Goal: Task Accomplishment & Management: Manage account settings

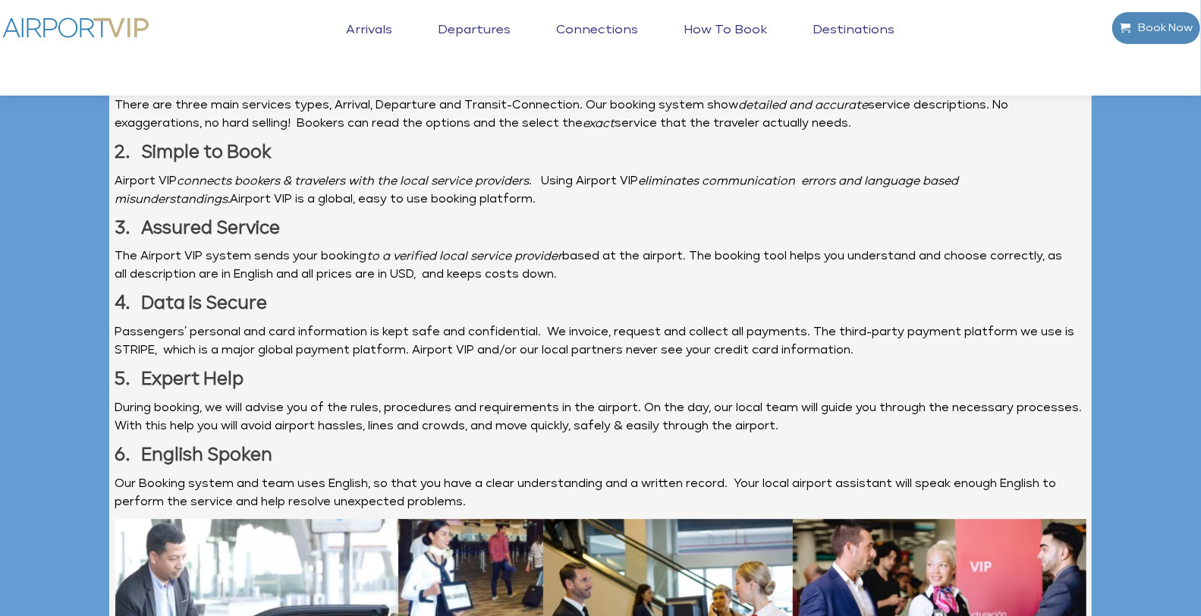
scroll to position [3889, 0]
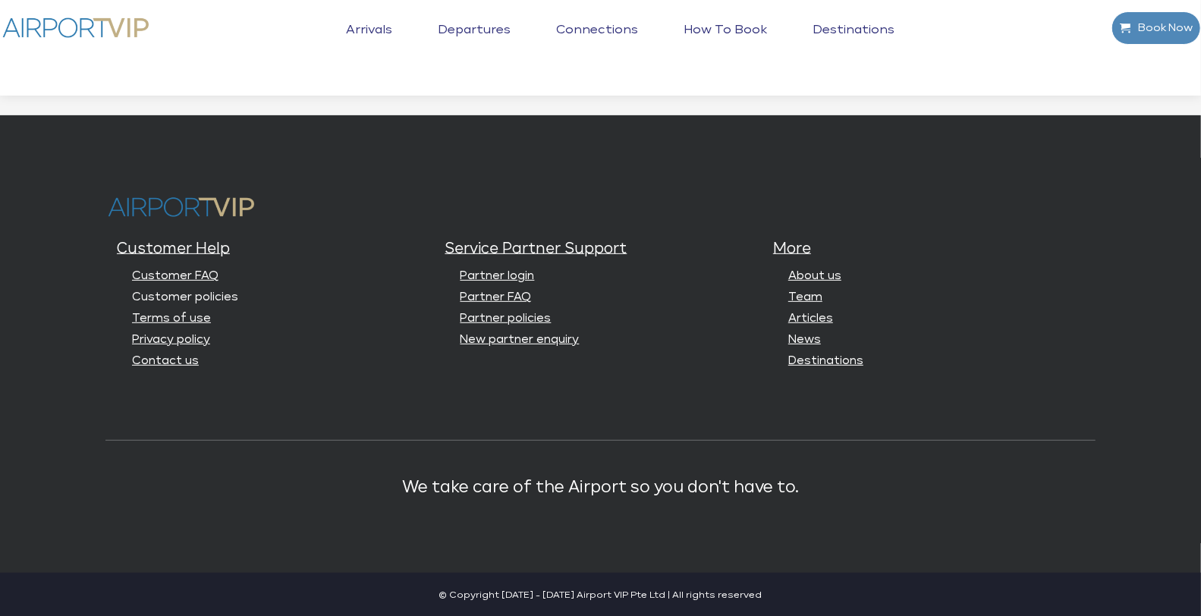
click at [187, 295] on link "Customer policies" at bounding box center [185, 296] width 106 height 11
click at [173, 315] on link "Terms of use" at bounding box center [171, 317] width 79 height 11
click at [171, 334] on link "Privacy policy" at bounding box center [171, 339] width 78 height 11
click at [184, 315] on link "Terms of use" at bounding box center [171, 317] width 79 height 11
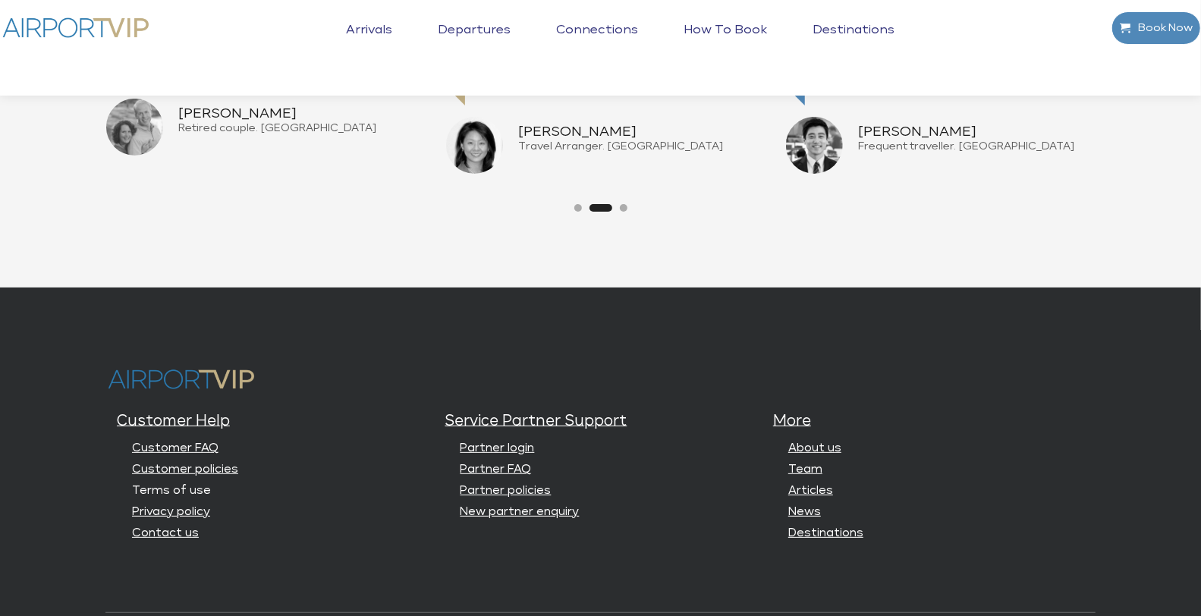
scroll to position [3721, 0]
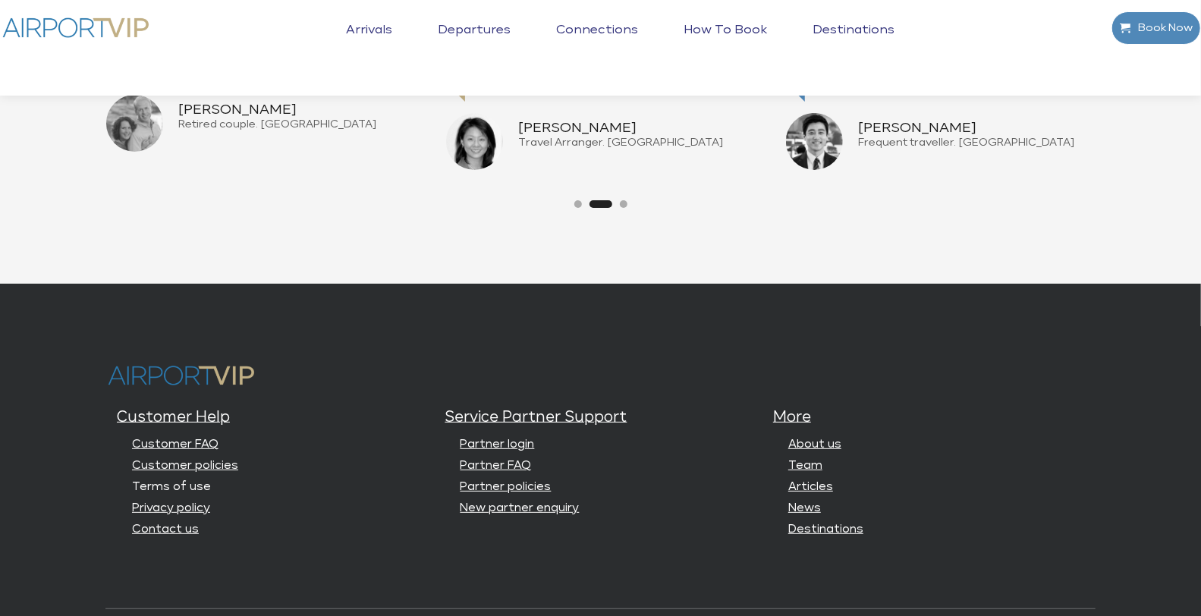
click at [183, 484] on link "Terms of use" at bounding box center [171, 486] width 79 height 11
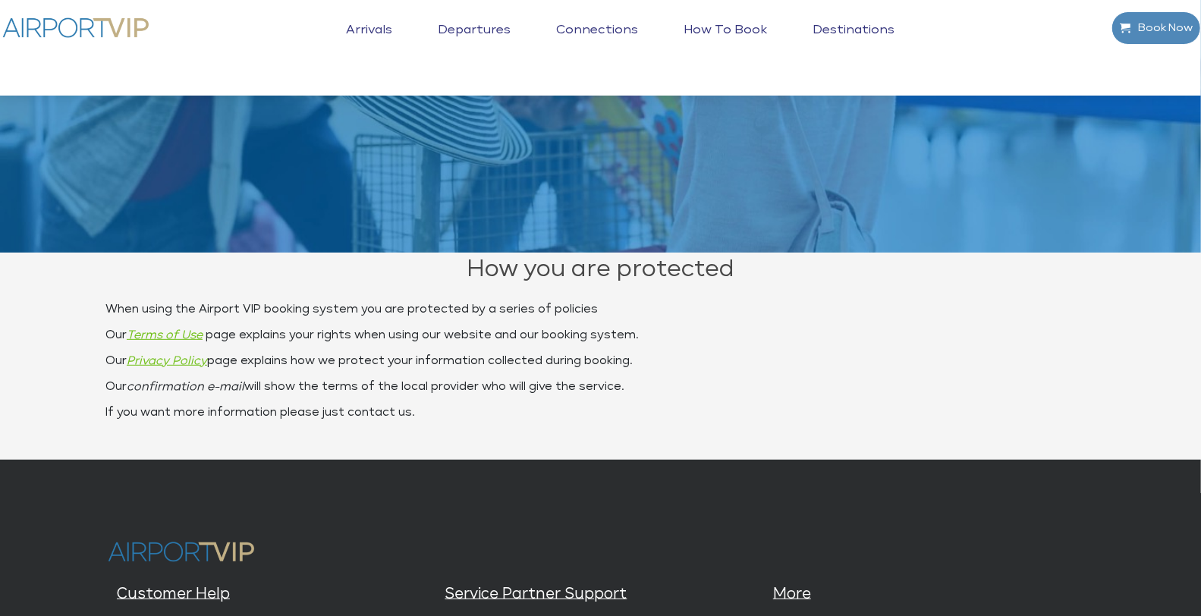
scroll to position [282, 0]
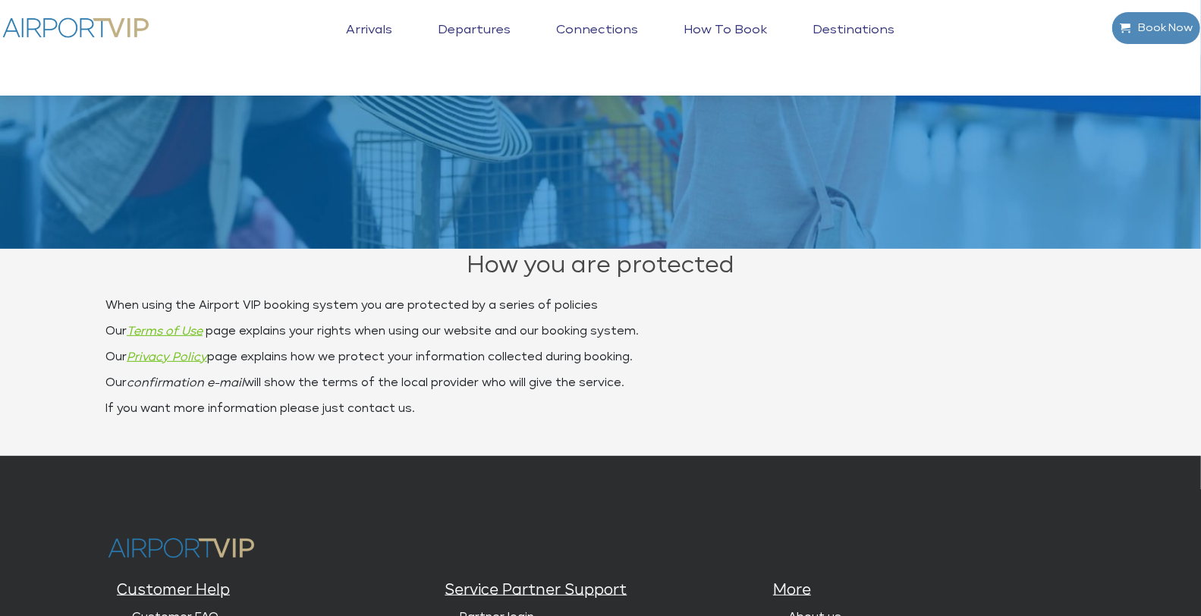
click at [1000, 77] on div "Book Now Toggle navigation Arrivals Departures Connections How to book Destinat…" at bounding box center [601, 47] width 1212 height 73
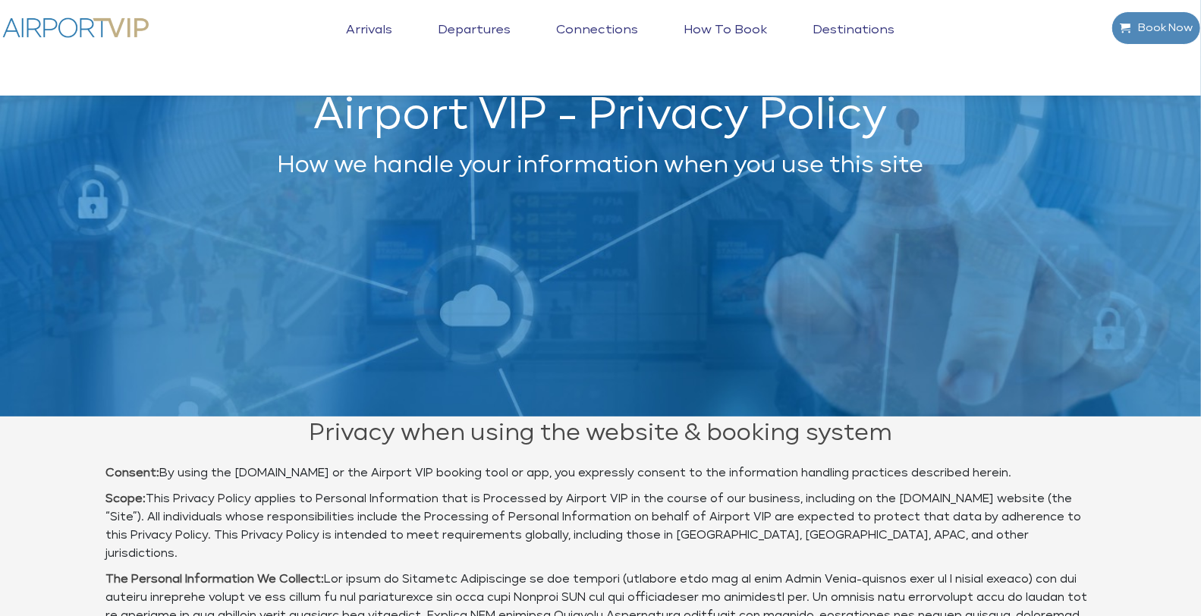
scroll to position [78, 0]
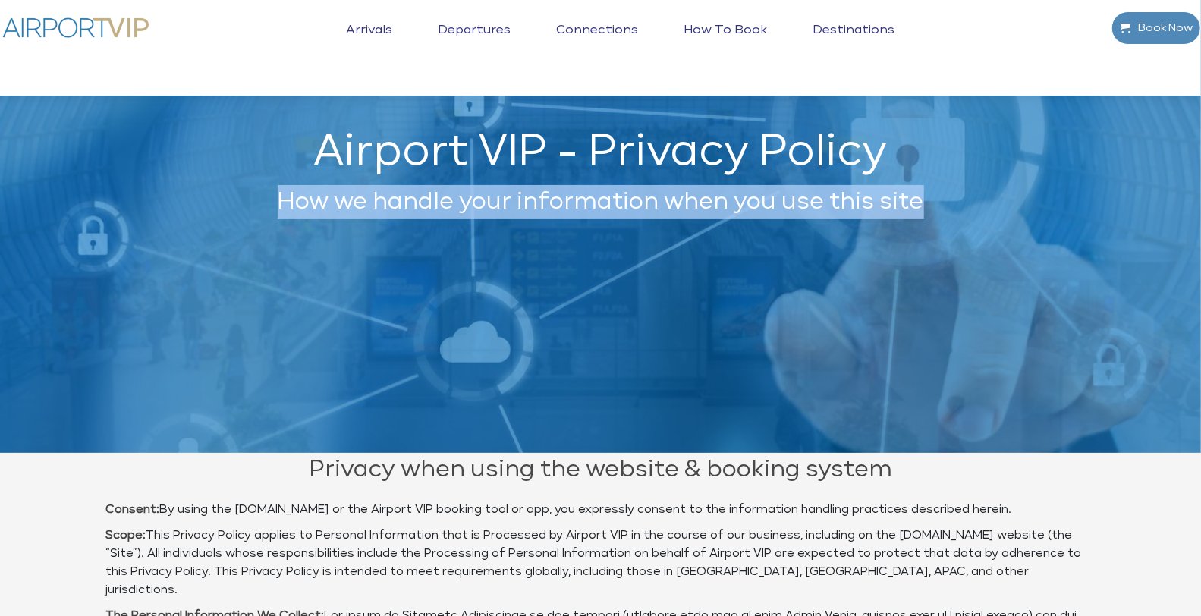
drag, startPoint x: 281, startPoint y: 201, endPoint x: 932, endPoint y: 191, distance: 651.5
click at [932, 191] on h2 "How we handle your information when you use this site" at bounding box center [600, 202] width 990 height 34
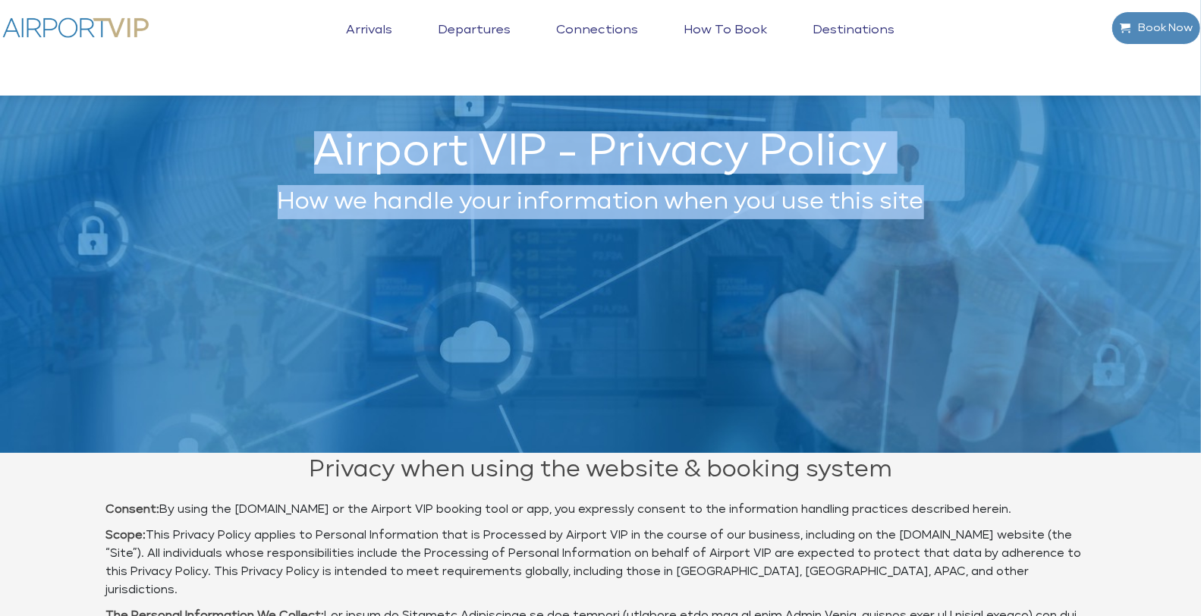
drag, startPoint x: 314, startPoint y: 154, endPoint x: 931, endPoint y: 197, distance: 618.9
click at [931, 197] on div "Airport VIP - Privacy Policy How we handle your information when you use this s…" at bounding box center [600, 225] width 990 height 181
copy div "Airport VIP - Privacy Policy How we handle your information when you use this s…"
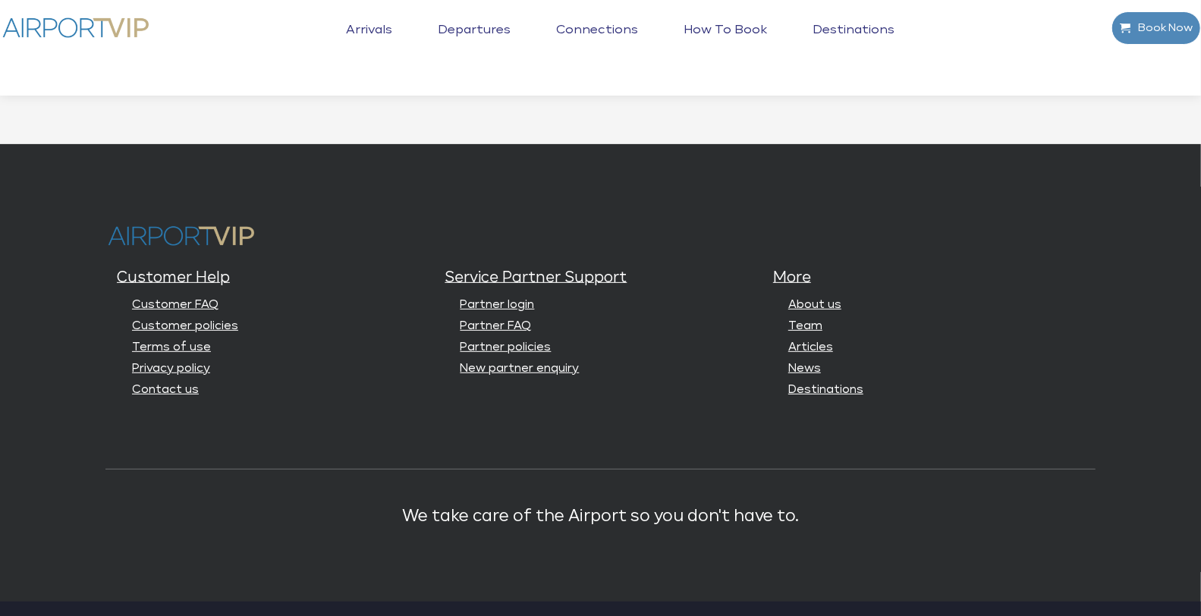
scroll to position [3889, 0]
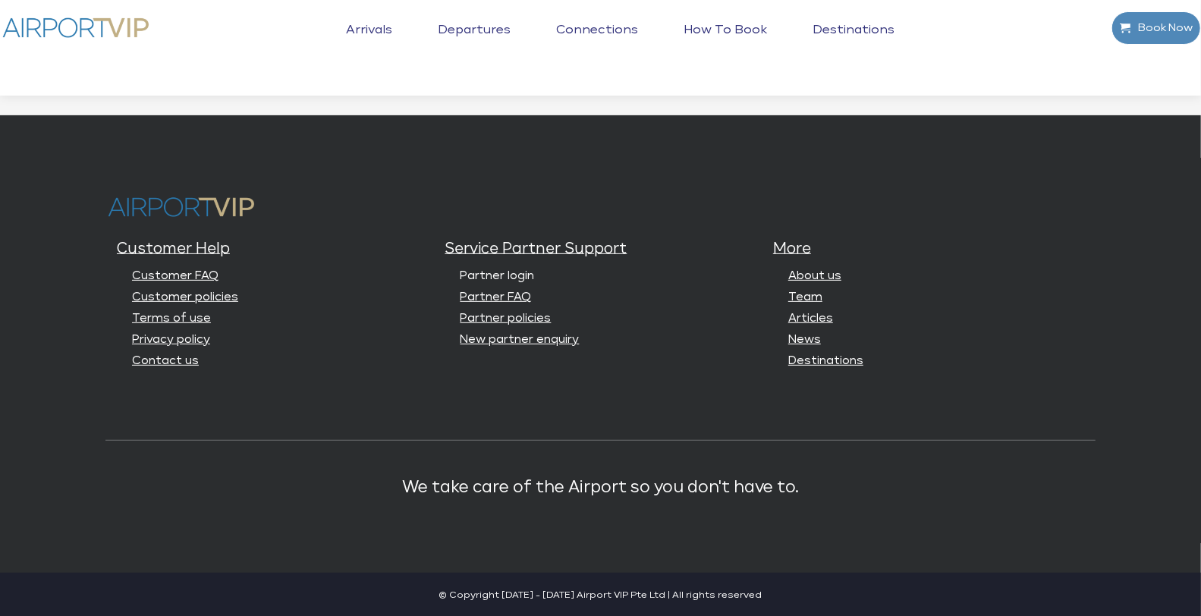
click at [507, 278] on link "Partner login" at bounding box center [497, 275] width 74 height 11
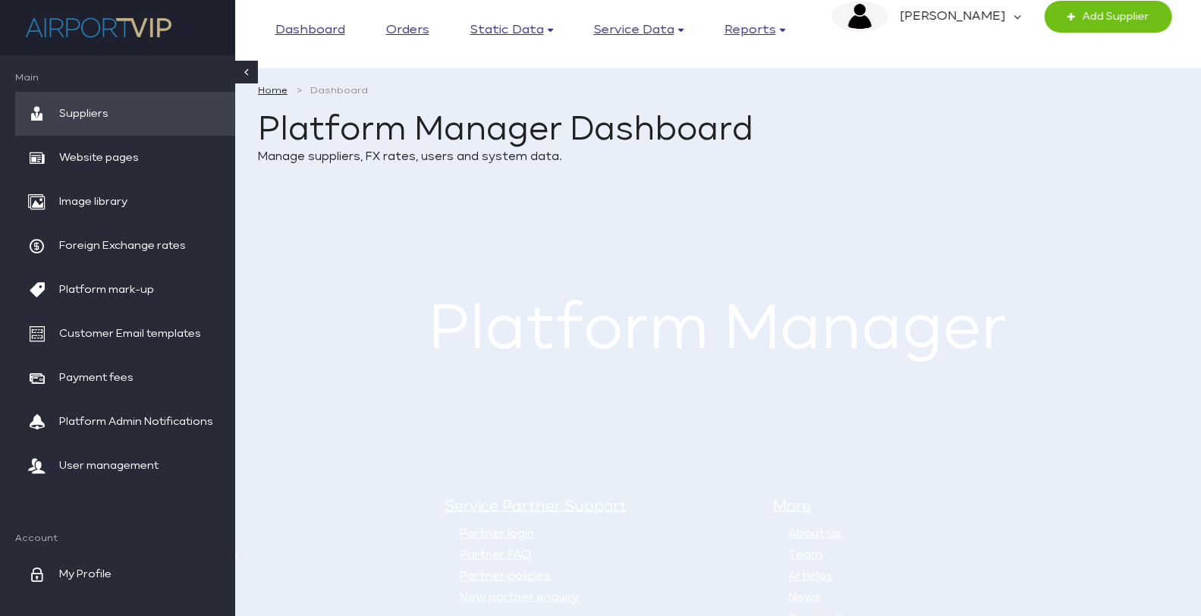
click at [418, 224] on div "× Success! This alert box indicates a successful or positive action. Do Action …" at bounding box center [718, 229] width 920 height 35
click at [126, 162] on span "Website pages" at bounding box center [99, 158] width 80 height 44
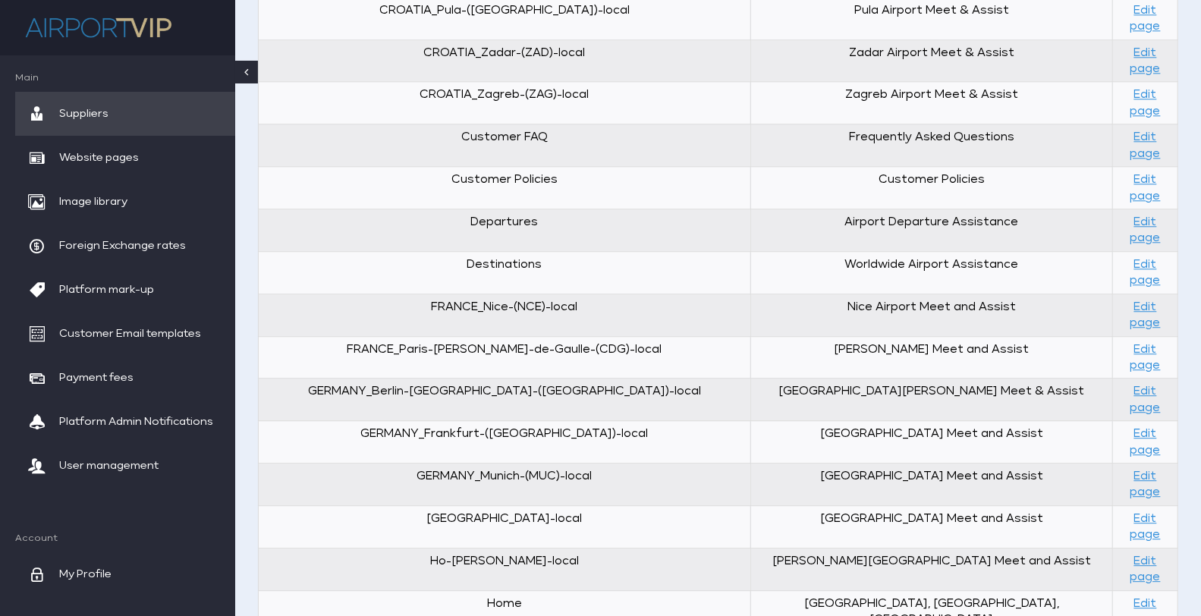
scroll to position [2547, 0]
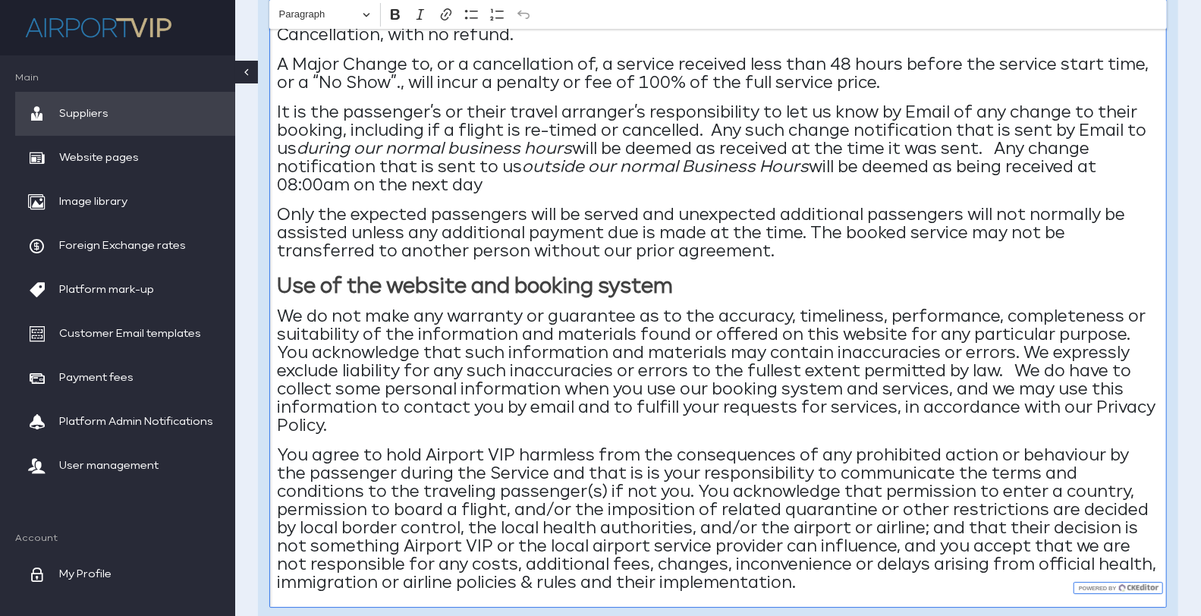
click at [1136, 380] on p "We do not make any warranty or guarantee as to the accuracy, timeliness, perfor…" at bounding box center [718, 371] width 882 height 127
click at [808, 323] on p "We do not make any warranty or guarantee as to the accuracy, timeliness, perfor…" at bounding box center [718, 371] width 882 height 127
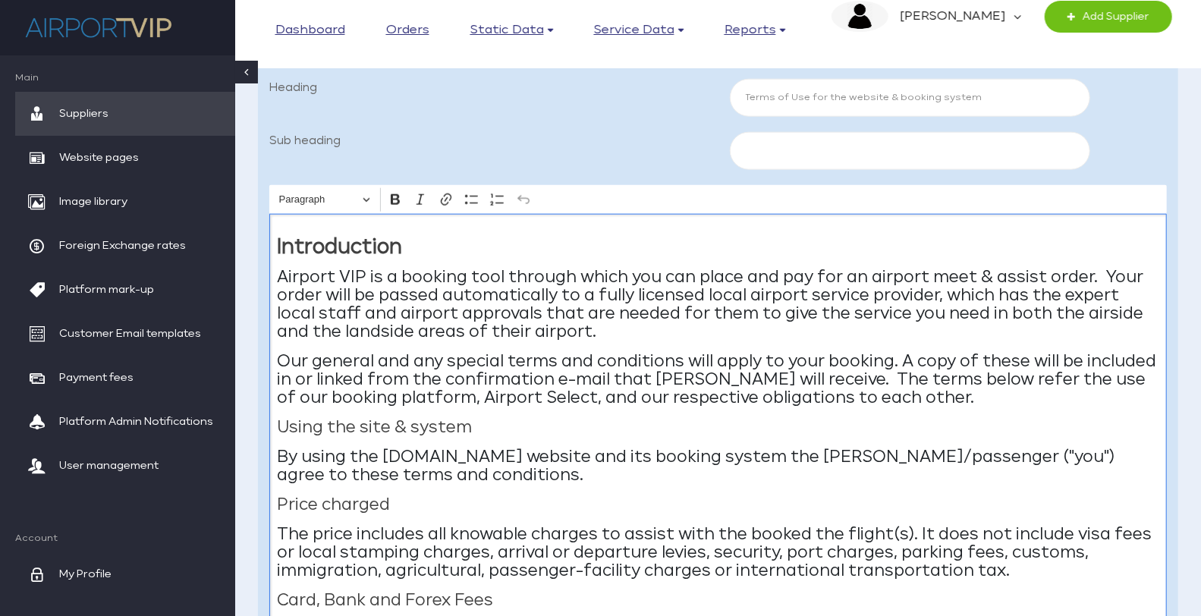
scroll to position [1024, 0]
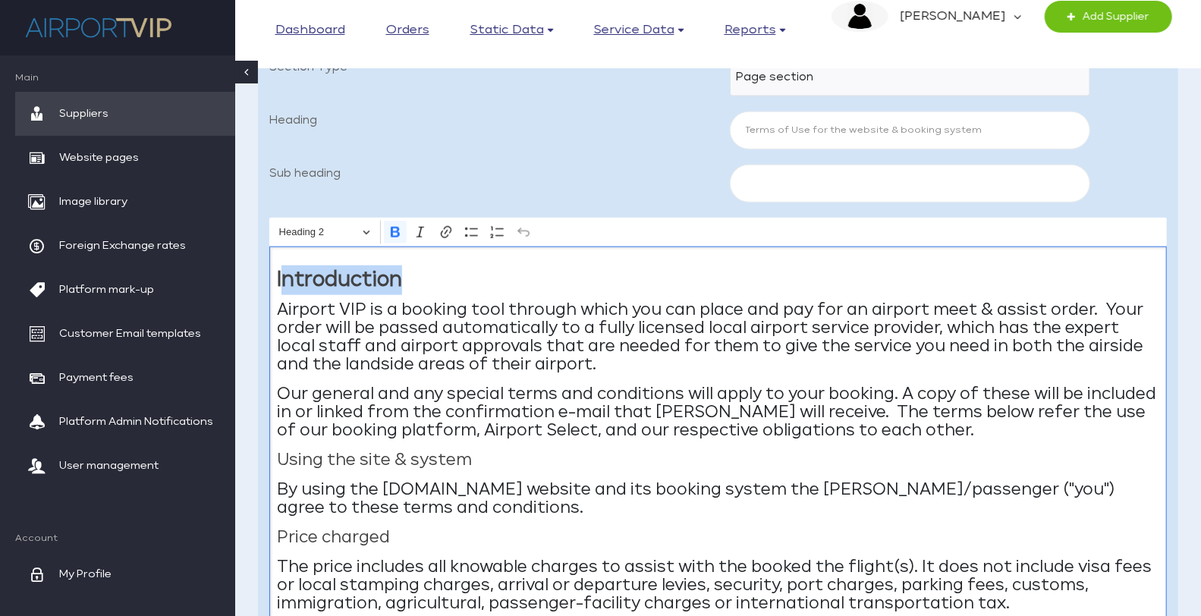
drag, startPoint x: 281, startPoint y: 278, endPoint x: 432, endPoint y: 292, distance: 150.9
click at [432, 292] on h3 "Introduction" at bounding box center [718, 280] width 882 height 30
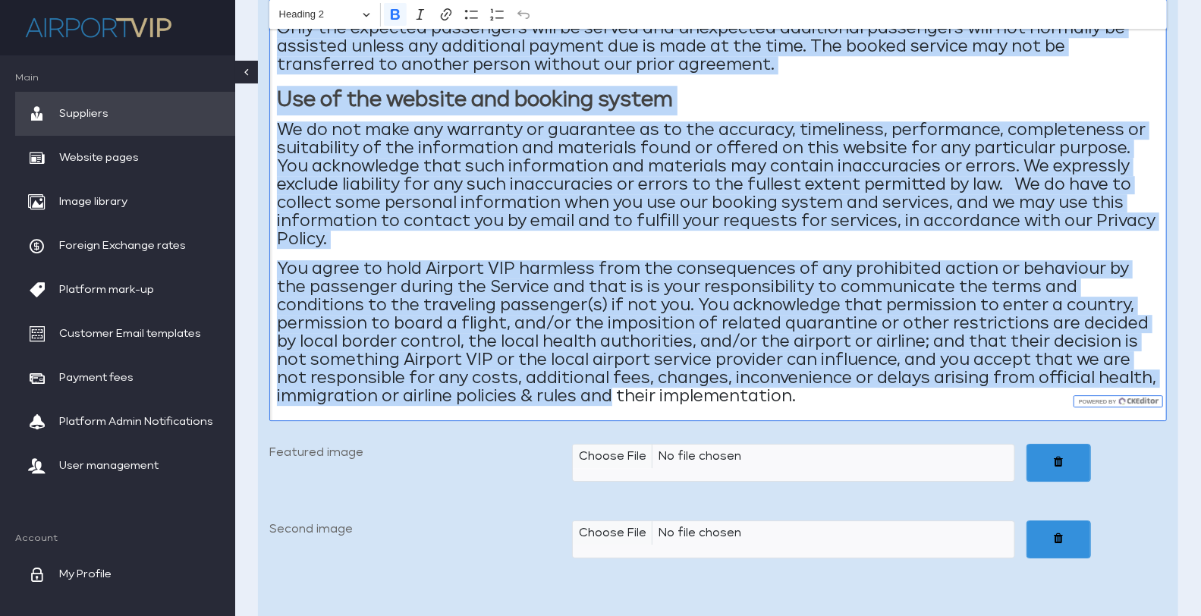
scroll to position [2761, 0]
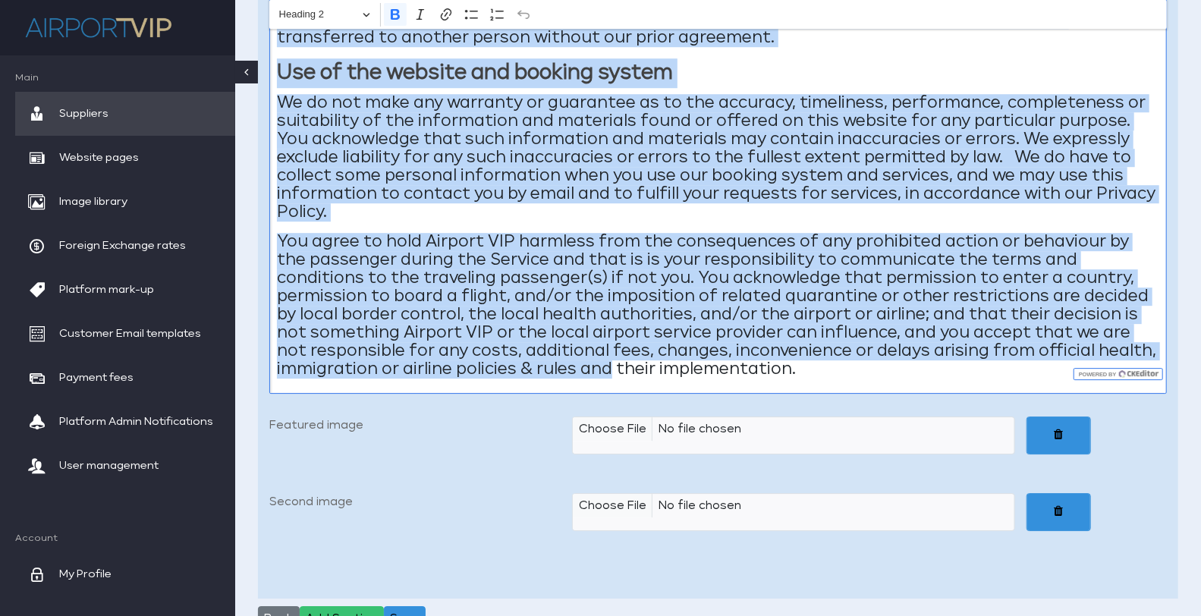
drag, startPoint x: 275, startPoint y: 278, endPoint x: 696, endPoint y: 375, distance: 432.7
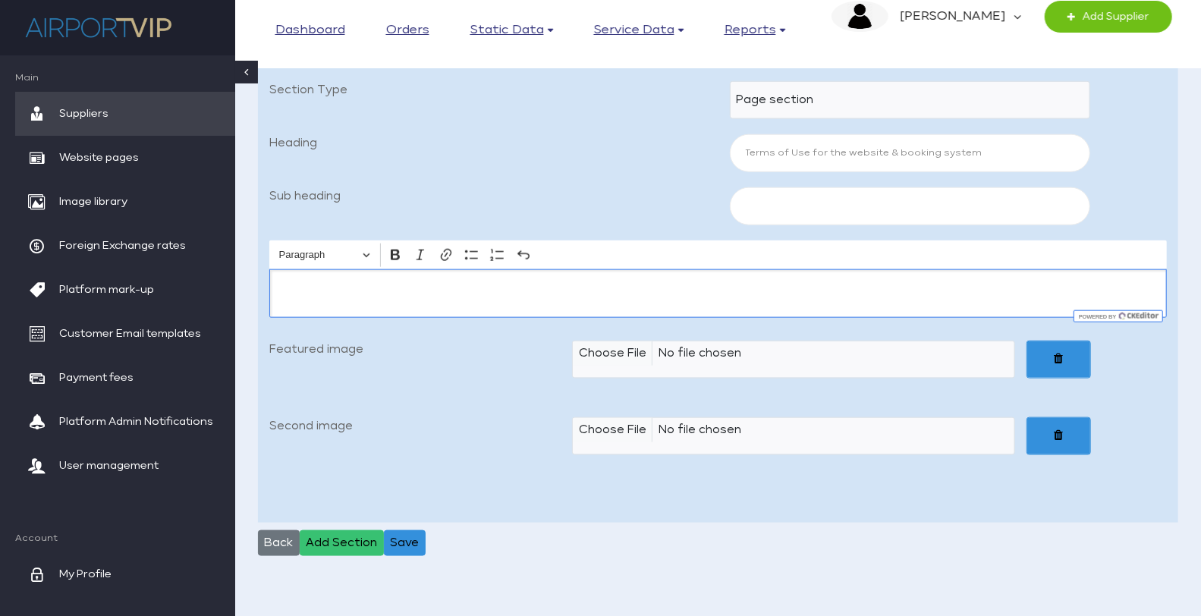
scroll to position [1006, 0]
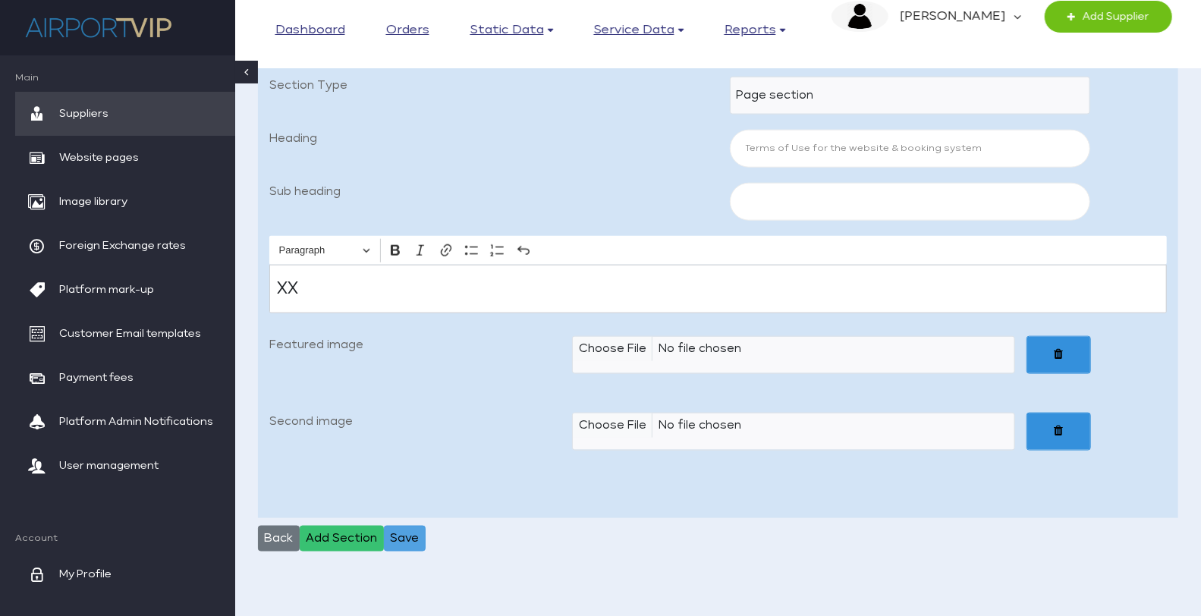
click at [402, 533] on button "Save" at bounding box center [405, 539] width 42 height 26
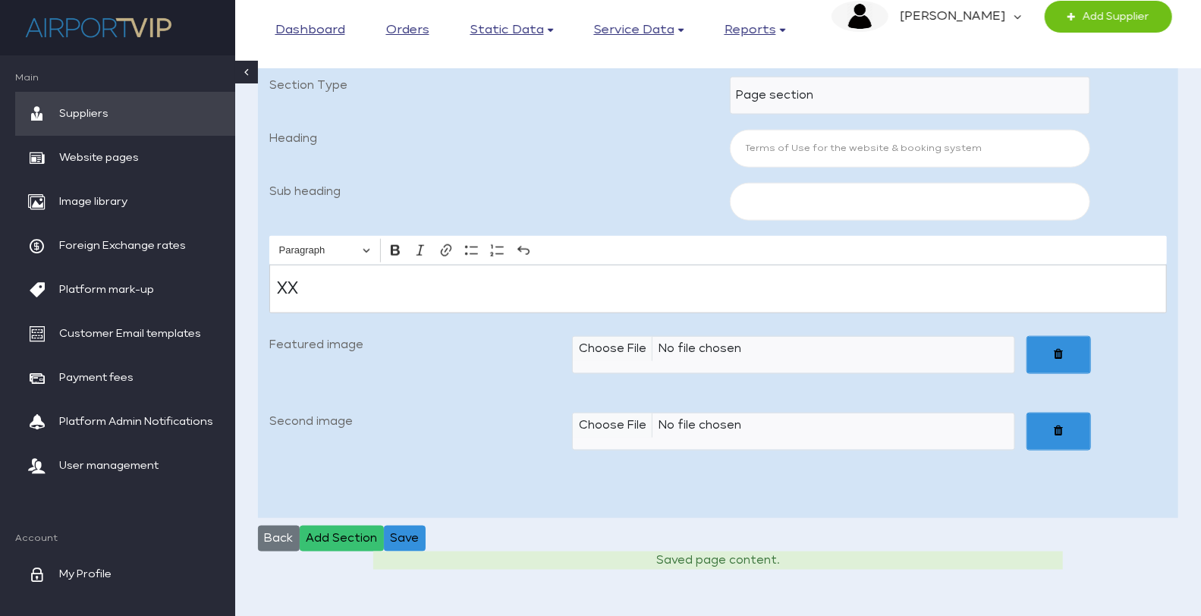
click at [290, 284] on p "XX" at bounding box center [718, 289] width 882 height 18
click at [300, 285] on p "XX" at bounding box center [718, 289] width 882 height 18
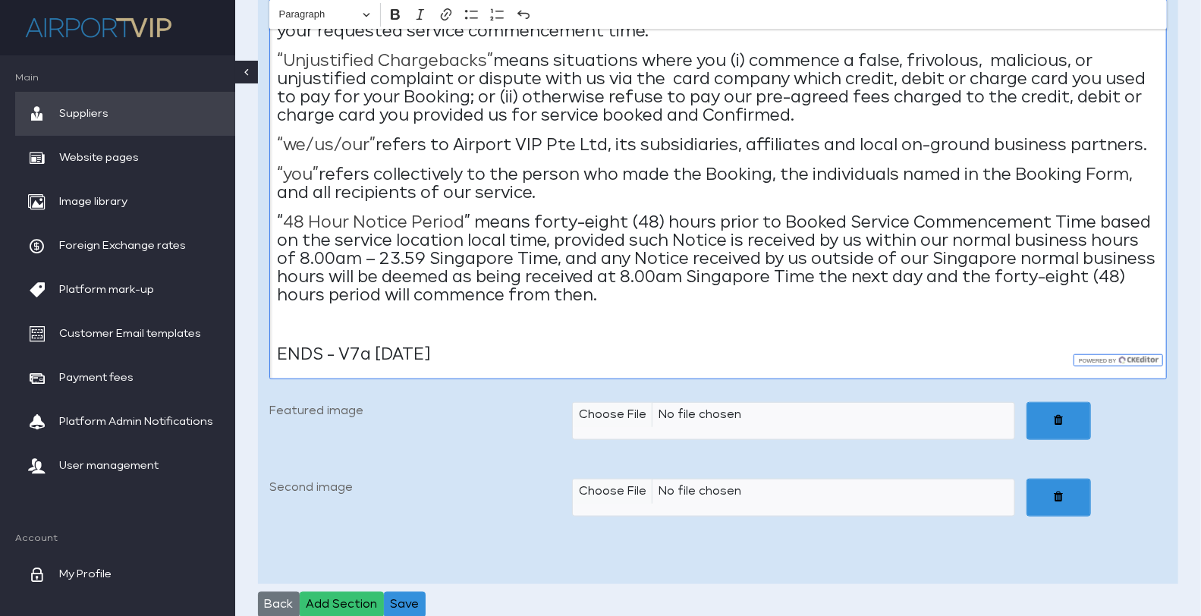
scroll to position [7953, 0]
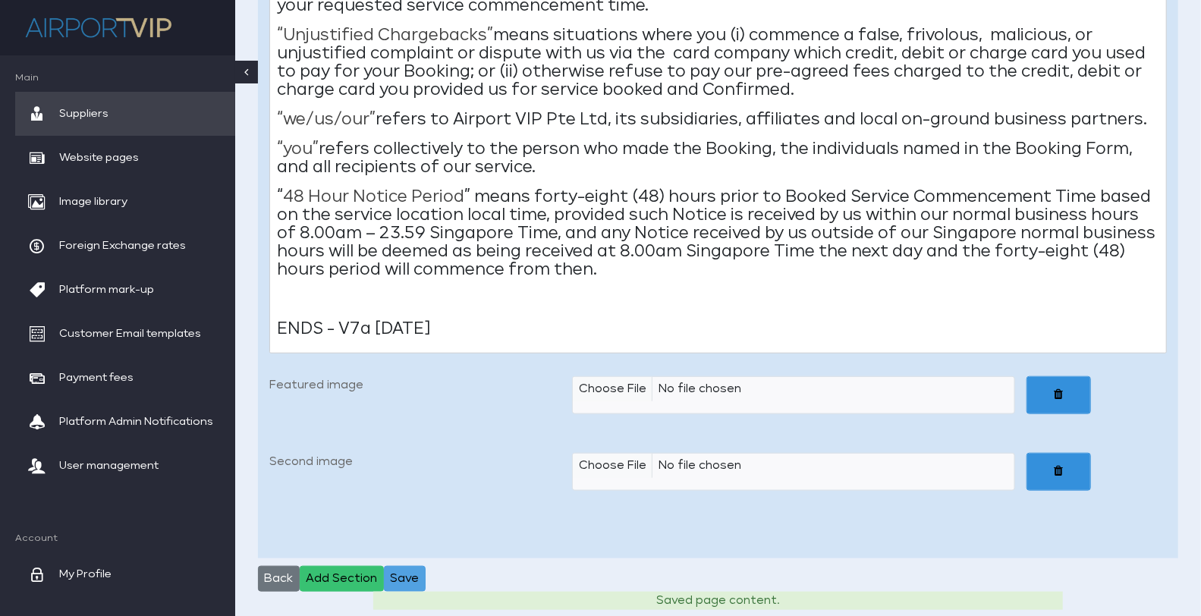
click at [401, 566] on button "Save" at bounding box center [405, 579] width 42 height 26
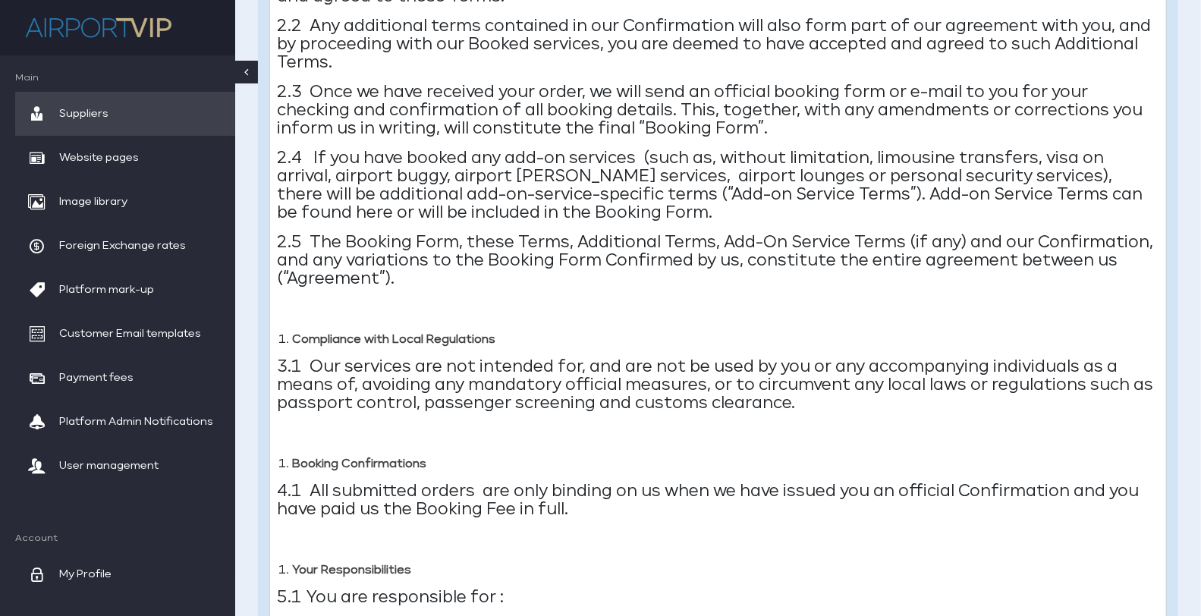
scroll to position [2042, 0]
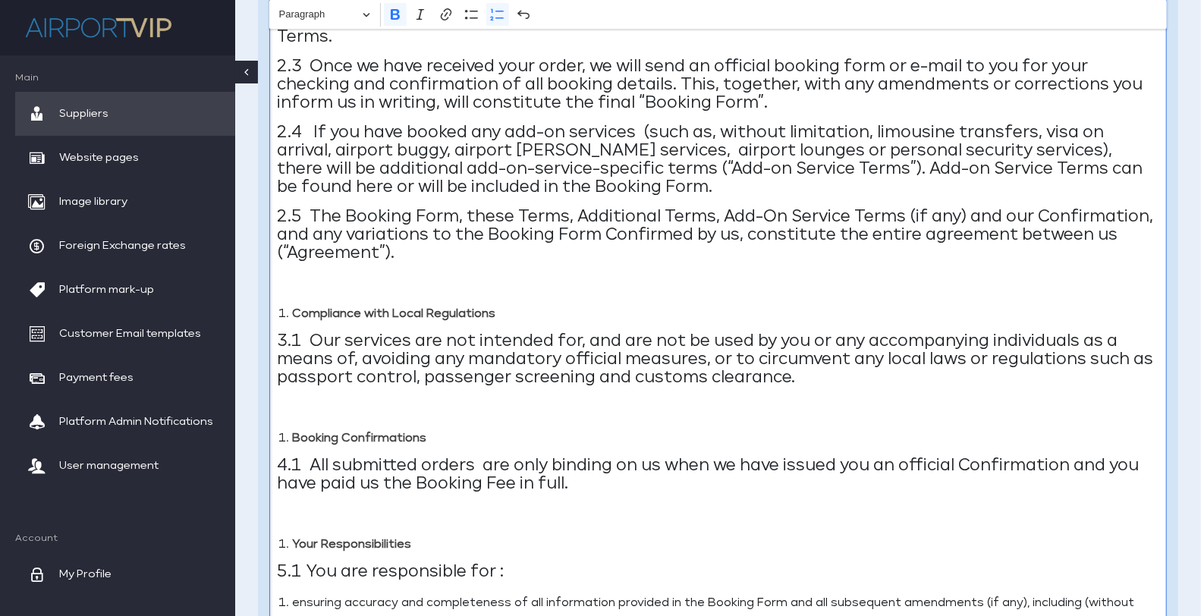
click at [292, 309] on li "Compliance with Local Regulations" at bounding box center [725, 313] width 867 height 21
click at [292, 433] on strong "Booking Confirmations" at bounding box center [359, 438] width 134 height 11
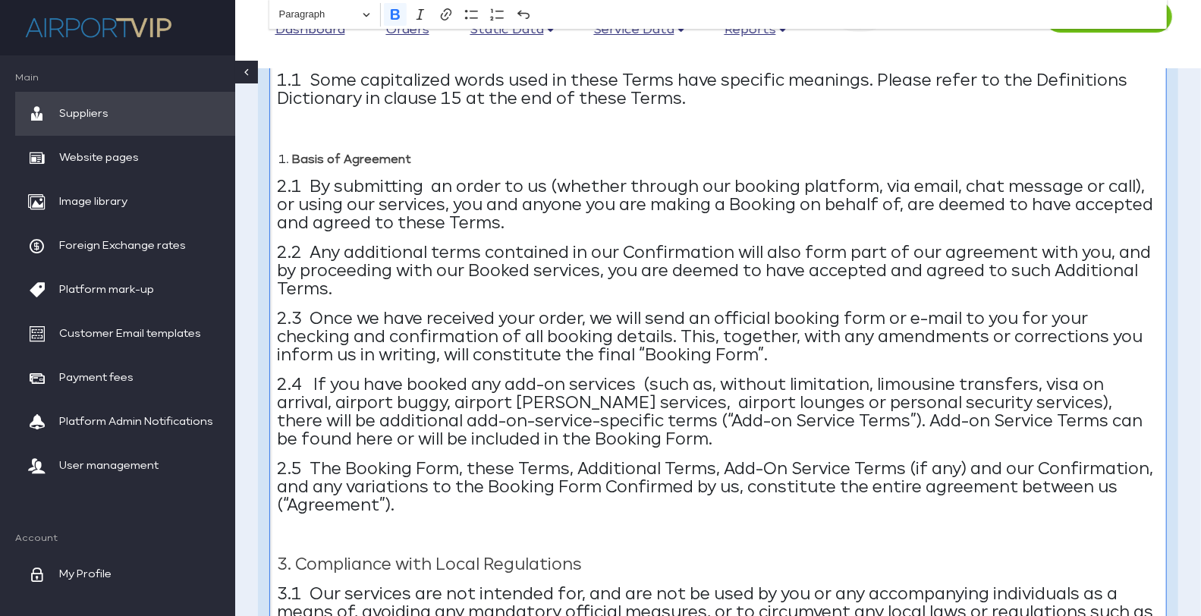
scroll to position [1749, 0]
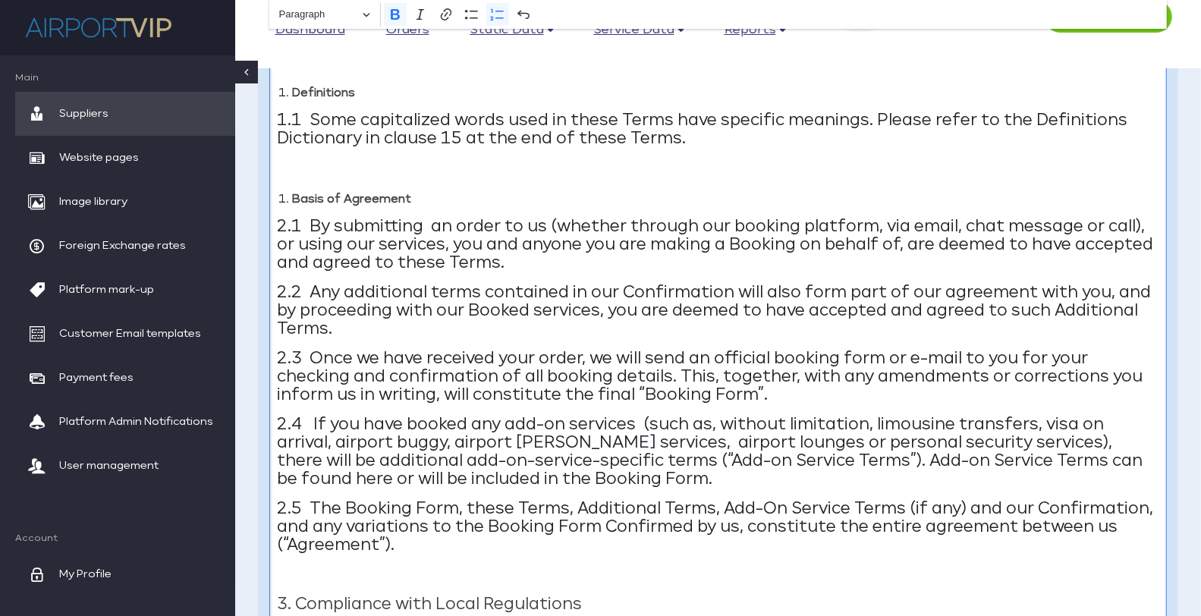
click at [293, 199] on strong "Basis of Agreement" at bounding box center [351, 199] width 119 height 11
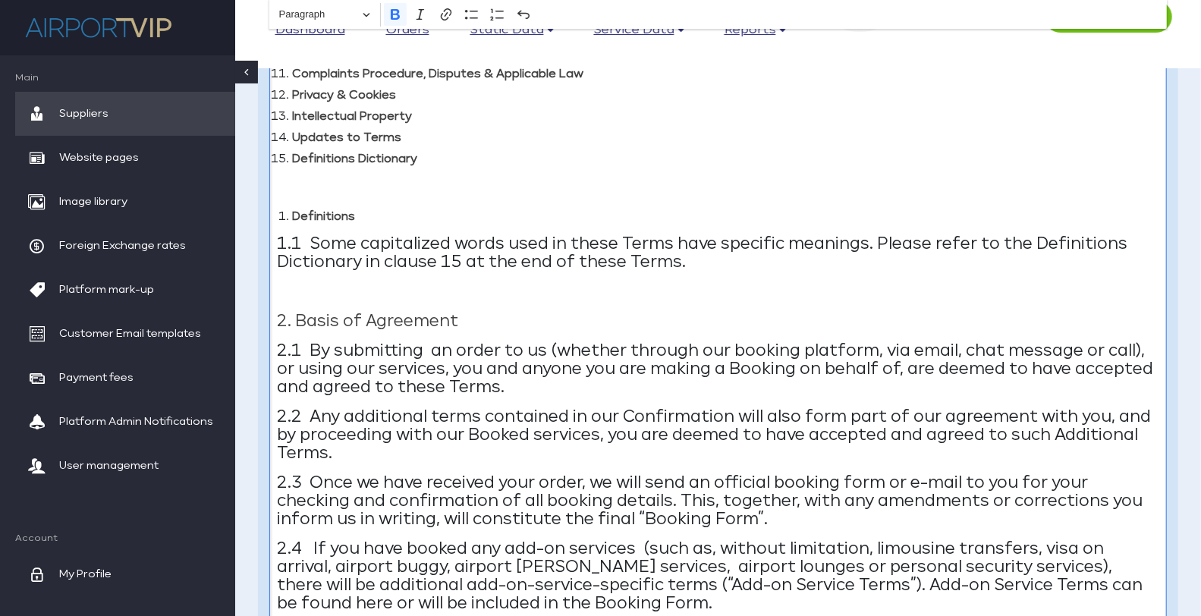
click at [320, 221] on strong "Definitions" at bounding box center [323, 217] width 63 height 11
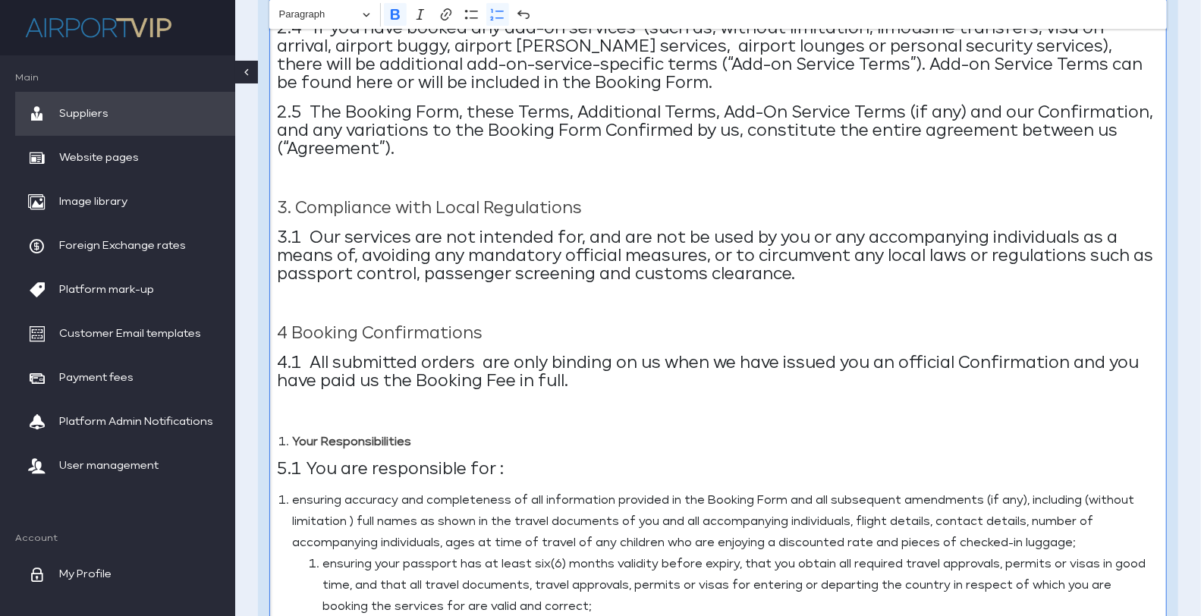
scroll to position [2211, 0]
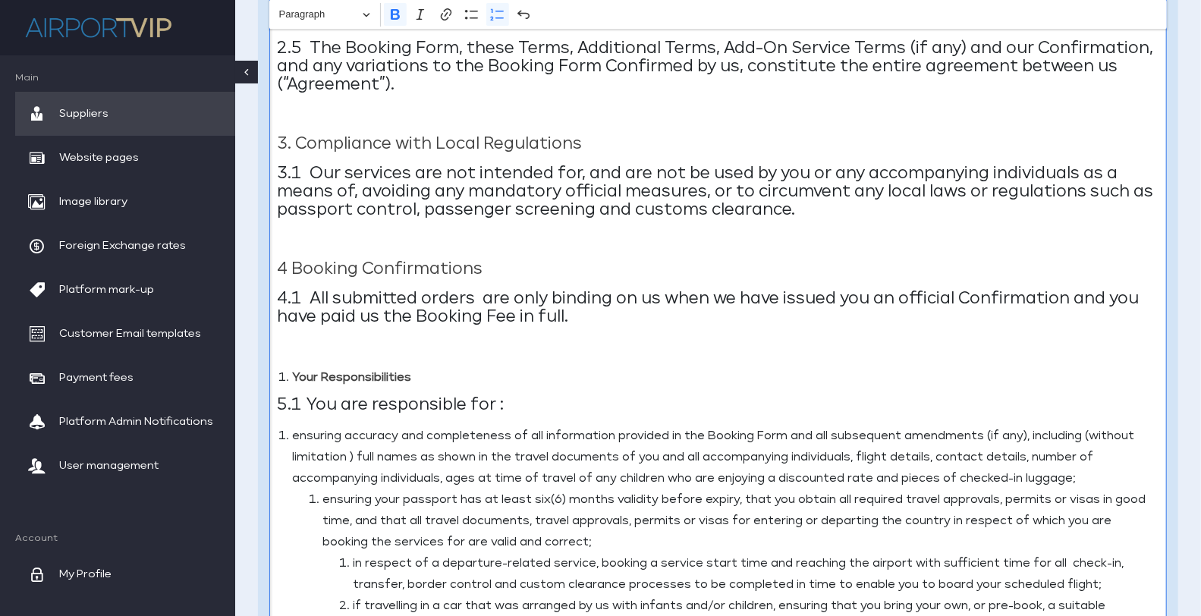
click at [293, 379] on strong "Your Responsibilities" at bounding box center [351, 377] width 119 height 11
click at [288, 273] on strong "4 Booking Confirmations" at bounding box center [380, 269] width 206 height 16
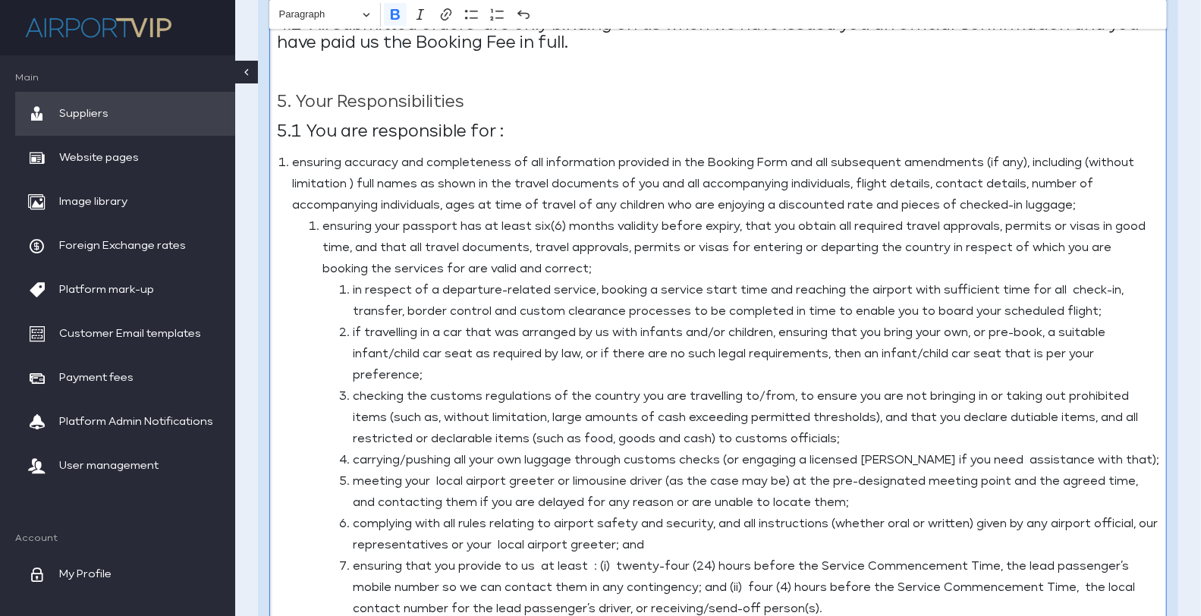
scroll to position [2497, 0]
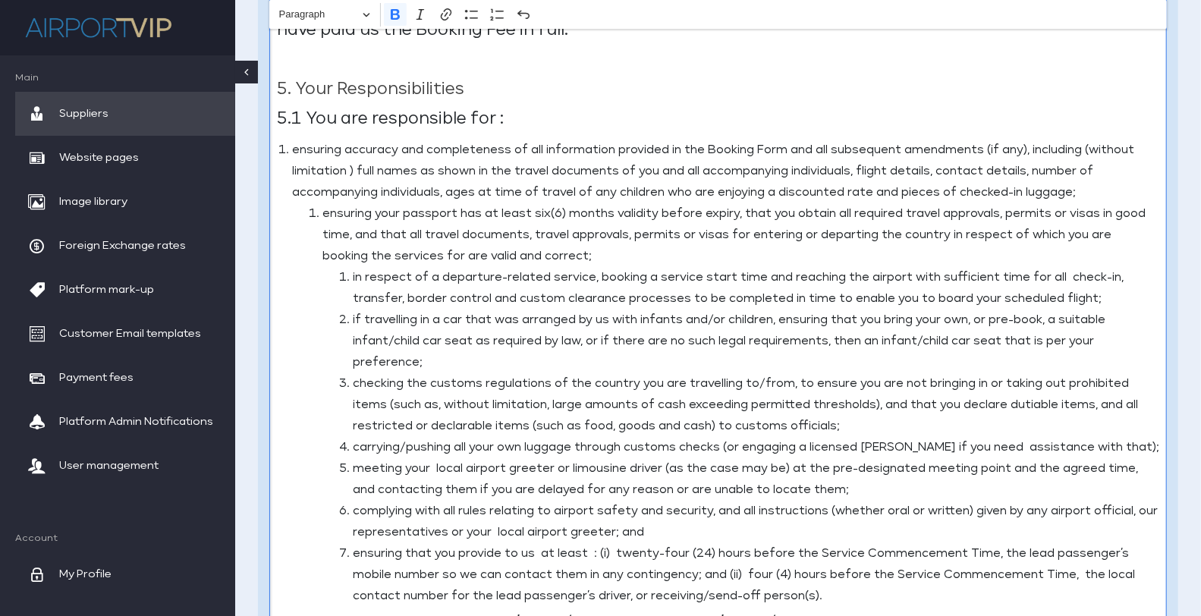
click at [292, 149] on li "ensuring accuracy and completeness of all information provided in the Booking F…" at bounding box center [725, 373] width 867 height 467
click at [322, 212] on li "ensuring your passport has at least six(6) months validity before expiry, that …" at bounding box center [740, 404] width 837 height 403
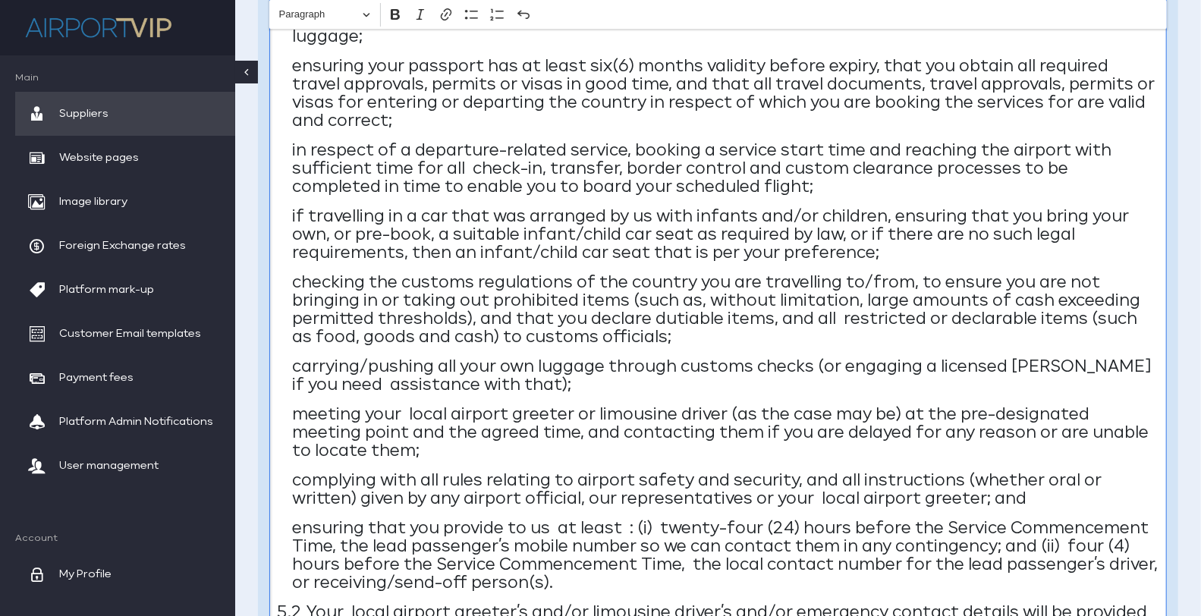
scroll to position [2689, 0]
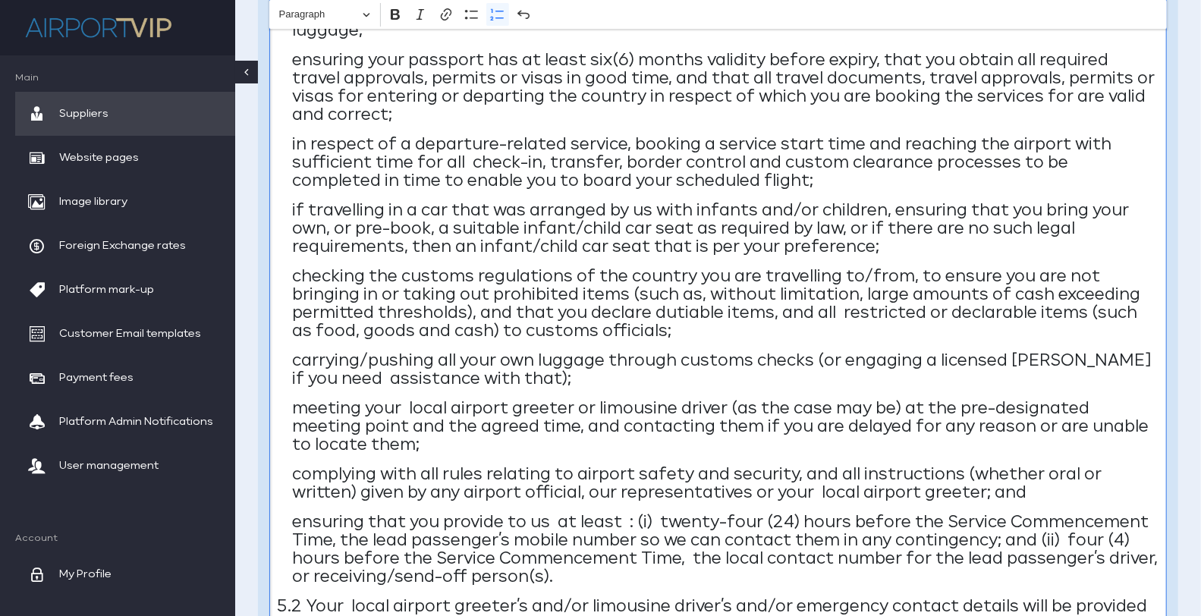
click at [393, 159] on p "in respect of a departure-related service, booking a service start time and rea…" at bounding box center [725, 163] width 867 height 55
click at [397, 159] on p "in respect of a departure-related service, booking a service start time and rea…" at bounding box center [725, 163] width 867 height 55
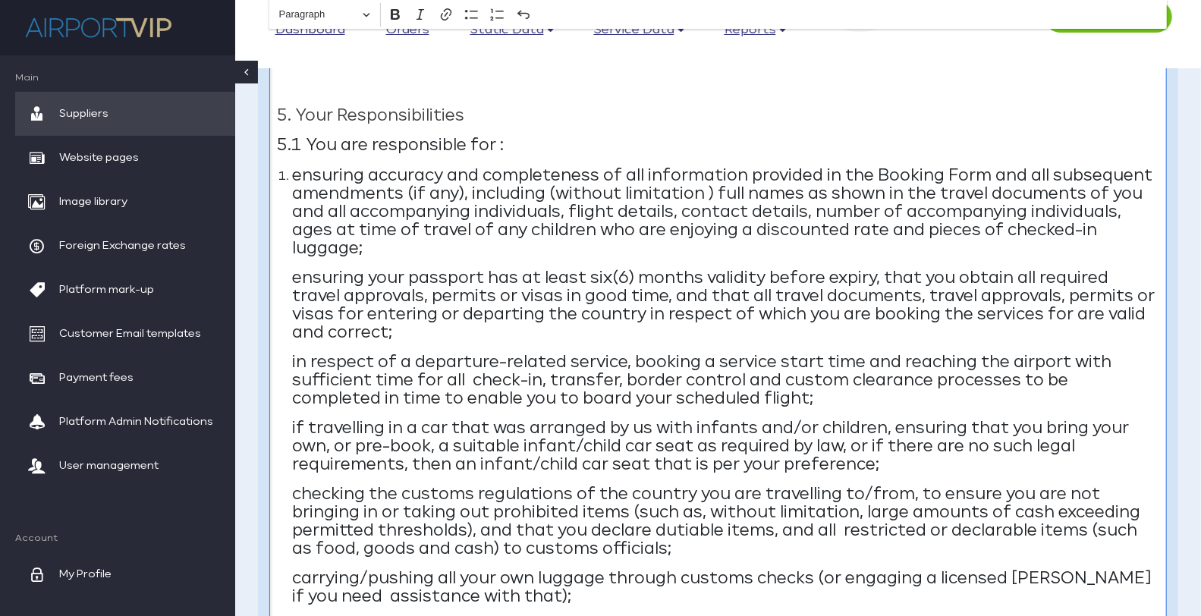
scroll to position [2458, 0]
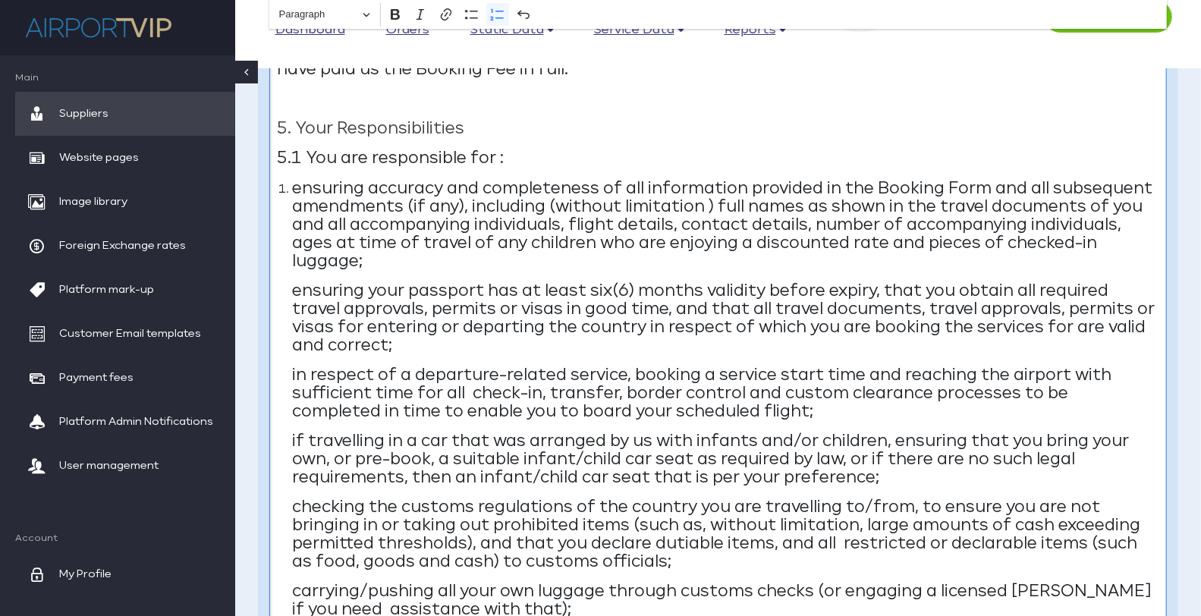
click at [292, 187] on li "ensuring accuracy and completeness of all information provided in the Booking F…" at bounding box center [725, 498] width 867 height 638
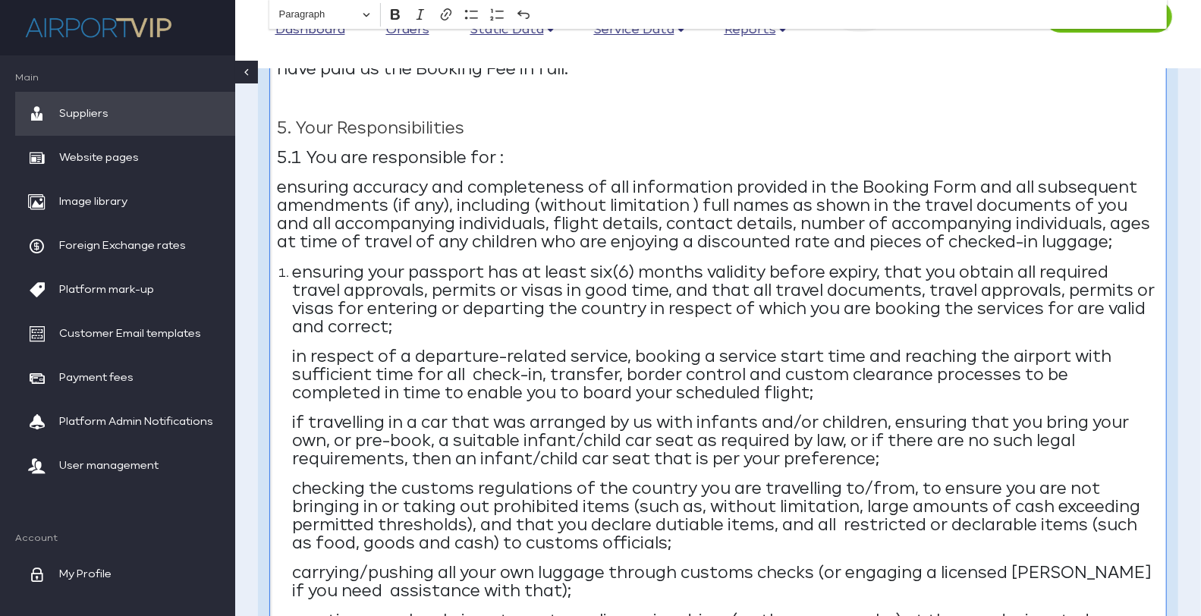
click at [295, 275] on p "ensuring your passport has at least six(6) months validity before expiry, that …" at bounding box center [725, 300] width 867 height 73
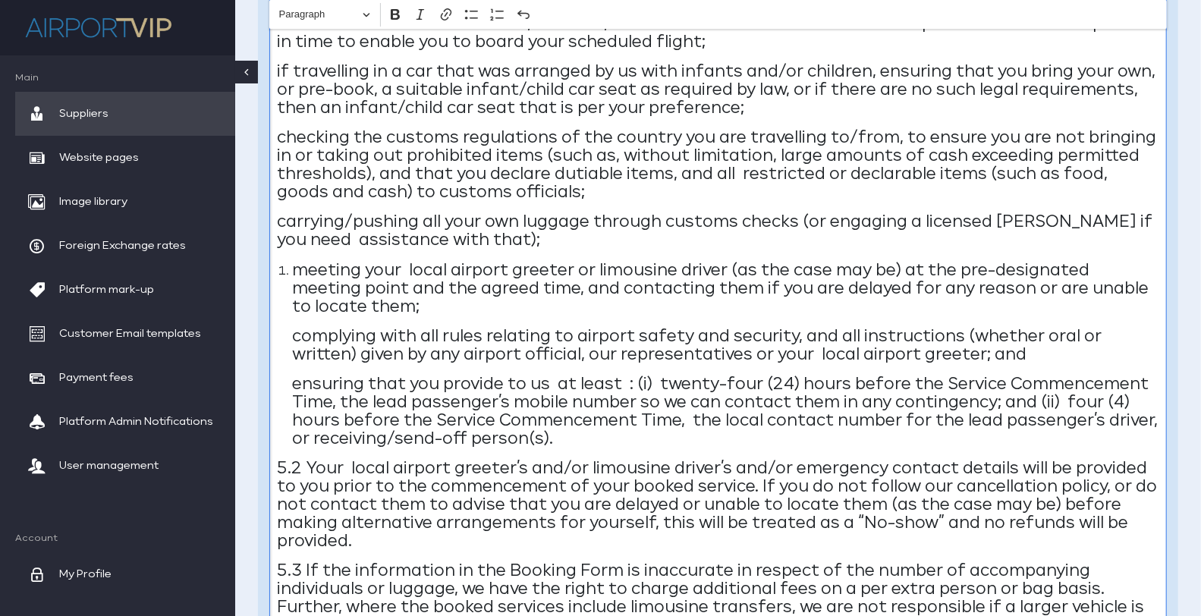
scroll to position [2808, 0]
click at [292, 262] on p "meeting your local airport greeter or limousine driver (as the case may be) at …" at bounding box center [725, 289] width 867 height 55
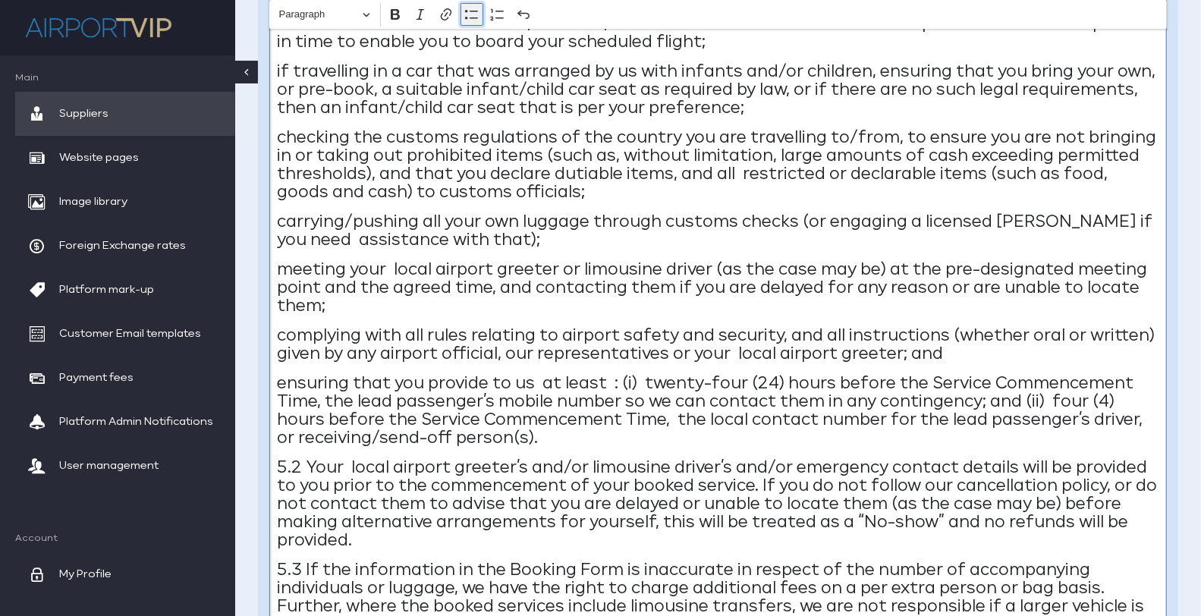
click at [471, 20] on icon "Editor toolbar" at bounding box center [471, 14] width 15 height 15
click at [516, 418] on p "ensuring that you provide to us at least : (i) twenty-four (24) hours before th…" at bounding box center [718, 411] width 882 height 73
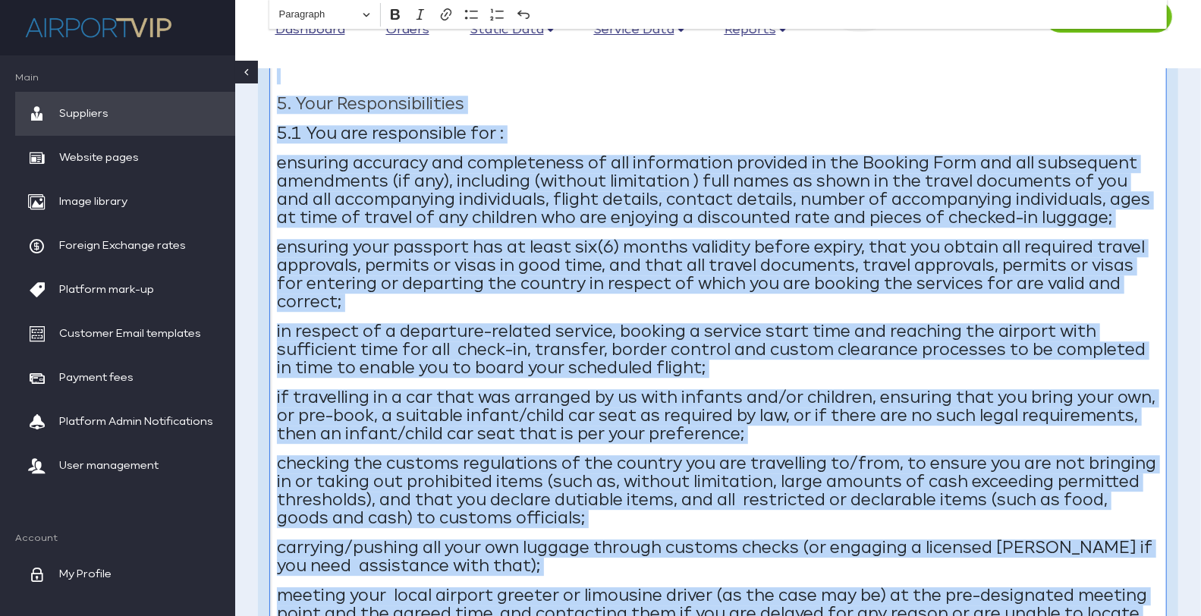
scroll to position [2447, 0]
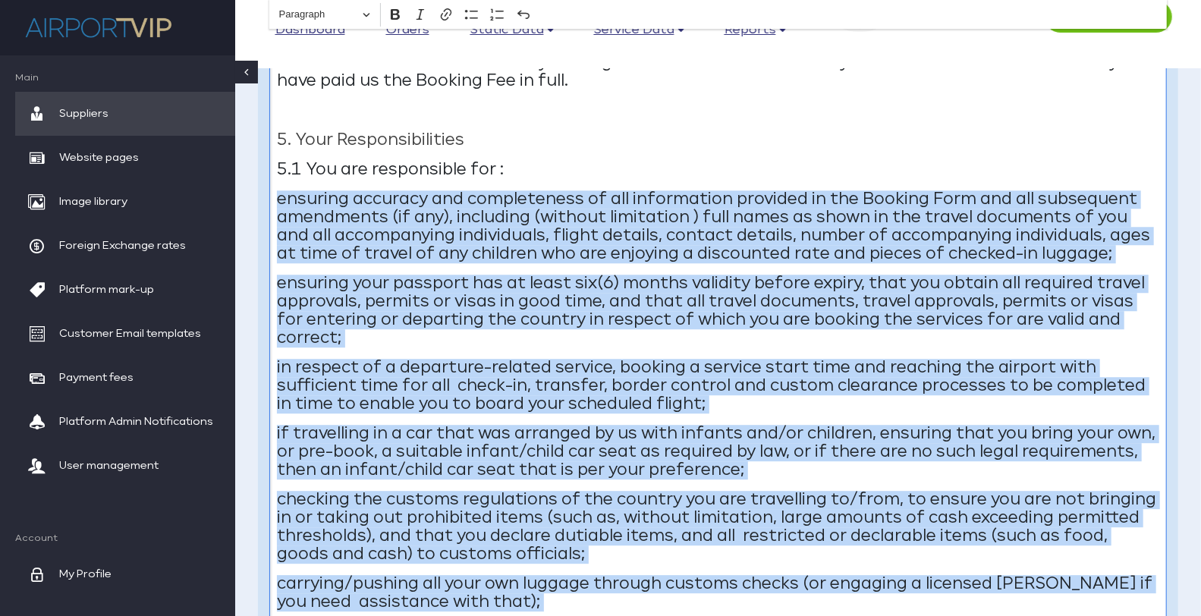
drag, startPoint x: 522, startPoint y: 421, endPoint x: 259, endPoint y: 203, distance: 341.5
click at [469, 13] on icon "Editor toolbar" at bounding box center [471, 14] width 15 height 15
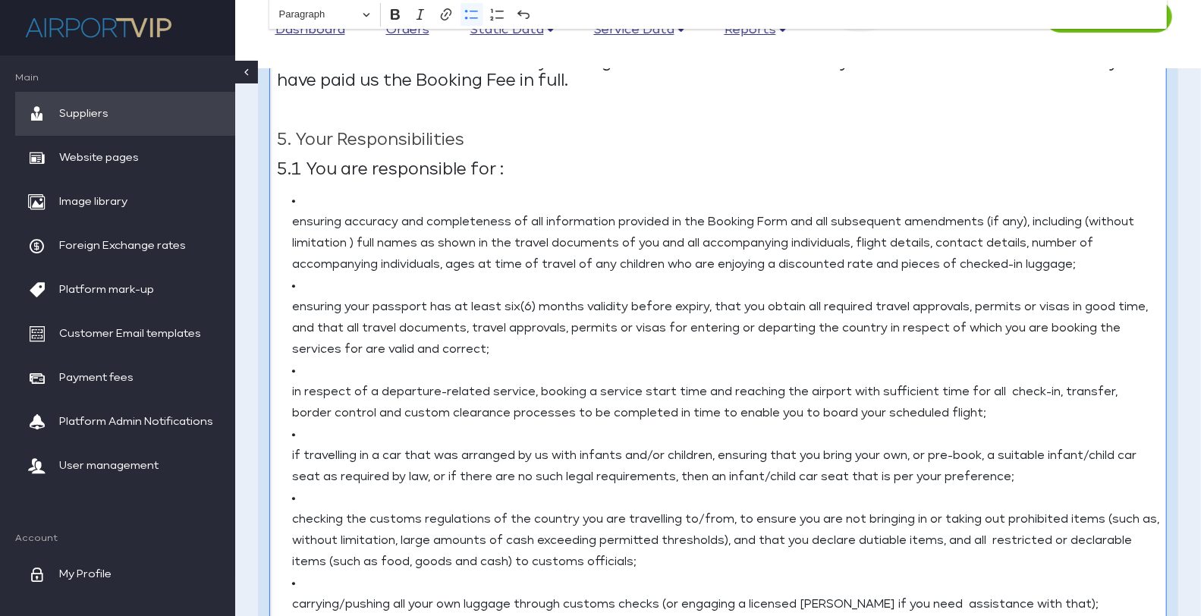
click at [324, 205] on li "ensuring accuracy and completeness of all information provided in the Booking F…" at bounding box center [725, 232] width 867 height 85
click at [320, 199] on li "ensuring accuracy and completeness of all information provided in the Booking F…" at bounding box center [725, 232] width 867 height 85
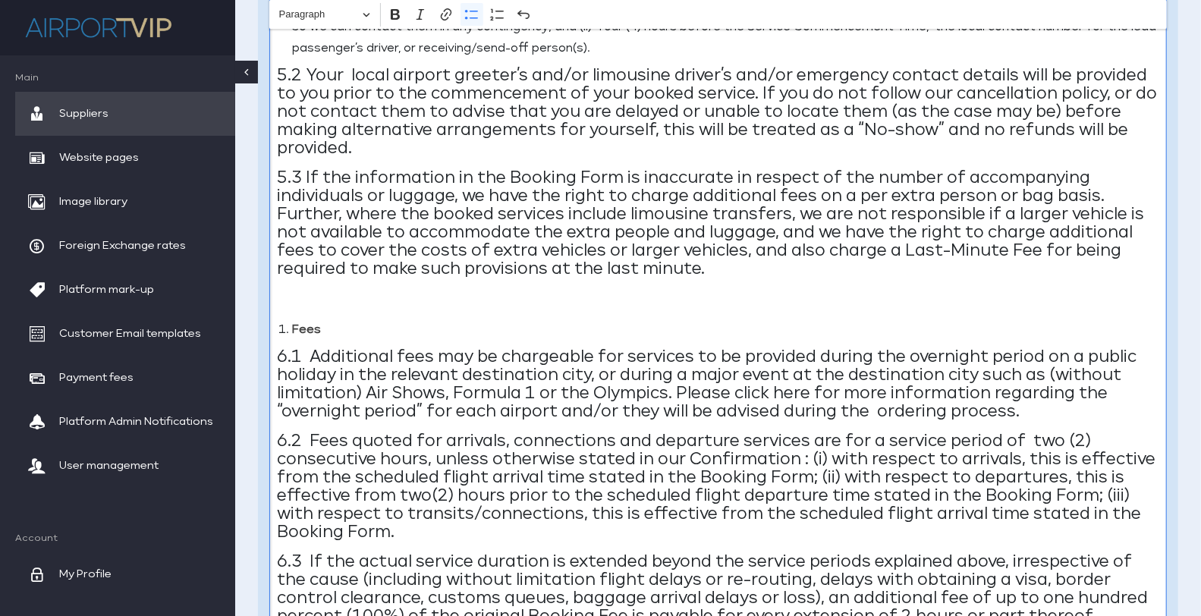
scroll to position [3288, 0]
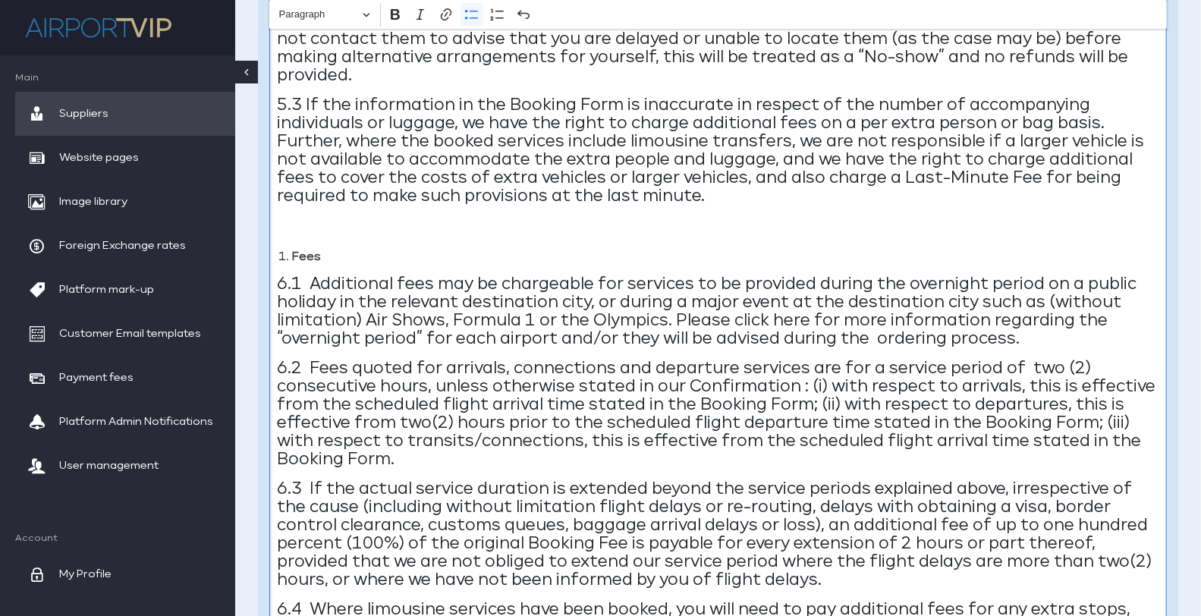
click at [292, 256] on strong "Fees" at bounding box center [306, 256] width 29 height 11
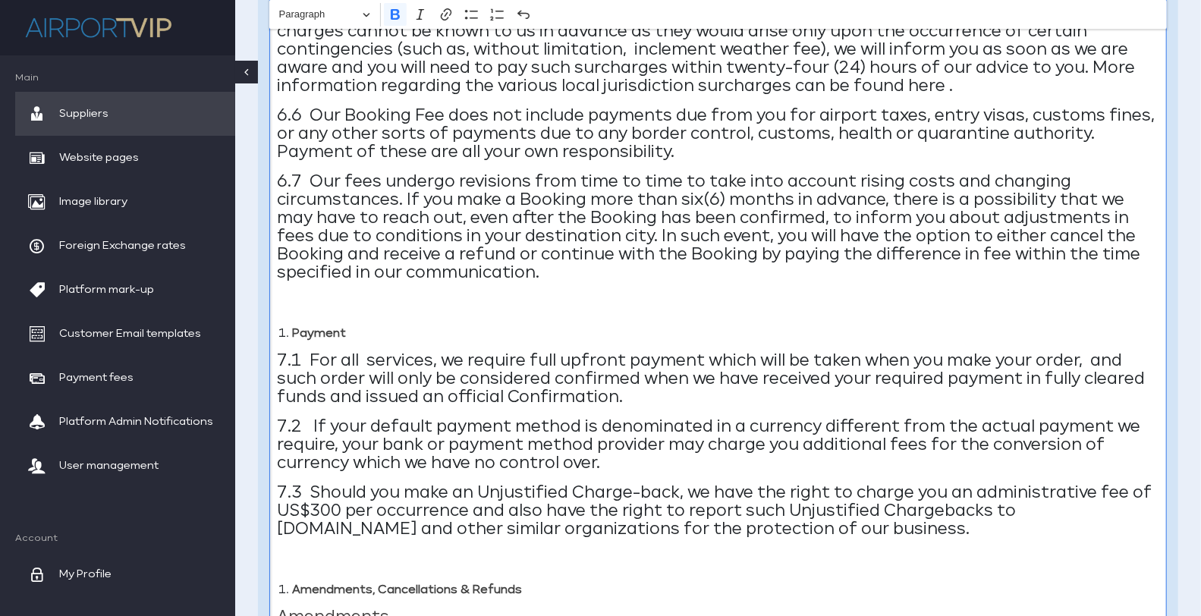
scroll to position [4030, 0]
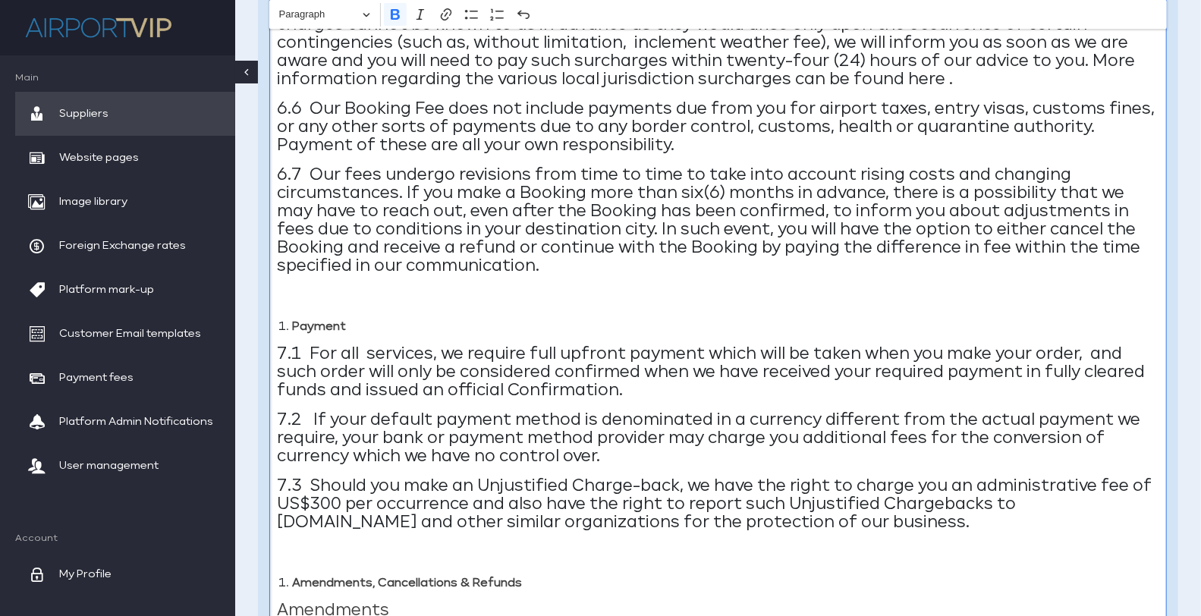
click at [293, 325] on strong "Payment" at bounding box center [319, 326] width 54 height 11
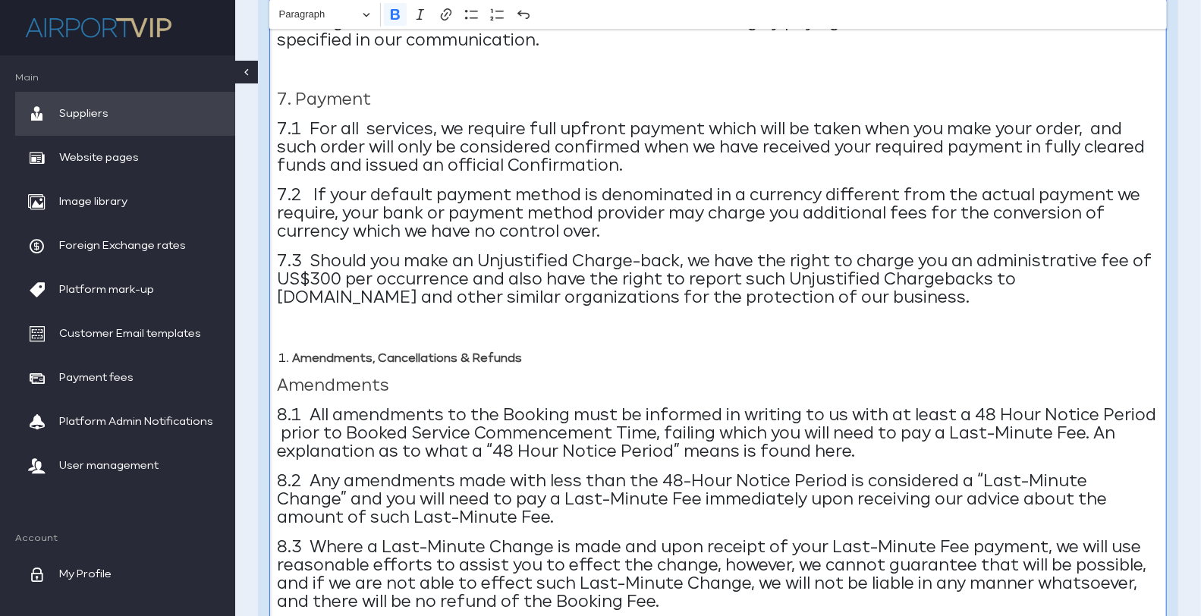
scroll to position [4335, 0]
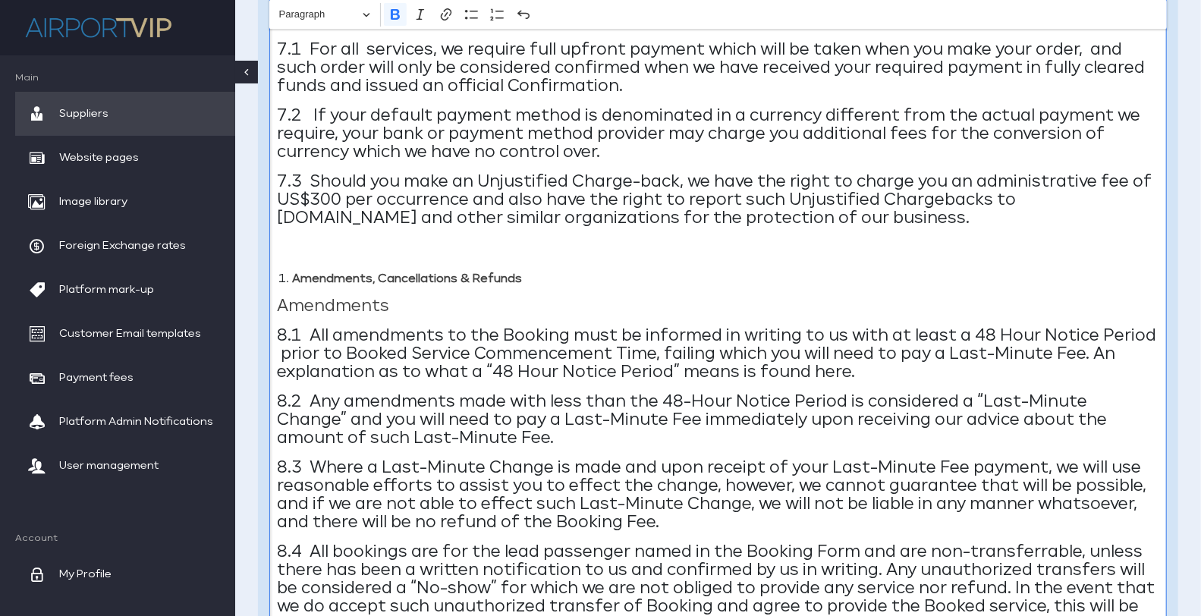
click at [294, 277] on strong "Amendments, Cancellations & Refunds" at bounding box center [407, 278] width 230 height 11
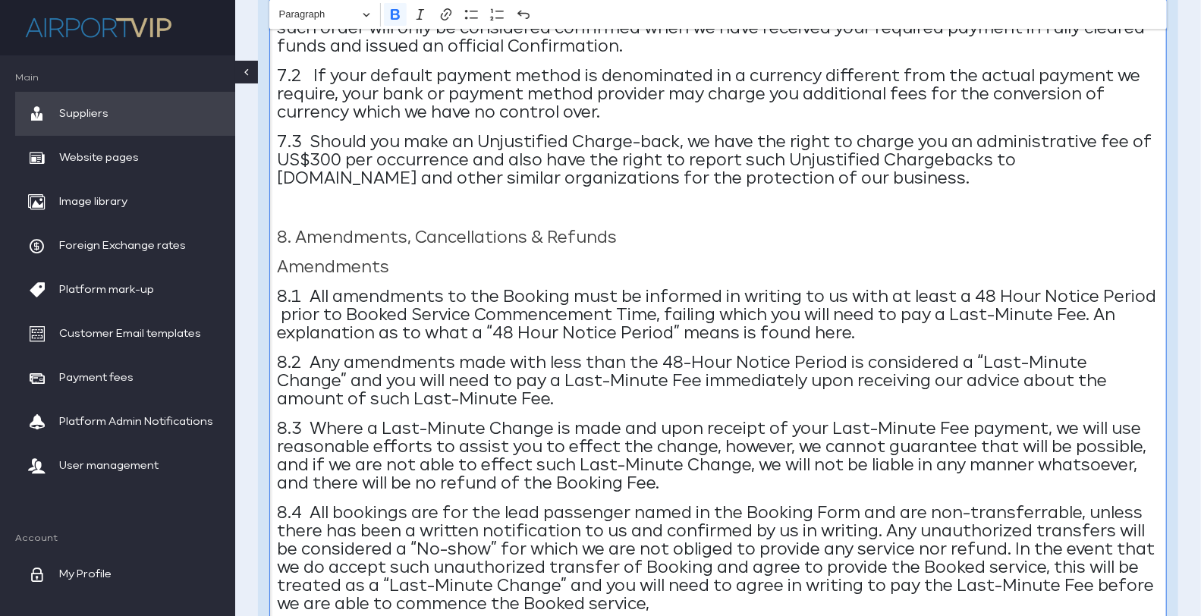
click at [287, 267] on strong "Amendments" at bounding box center [333, 267] width 112 height 16
click at [283, 267] on strong "Amendments" at bounding box center [333, 267] width 112 height 16
click at [402, 288] on p "8.1 All amendments to the Booking must be informed in writing to us with at lea…" at bounding box center [718, 315] width 882 height 55
click at [353, 240] on strong "8. Amendments, Cancellations & Refunds" at bounding box center [447, 238] width 340 height 16
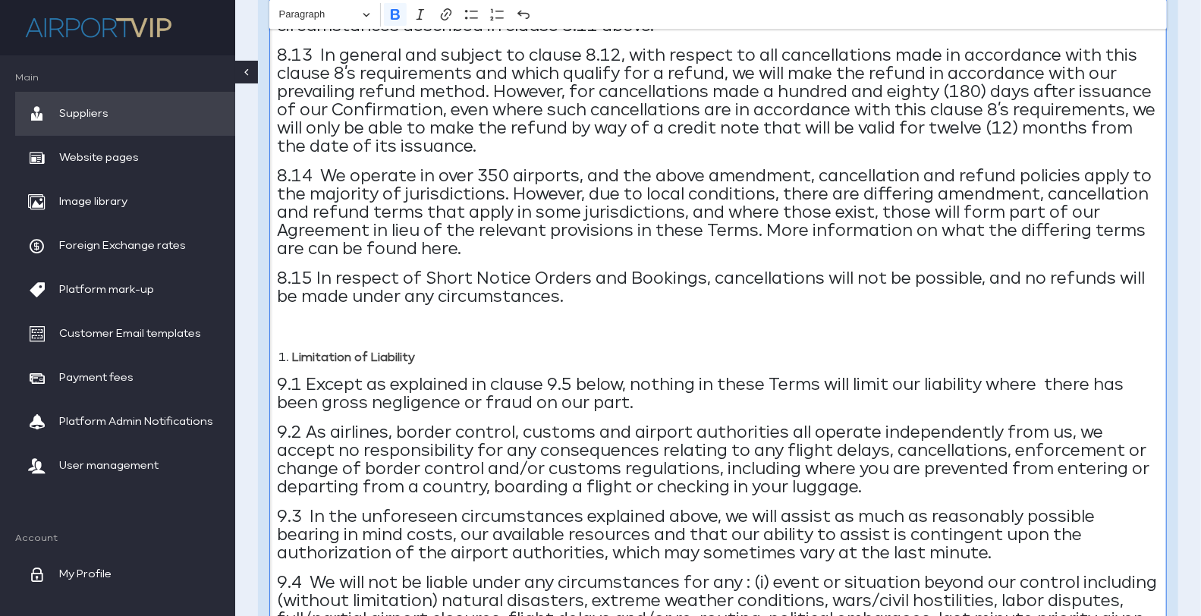
scroll to position [5674, 0]
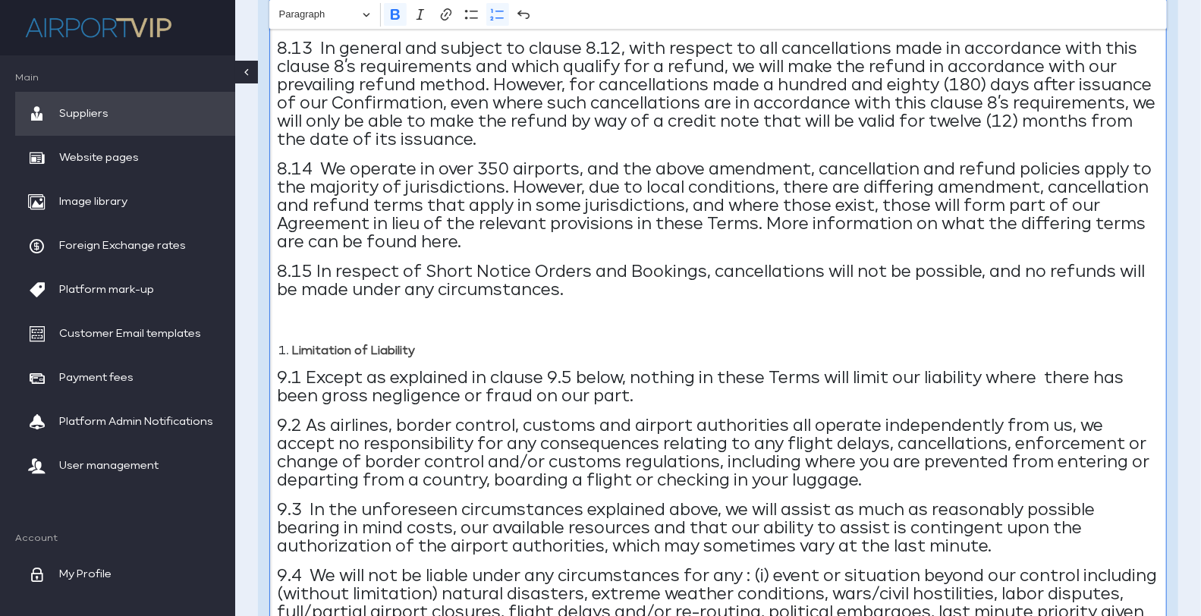
click at [293, 347] on strong "Limitation of Liability" at bounding box center [353, 350] width 123 height 11
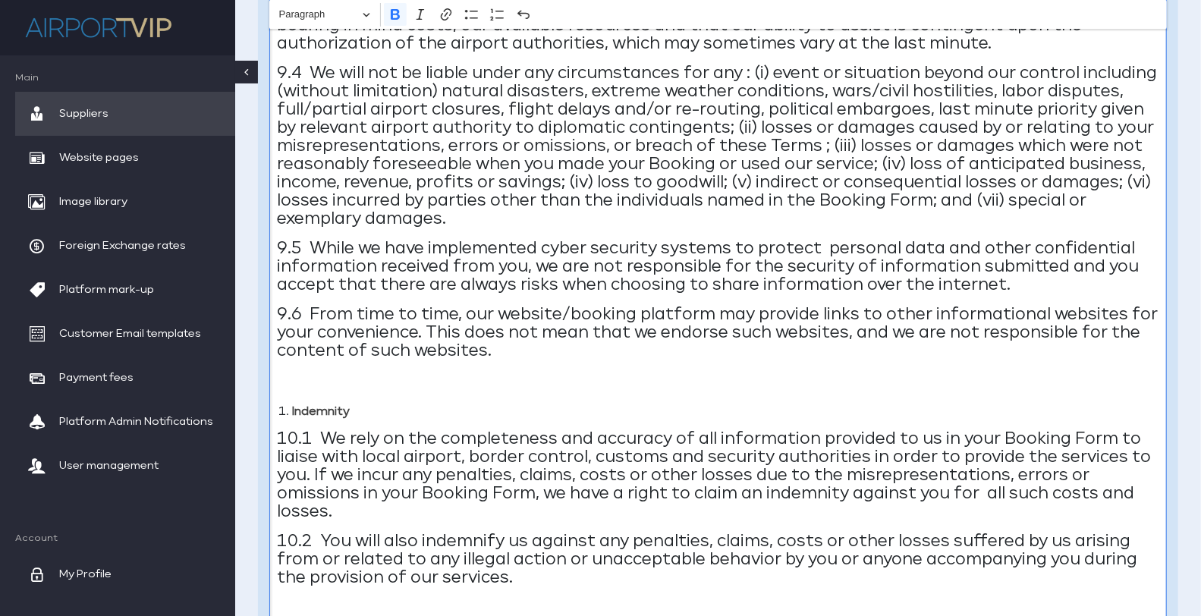
scroll to position [6184, 0]
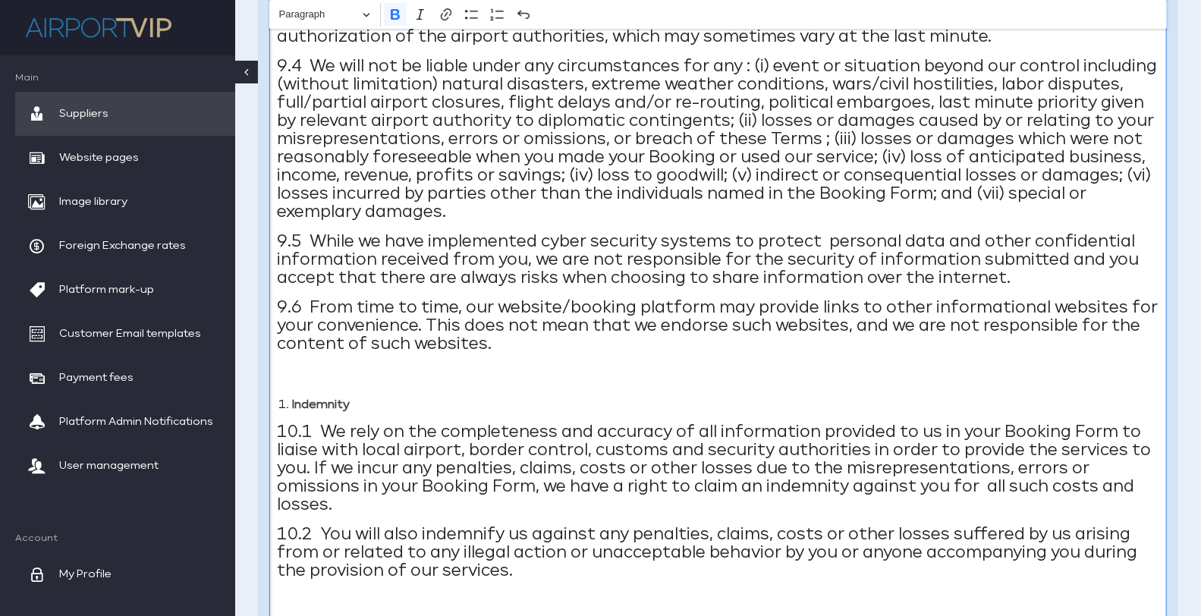
click at [292, 406] on li "Indemnity" at bounding box center [725, 404] width 867 height 21
click at [298, 381] on p "Editor editing area: main. Press Alt+0 for help." at bounding box center [718, 374] width 882 height 18
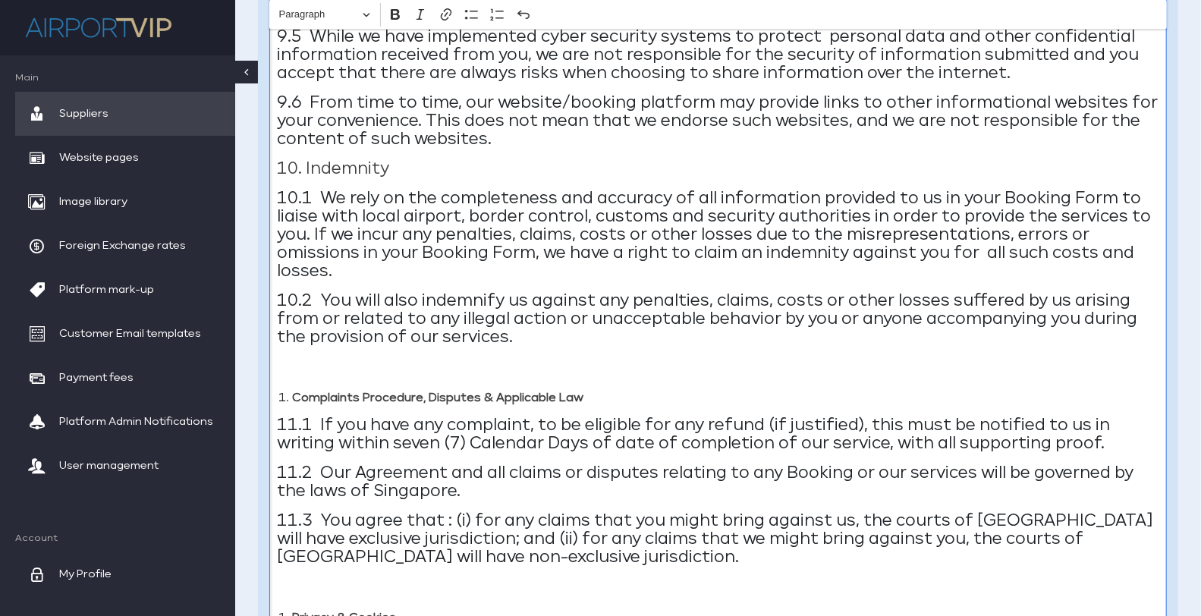
scroll to position [6415, 0]
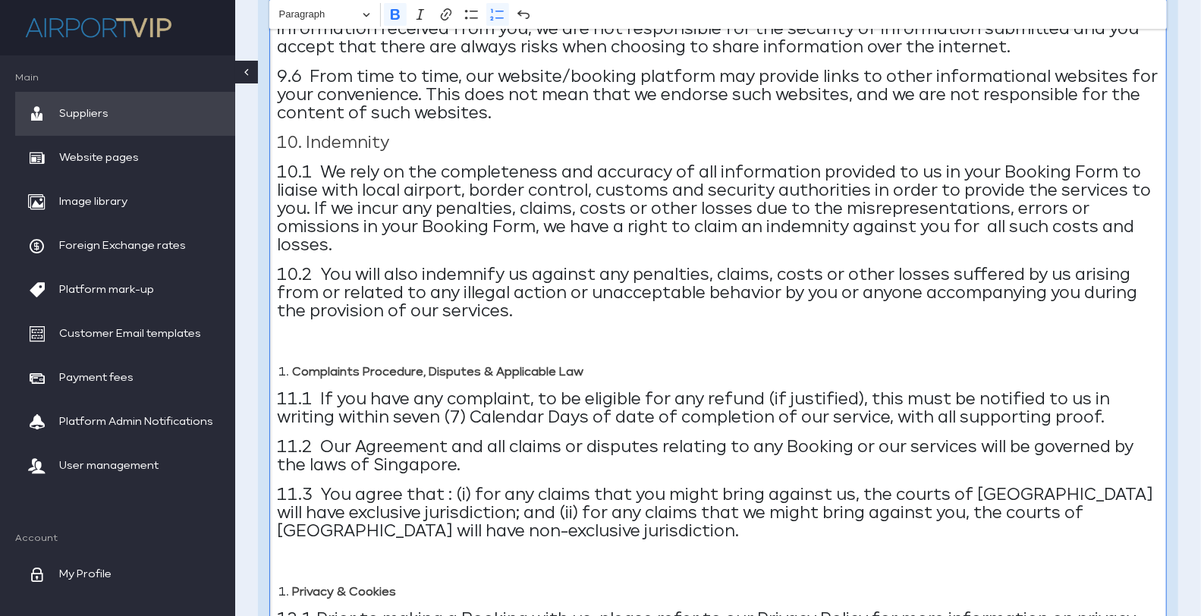
click at [292, 372] on li "Complaints Procedure, Disputes & Applicable Law" at bounding box center [725, 372] width 867 height 21
click at [294, 587] on strong "Privacy & Cookies" at bounding box center [344, 592] width 104 height 11
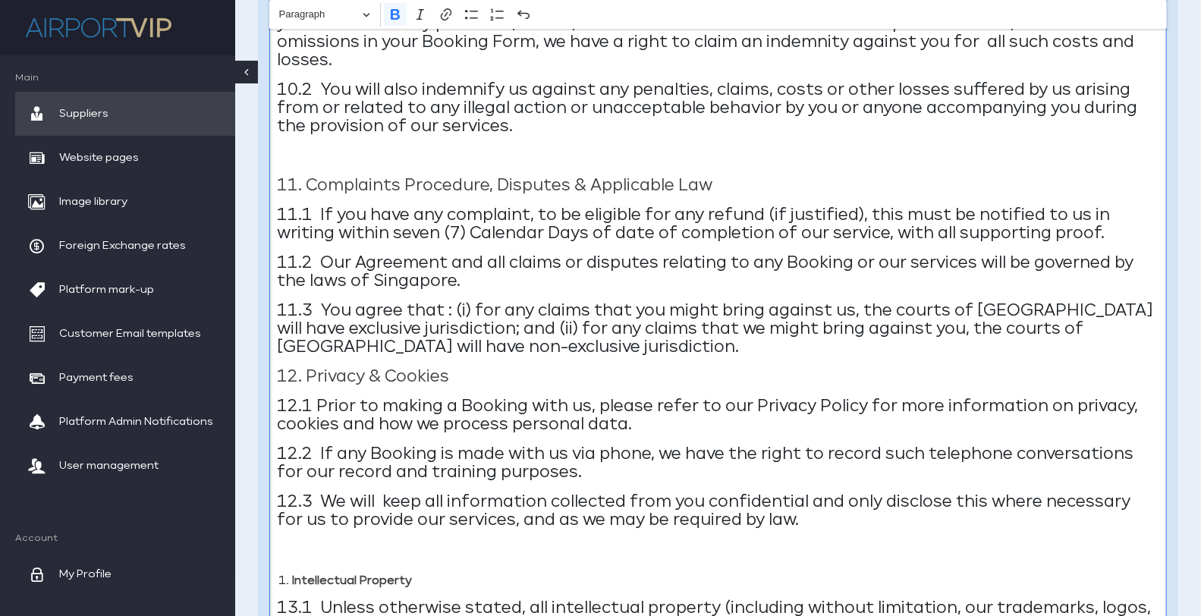
scroll to position [6633, 0]
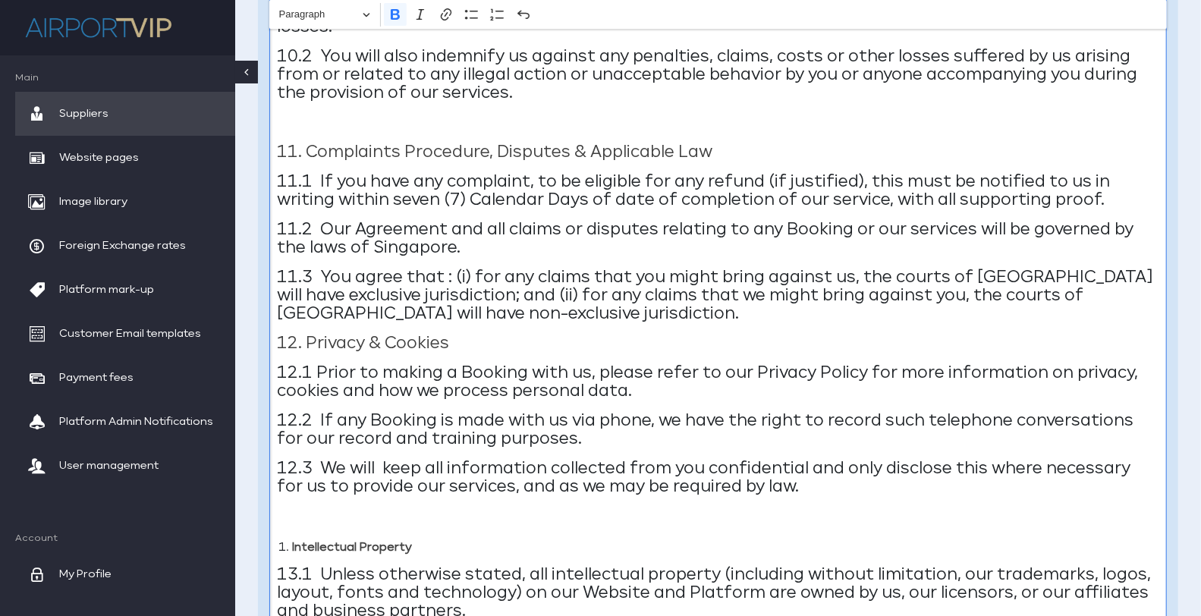
click at [292, 547] on li "Intellectual Property" at bounding box center [725, 547] width 867 height 21
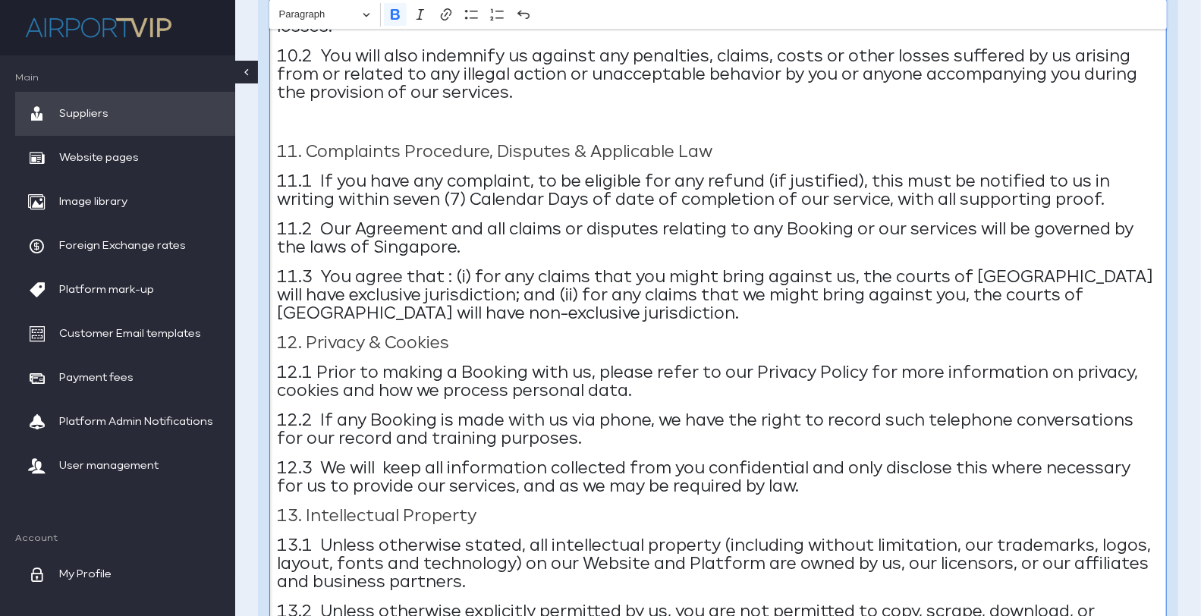
click at [406, 513] on strong "13. Intellectual Property" at bounding box center [376, 516] width 199 height 16
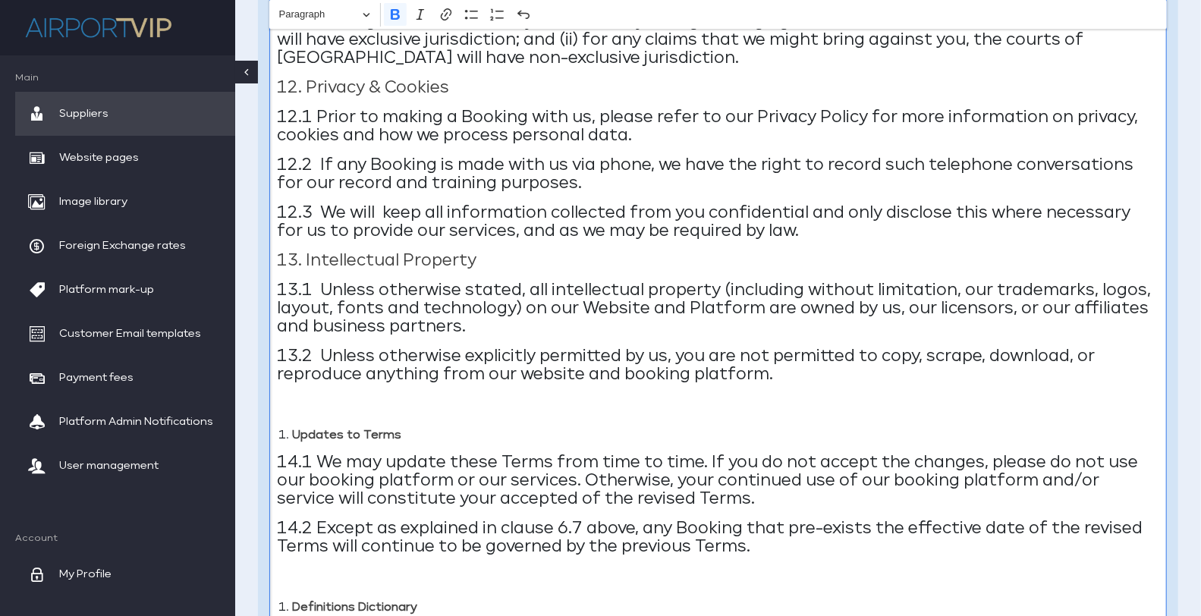
scroll to position [6921, 0]
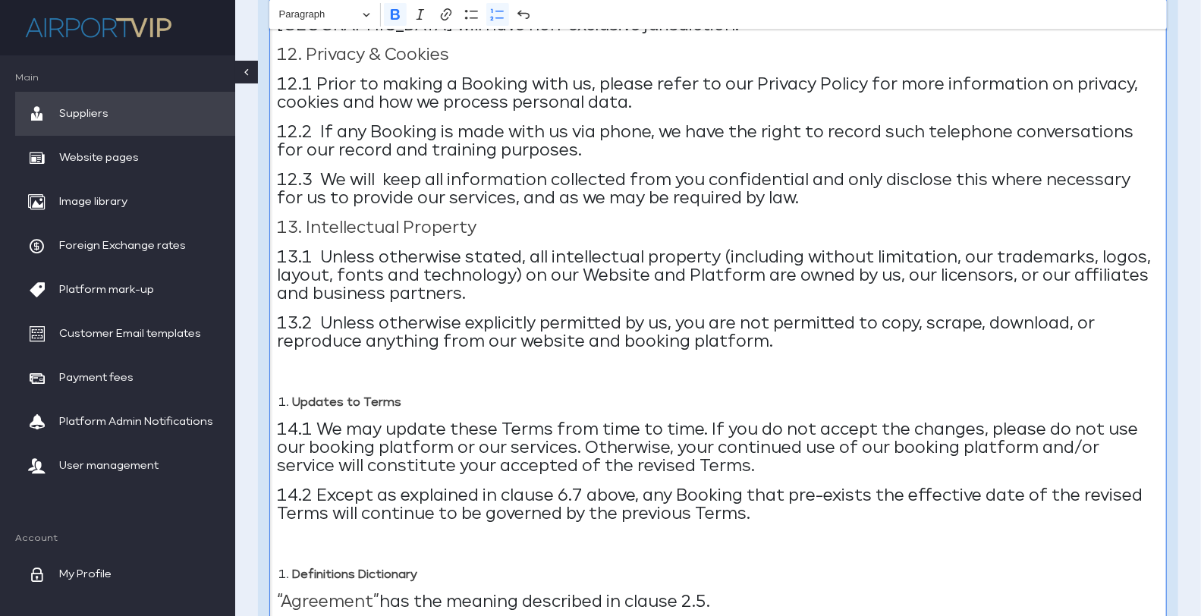
click at [298, 400] on strong "Updates to Terms" at bounding box center [346, 402] width 109 height 11
click at [346, 571] on strong "Definitions Dictionary" at bounding box center [354, 574] width 125 height 11
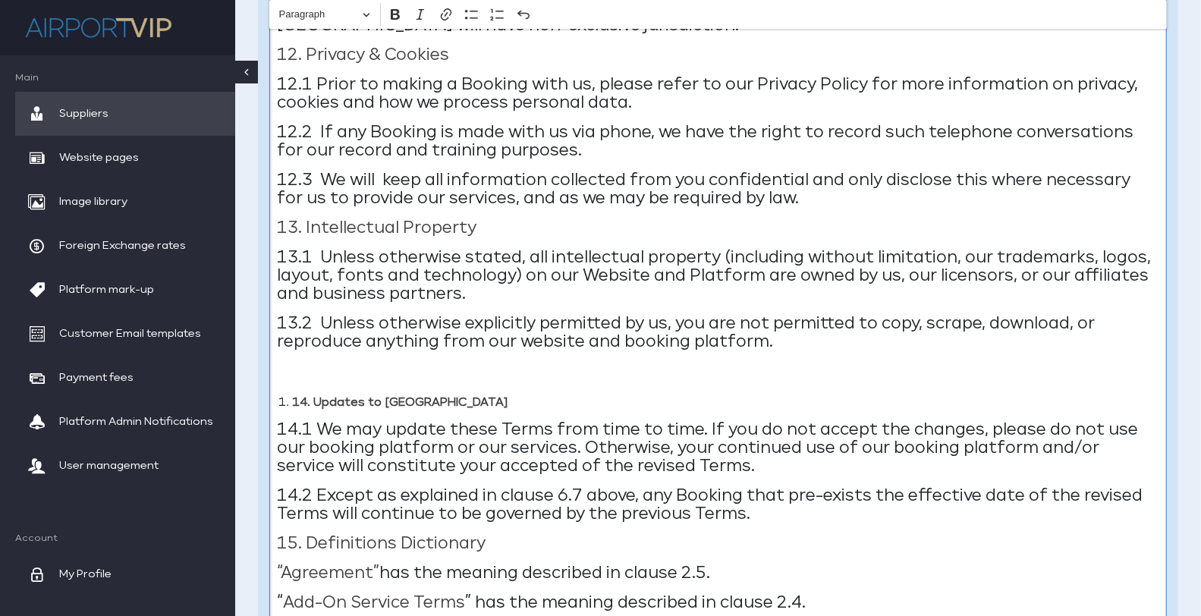
click at [381, 551] on strong "15. Definitions Dictionary" at bounding box center [381, 543] width 209 height 16
click at [454, 573] on p "“Agreement” has the meaning described in clause 2.5." at bounding box center [718, 573] width 882 height 18
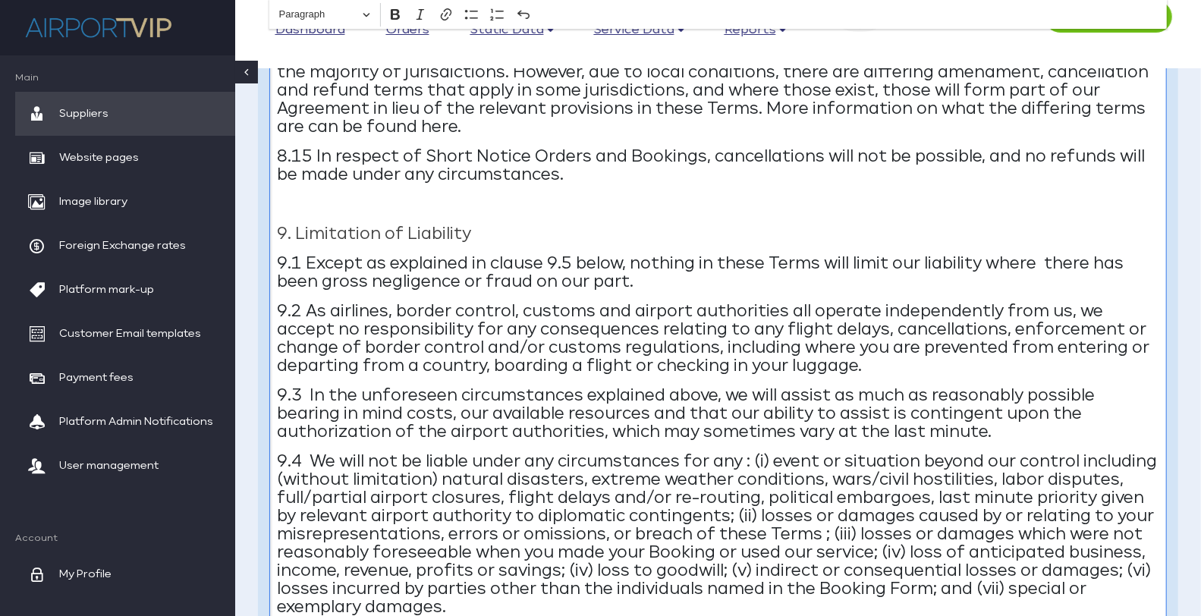
scroll to position [5665, 0]
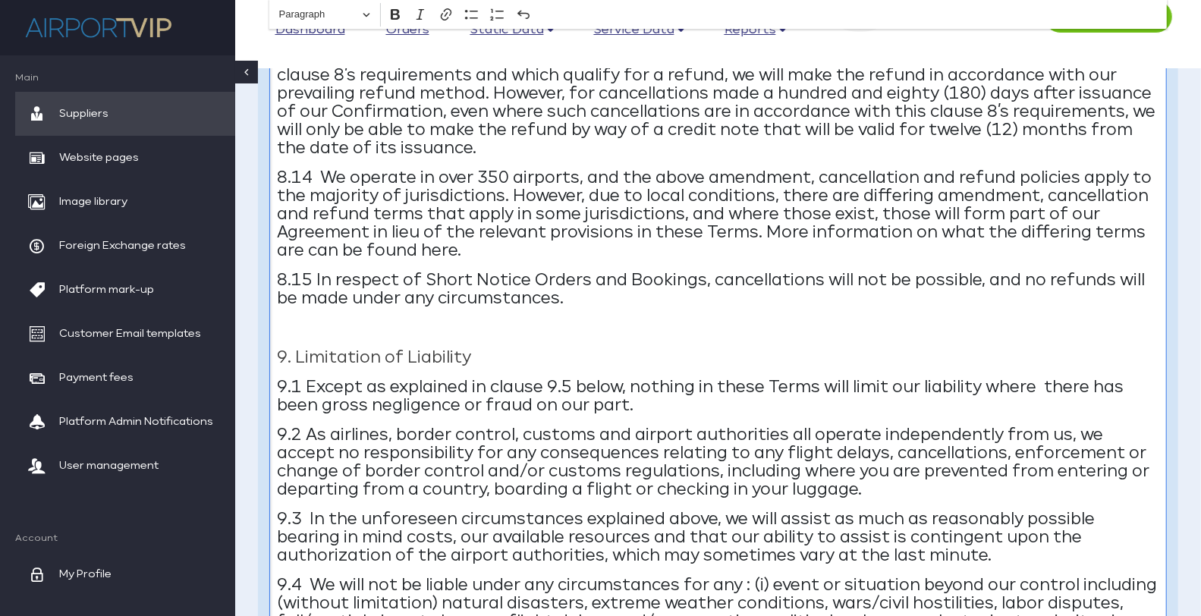
click at [340, 333] on p "Editor editing area: main. Press Alt+0 for help." at bounding box center [718, 328] width 882 height 18
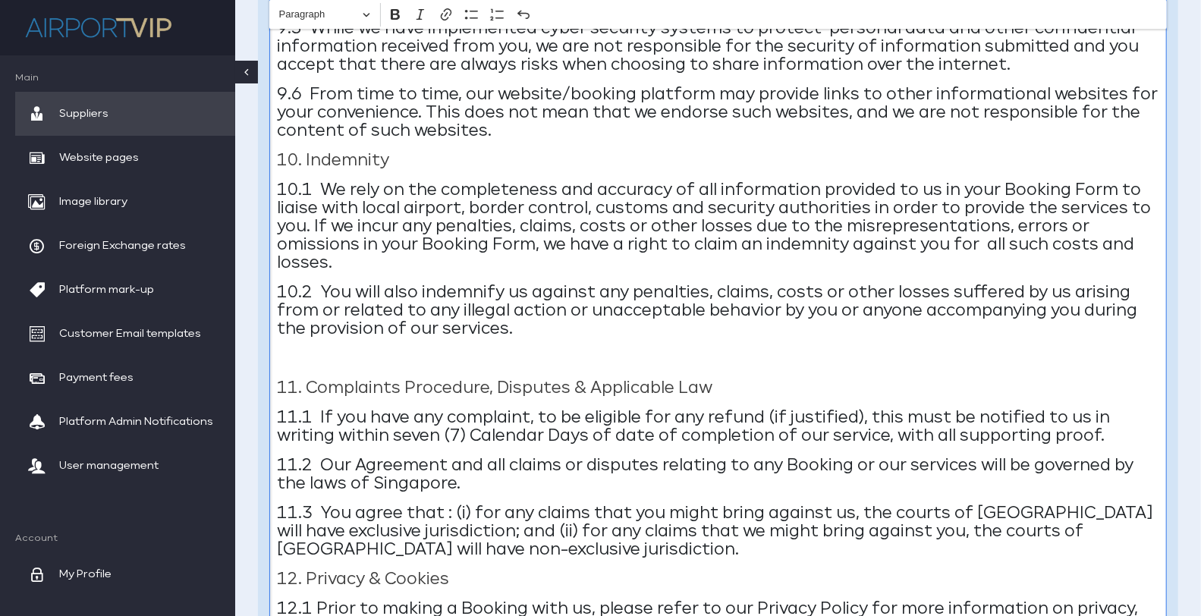
scroll to position [6389, 0]
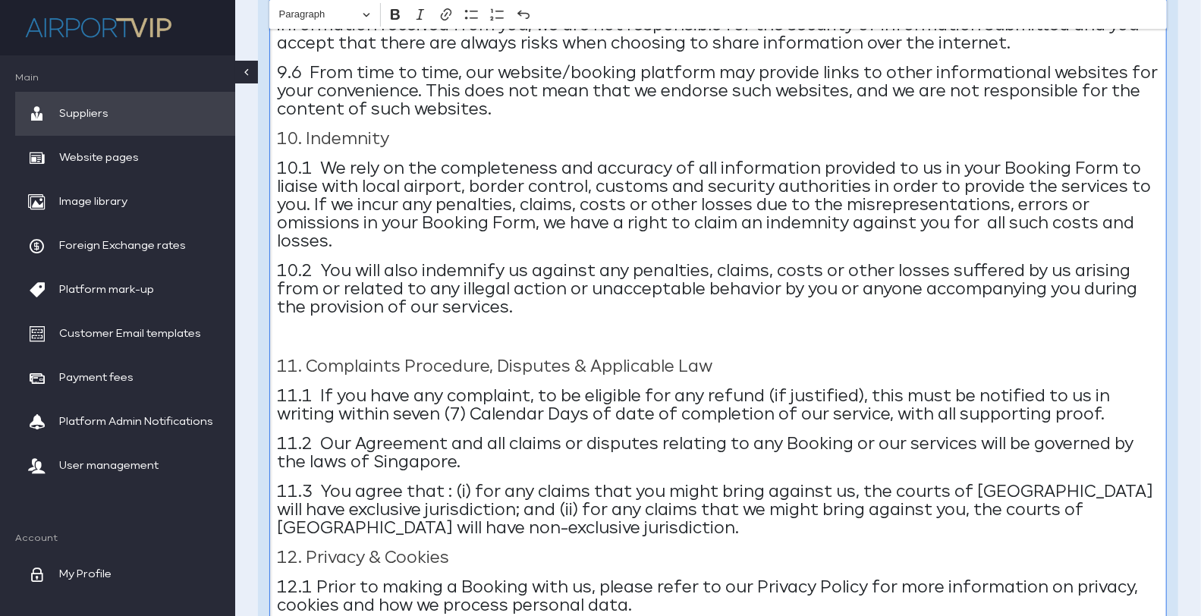
click at [357, 328] on p "Editor editing area: main. Press Alt+0 for help." at bounding box center [718, 337] width 882 height 18
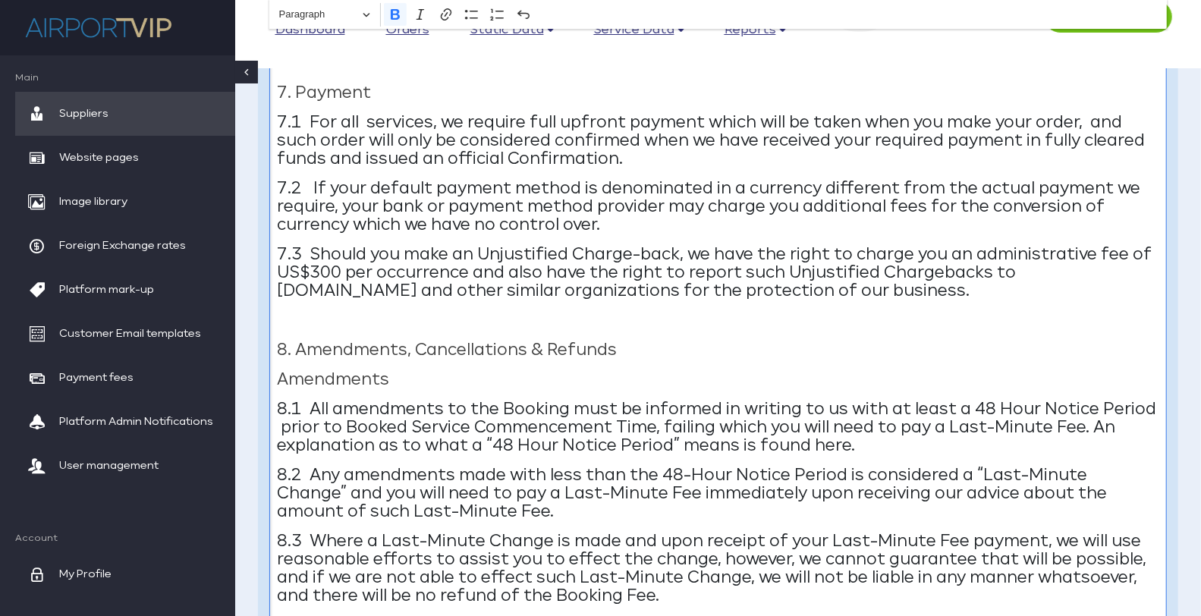
scroll to position [4223, 0]
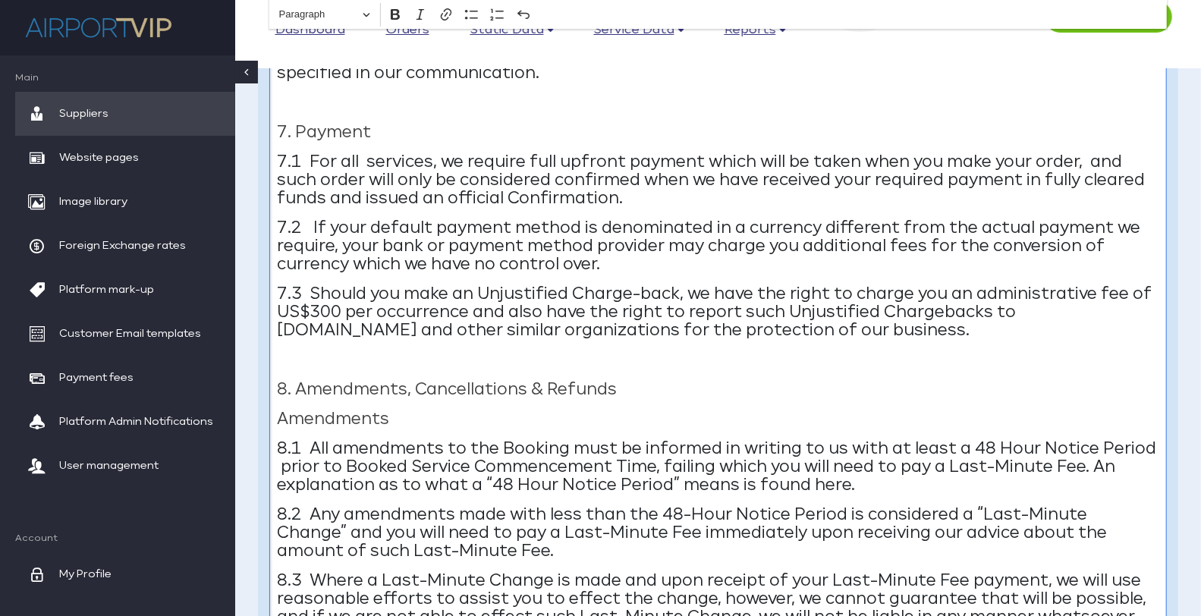
click at [302, 366] on p "Editor editing area: main. Press Alt+0 for help." at bounding box center [718, 360] width 882 height 18
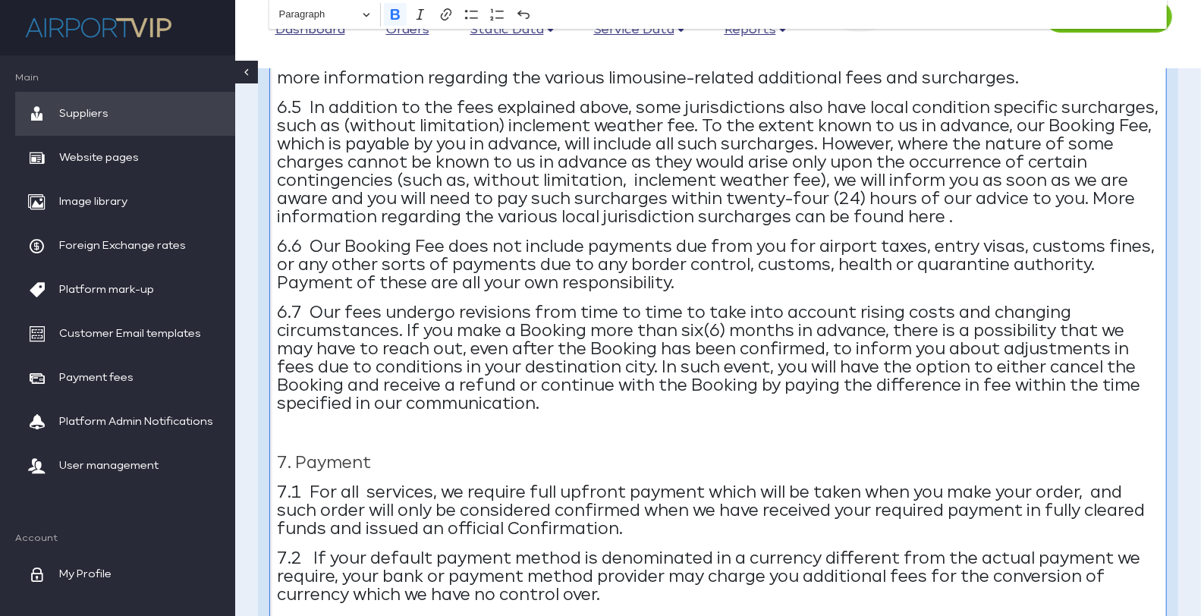
scroll to position [3886, 0]
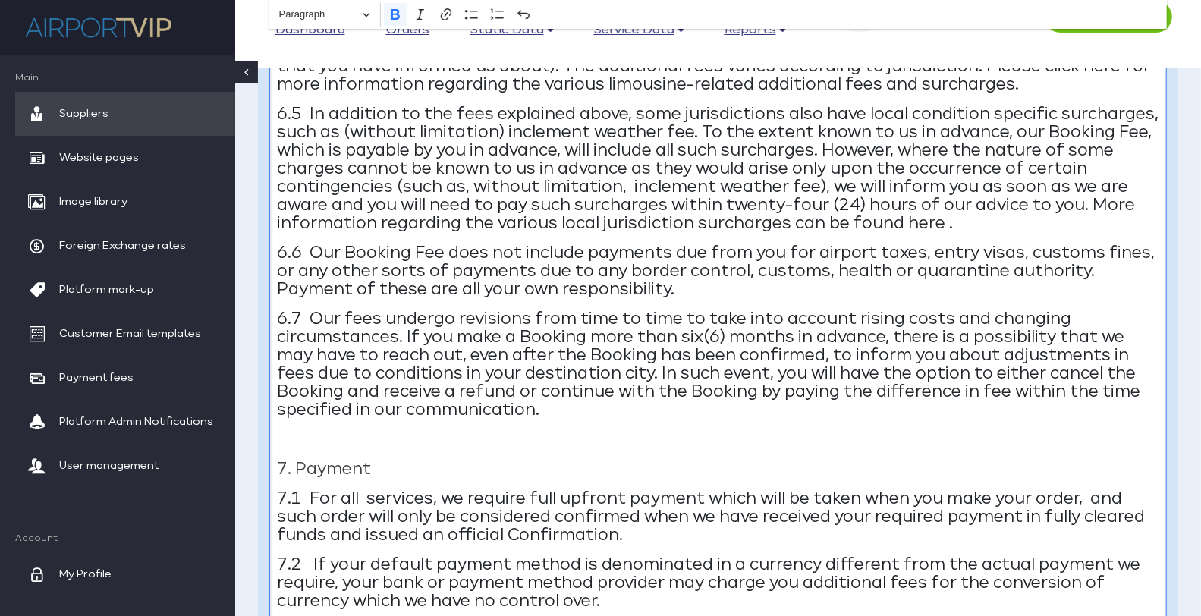
click at [330, 435] on p "Editor editing area: main. Press Alt+0 for help." at bounding box center [718, 440] width 882 height 18
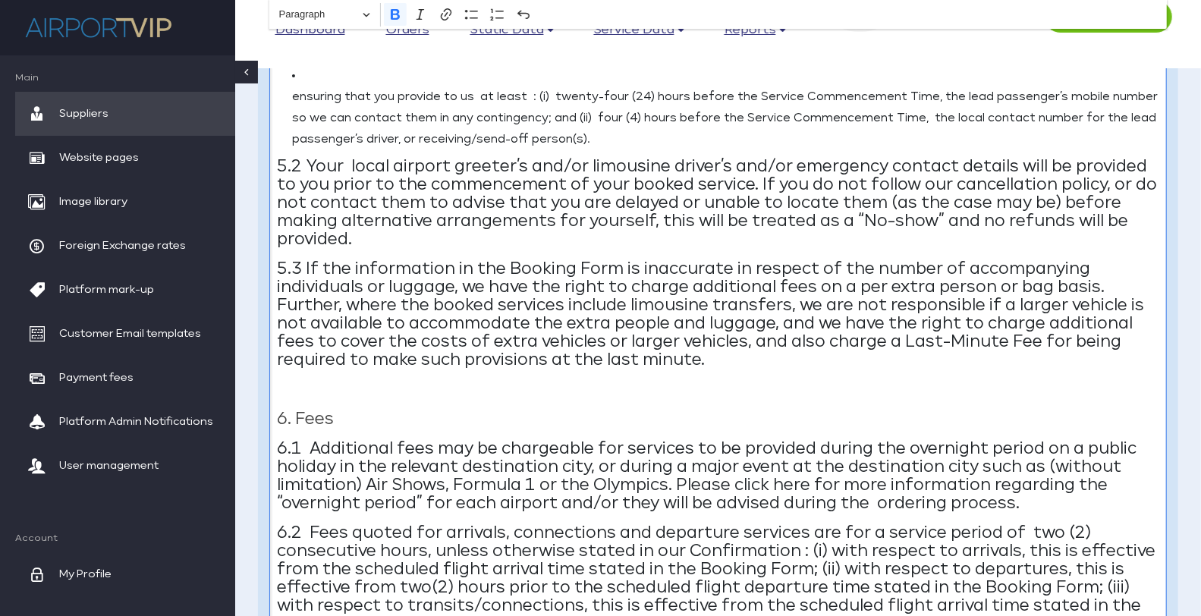
scroll to position [3156, 0]
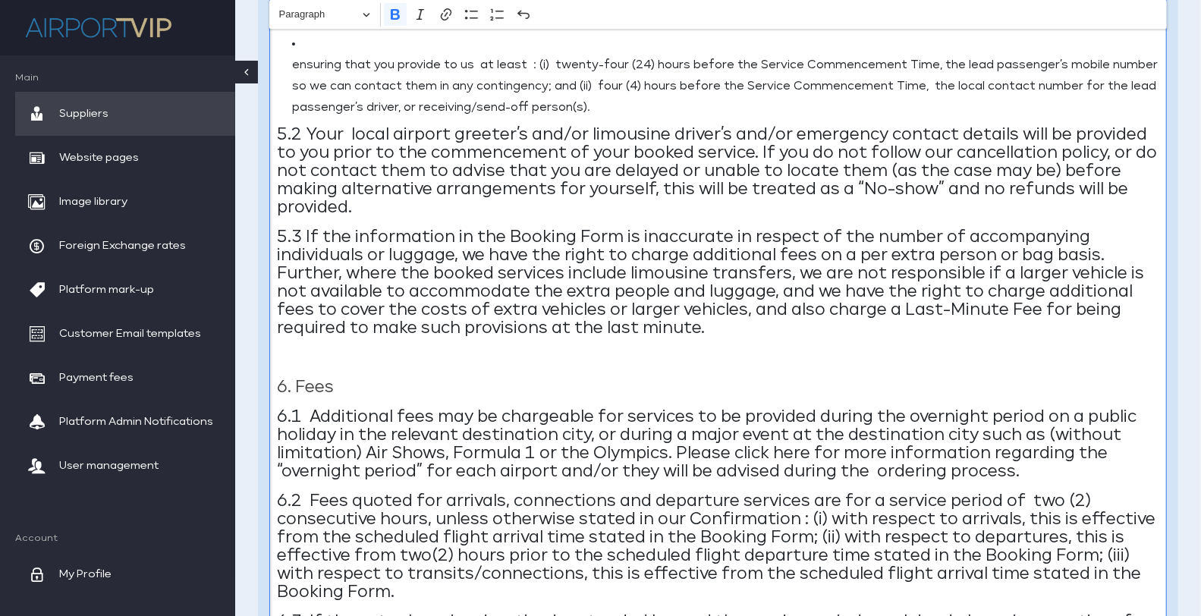
click at [317, 360] on p "Editor editing area: main. Press Alt+0 for help." at bounding box center [718, 358] width 882 height 18
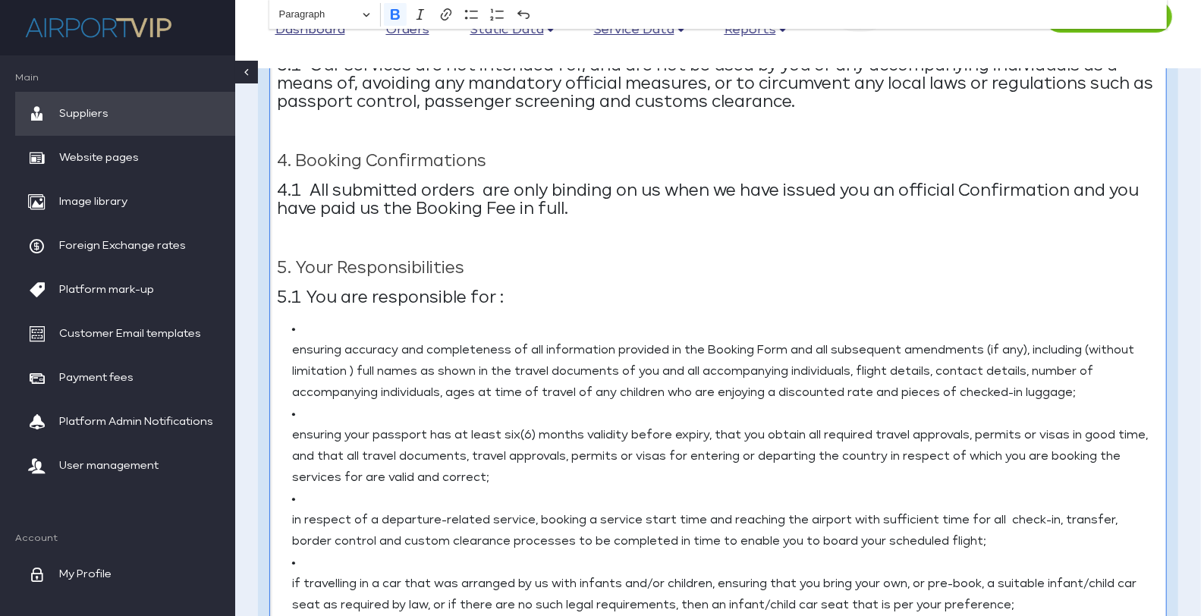
scroll to position [2228, 0]
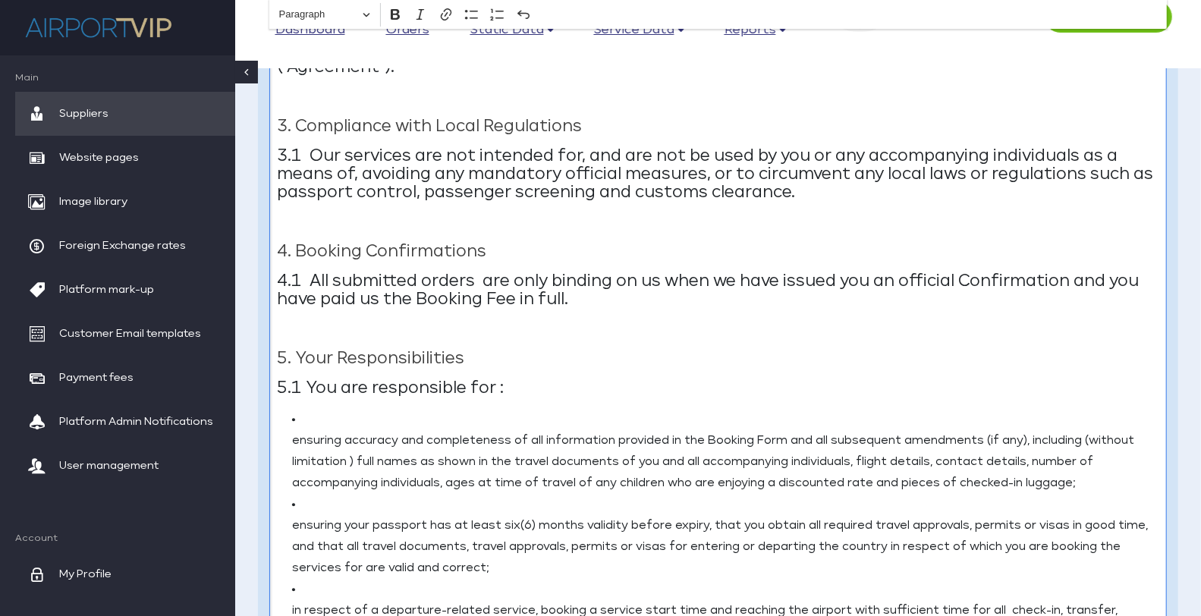
click at [297, 214] on p "Editor editing area: main. Press Alt+0 for help." at bounding box center [718, 222] width 882 height 18
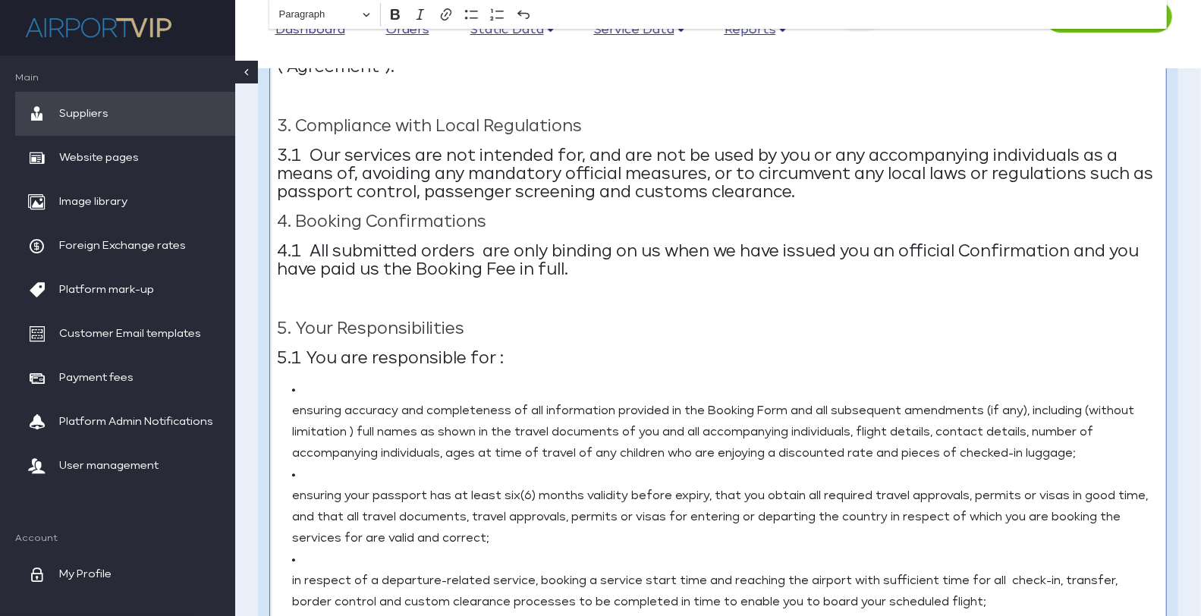
click at [303, 294] on p "Editor editing area: main. Press Alt+0 for help." at bounding box center [718, 299] width 882 height 18
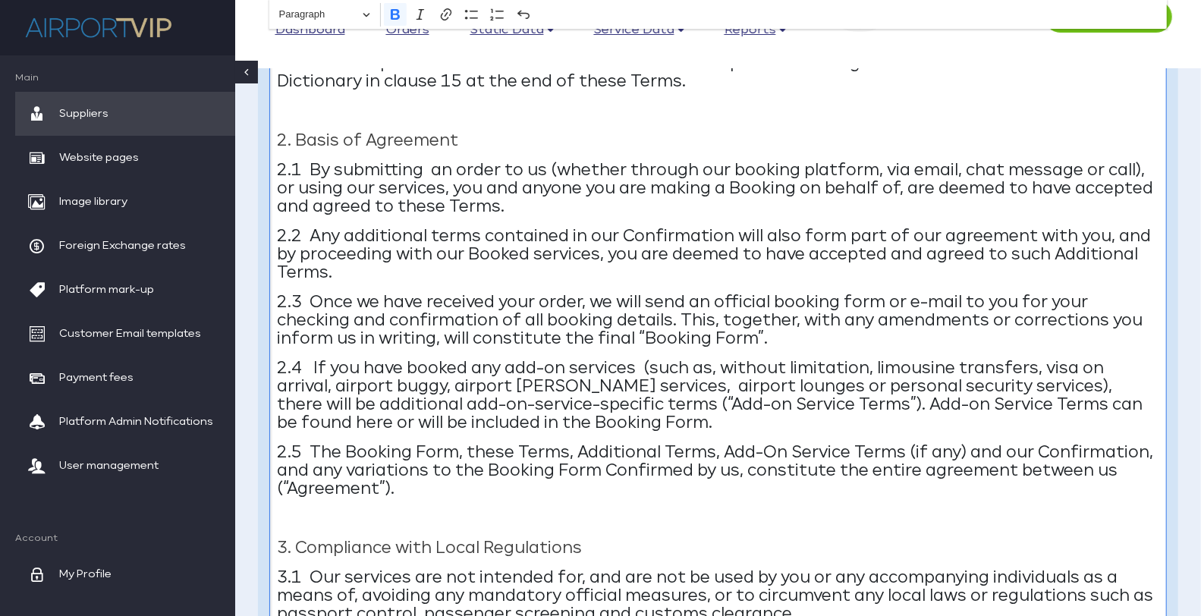
scroll to position [1902, 0]
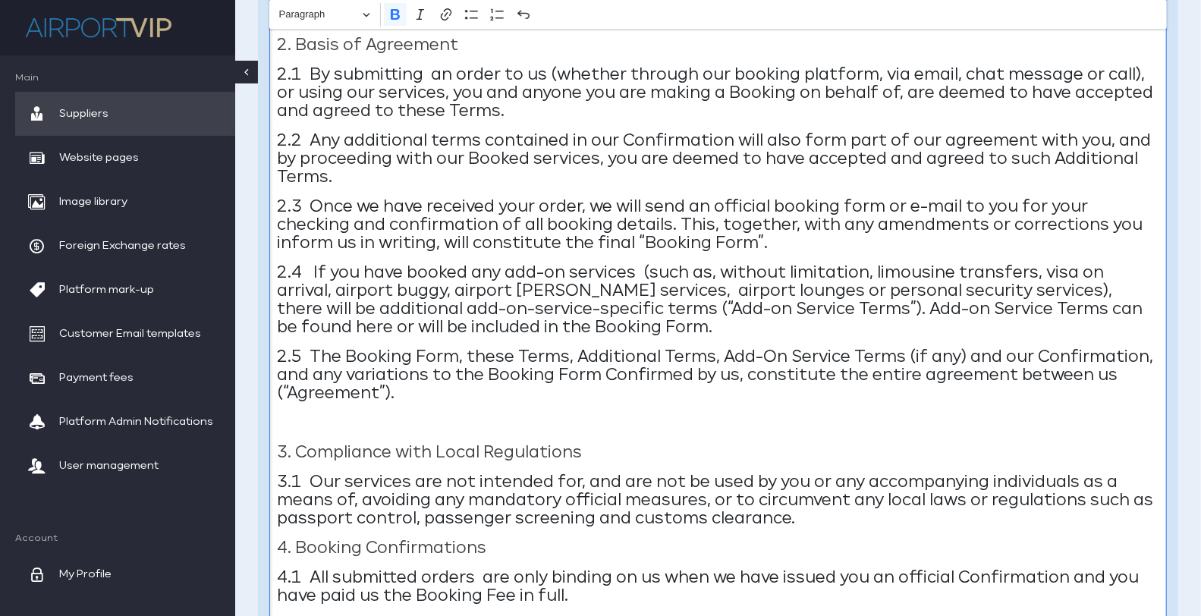
click at [325, 419] on p "Editor editing area: main. Press Alt+0 for help." at bounding box center [718, 423] width 882 height 18
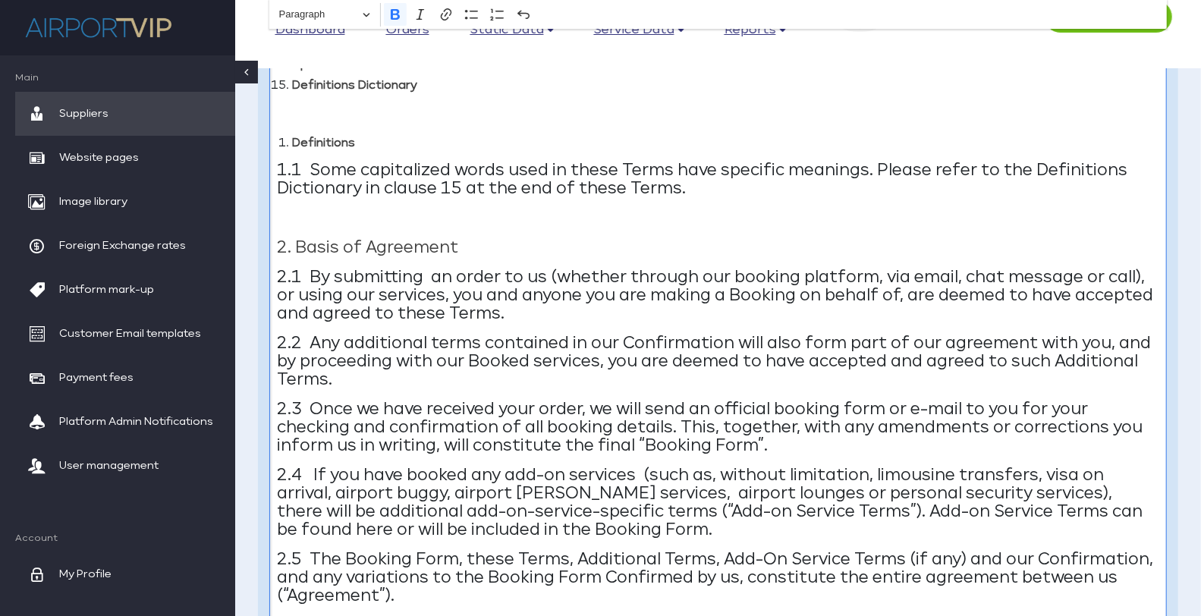
scroll to position [1647, 0]
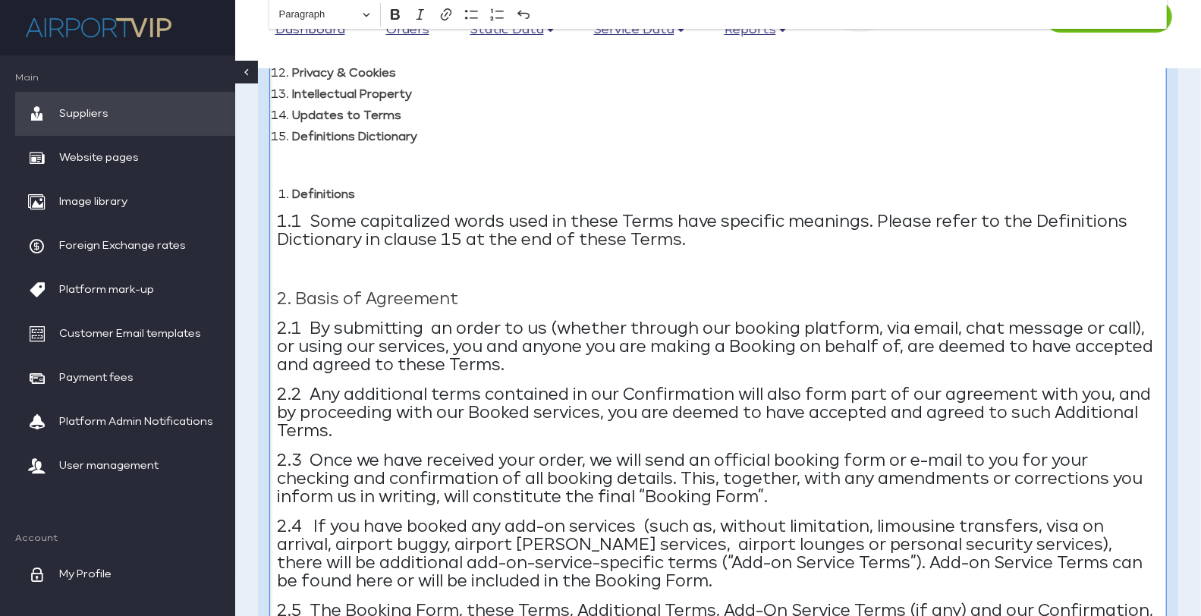
click at [306, 267] on p "Editor editing area: main. Press Alt+0 for help." at bounding box center [718, 271] width 882 height 18
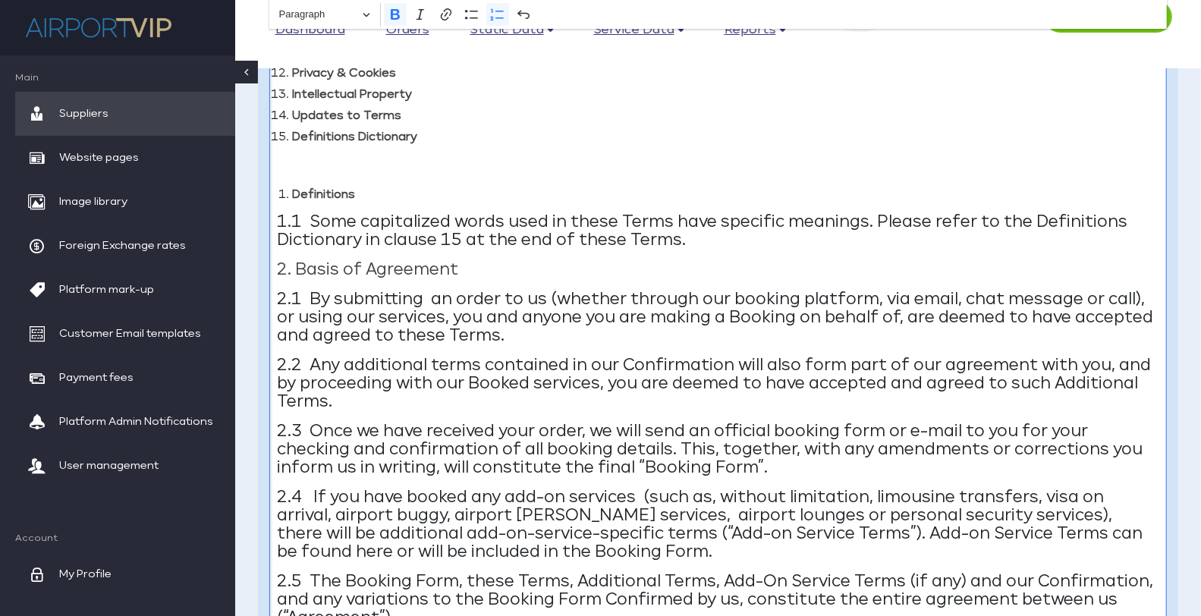
click at [292, 197] on strong "Definitions" at bounding box center [323, 195] width 63 height 11
click at [303, 162] on p "Editor editing area: main. Press Alt+0 for help." at bounding box center [718, 164] width 882 height 18
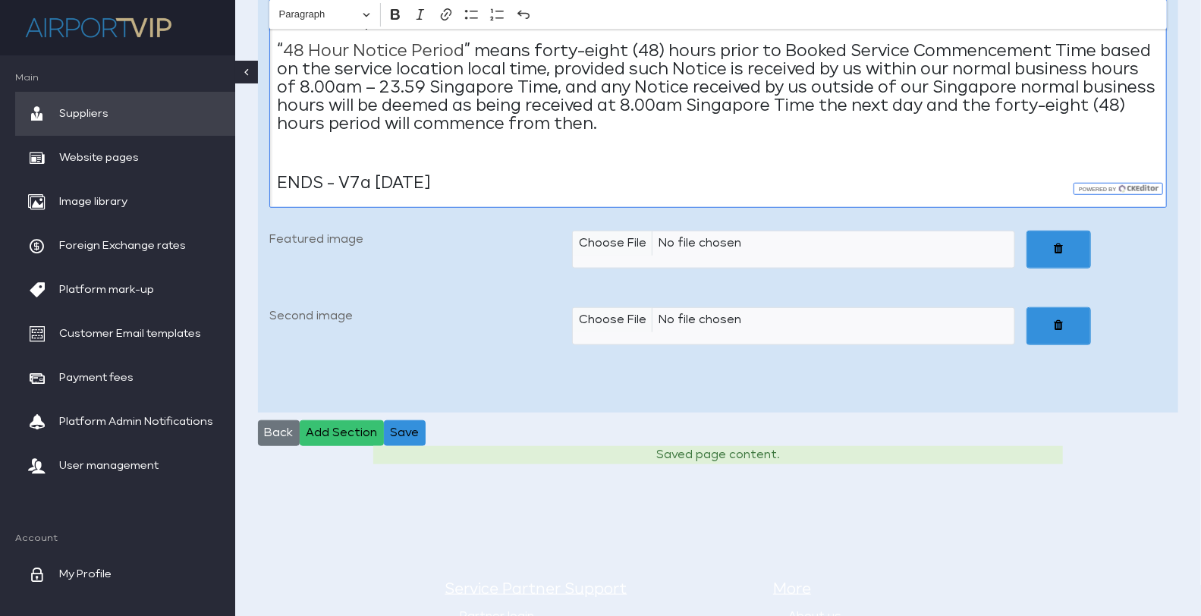
scroll to position [8008, 0]
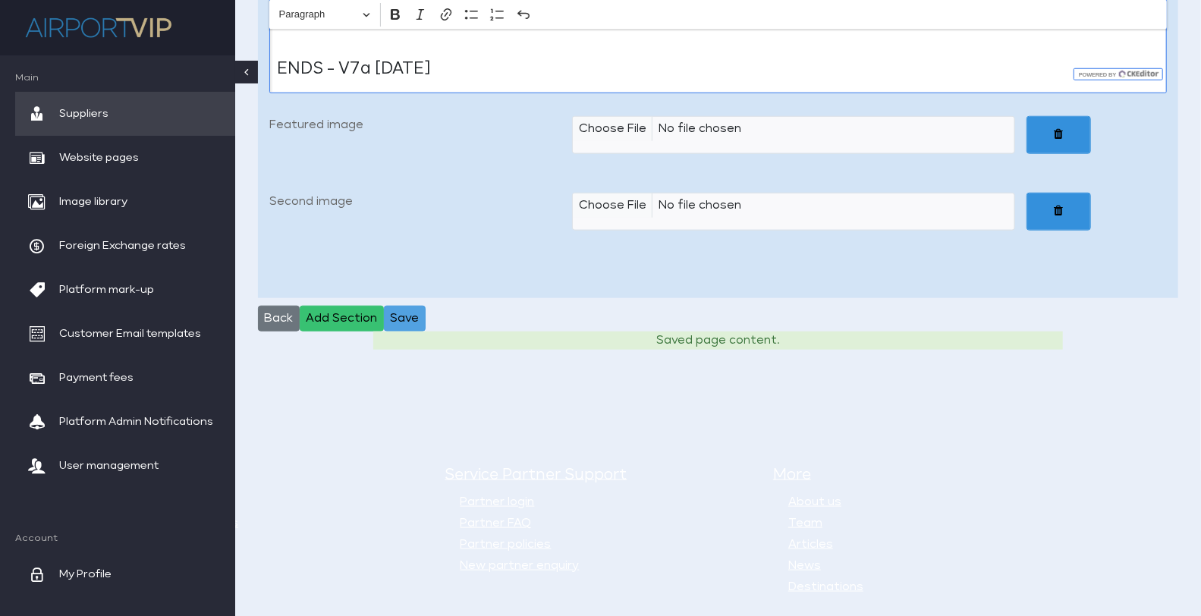
click at [404, 306] on button "Save" at bounding box center [405, 319] width 42 height 26
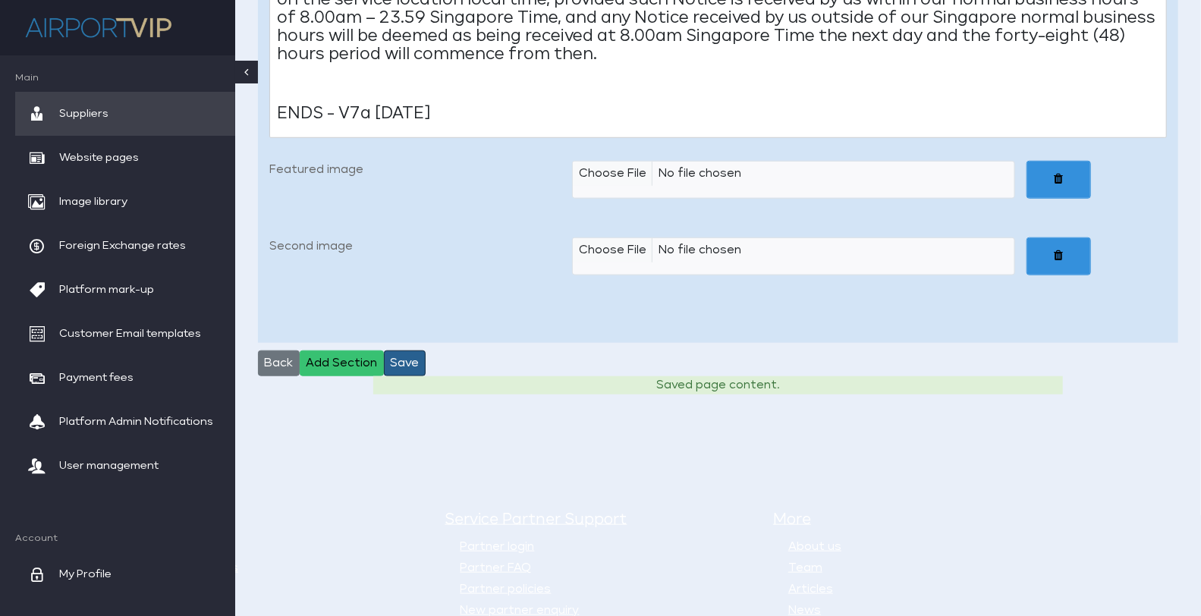
scroll to position [7989, 0]
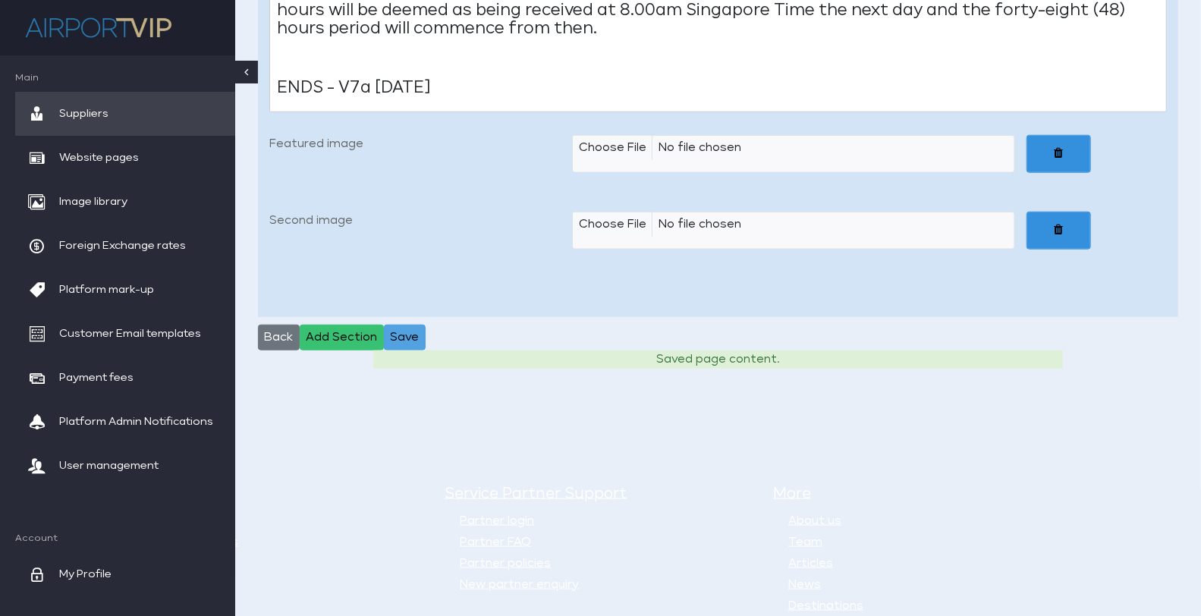
click at [398, 325] on button "Save" at bounding box center [405, 338] width 42 height 26
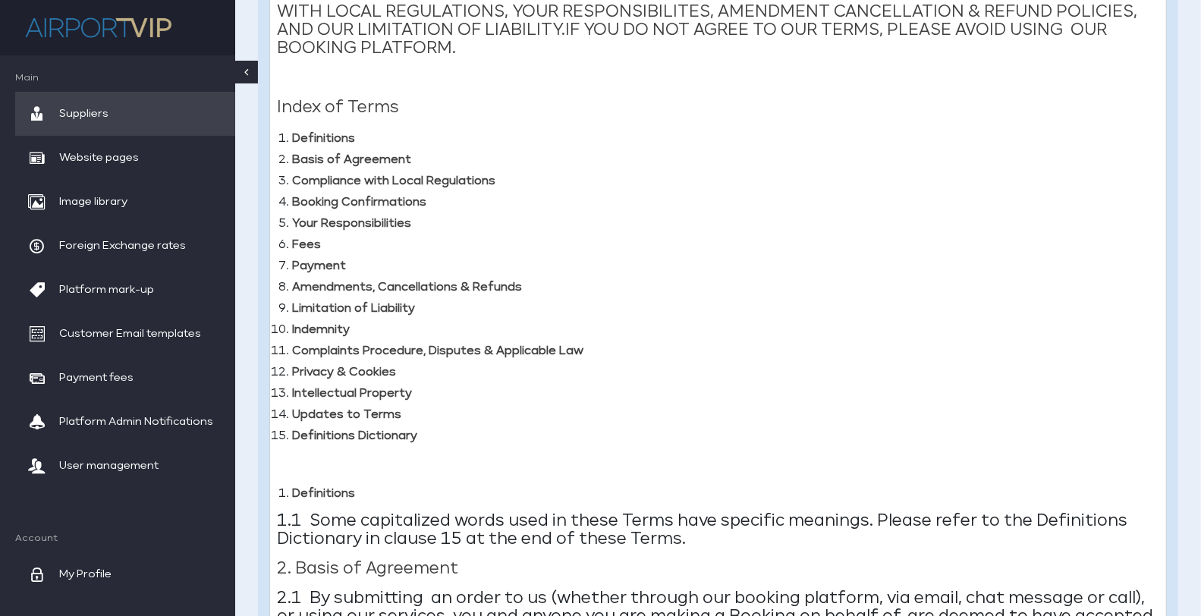
scroll to position [1367, 0]
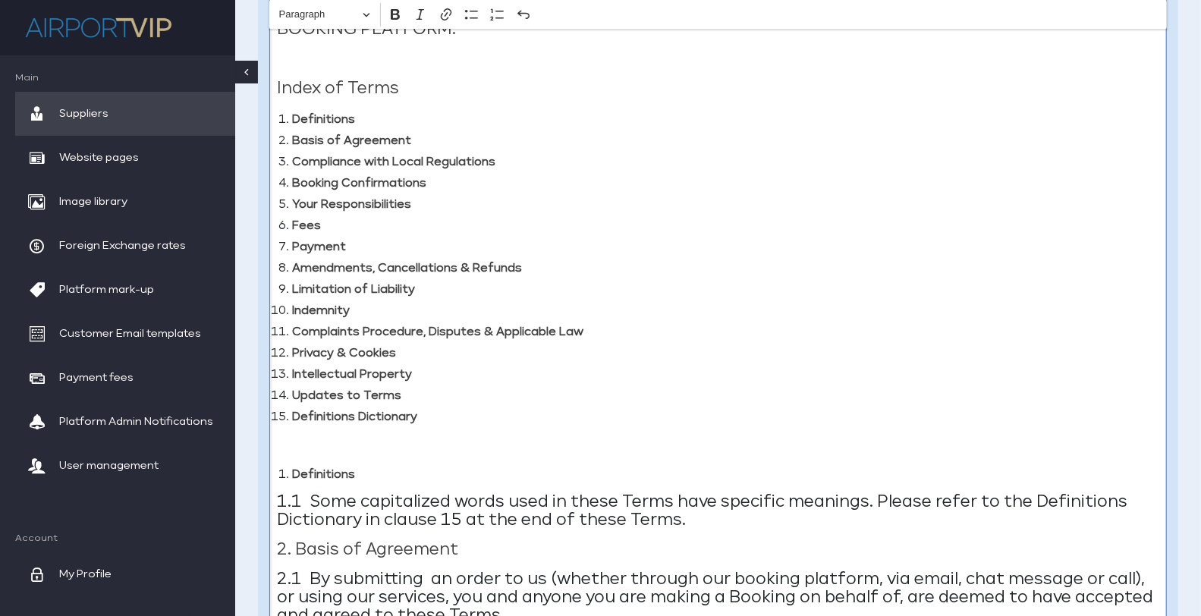
click at [312, 450] on p "Editor editing area: main. Press Alt+0 for help." at bounding box center [718, 444] width 882 height 18
click at [277, 472] on ol "Definitions" at bounding box center [718, 475] width 882 height 21
click at [391, 438] on p "Editor editing area: main. Press Alt+0 for help." at bounding box center [718, 444] width 882 height 18
click at [347, 480] on strong "1 .Definitions" at bounding box center [331, 474] width 109 height 16
click at [413, 501] on p "1.1 Some capitalized words used in these Terms have specific meanings. Please r…" at bounding box center [718, 512] width 882 height 36
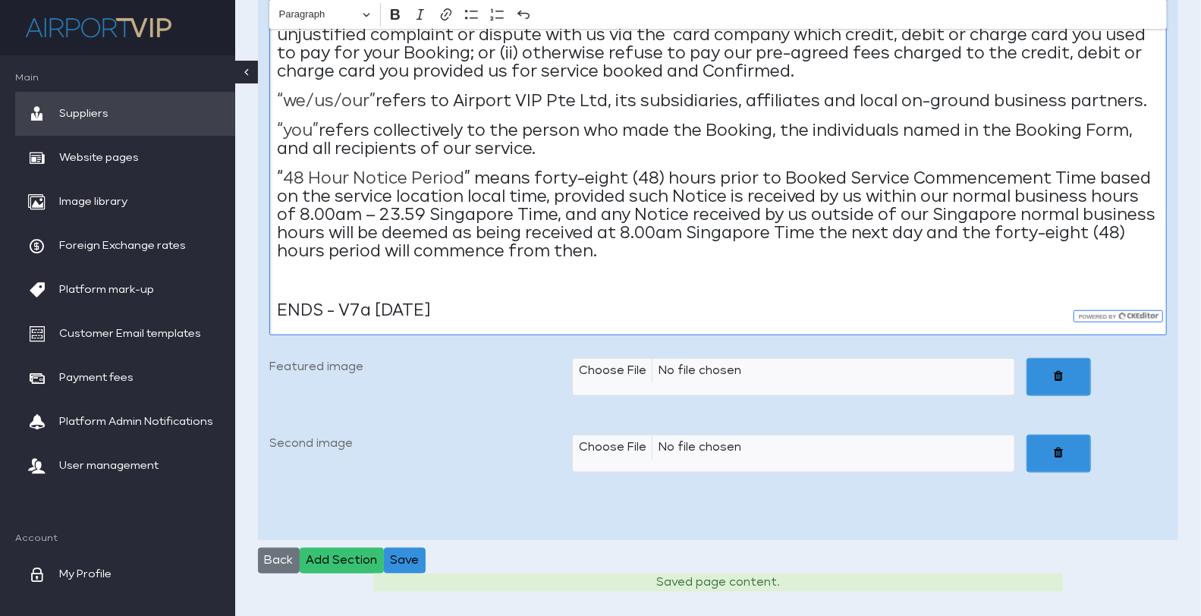
scroll to position [7799, 0]
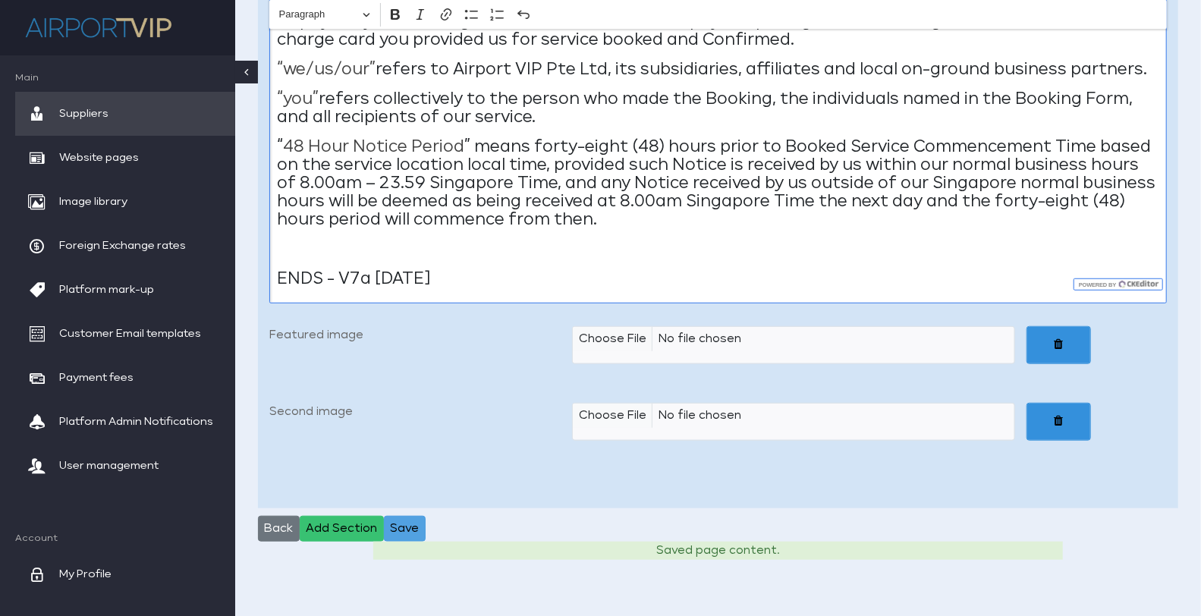
click at [398, 516] on button "Save" at bounding box center [405, 529] width 42 height 26
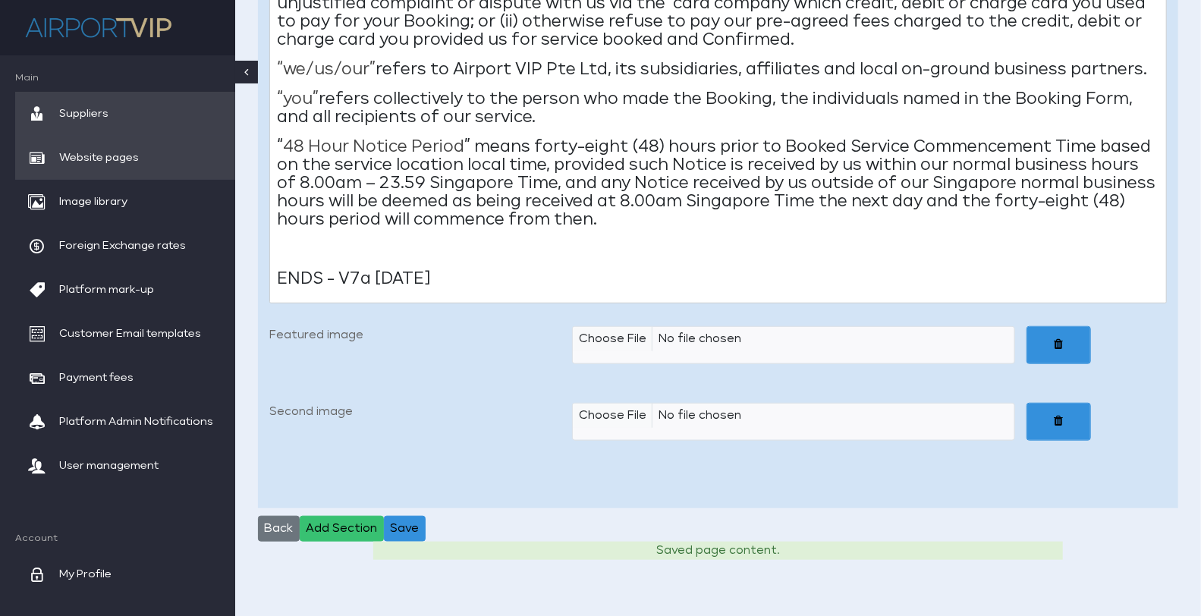
click at [127, 163] on span "Website pages" at bounding box center [99, 158] width 80 height 44
click at [396, 516] on button "Save" at bounding box center [405, 529] width 42 height 26
click at [104, 167] on span "Website pages" at bounding box center [99, 158] width 80 height 44
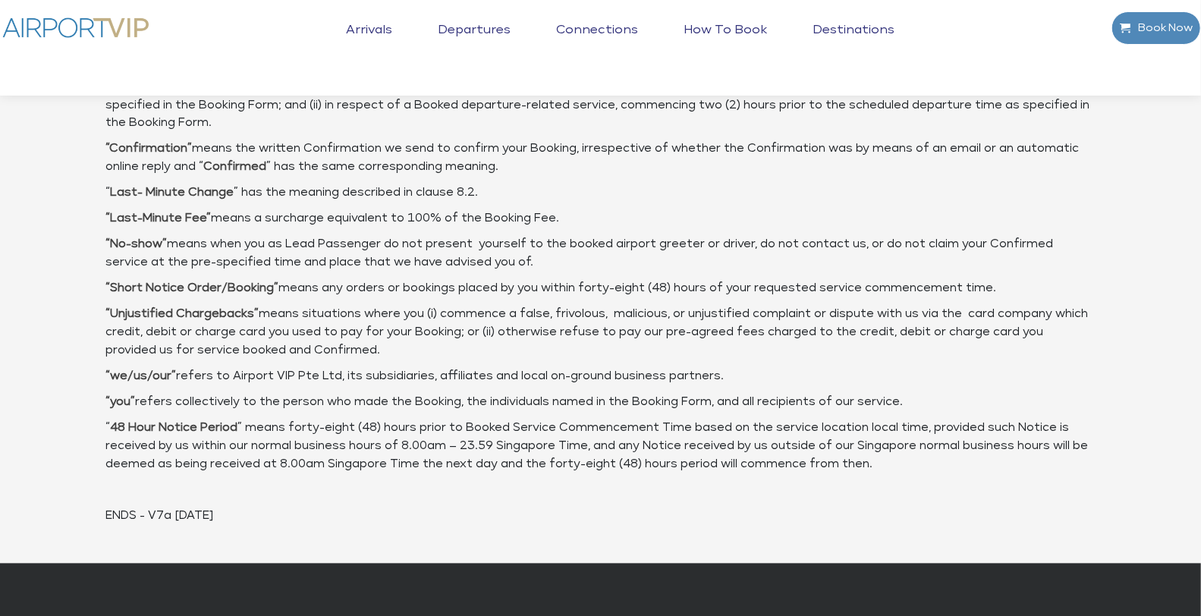
scroll to position [5715, 0]
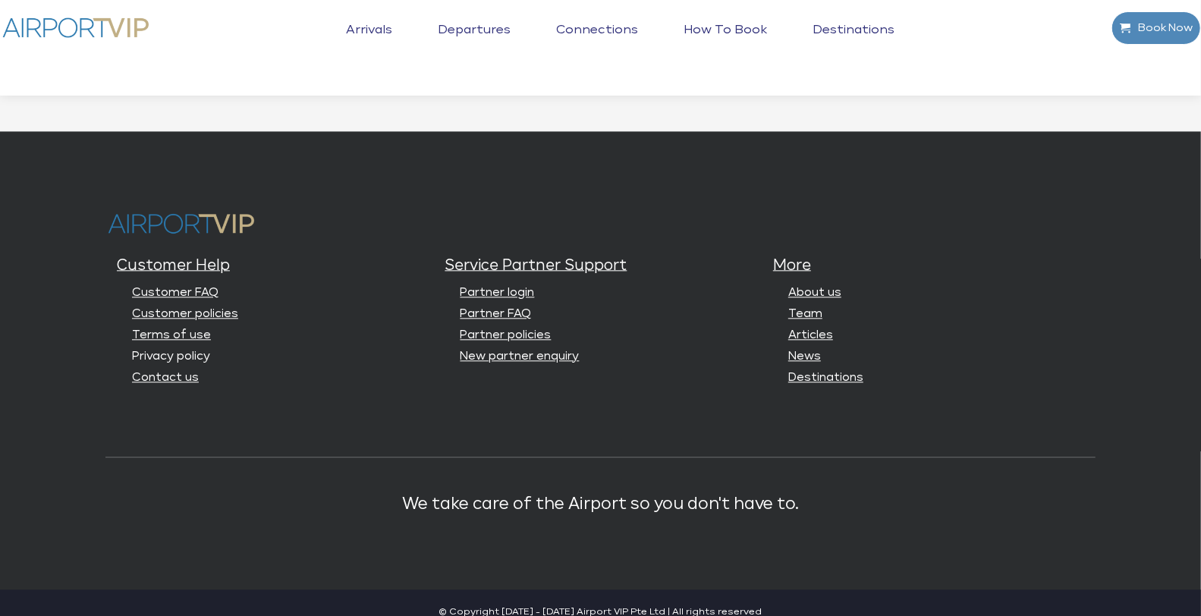
click at [191, 350] on link "Privacy policy" at bounding box center [171, 355] width 78 height 11
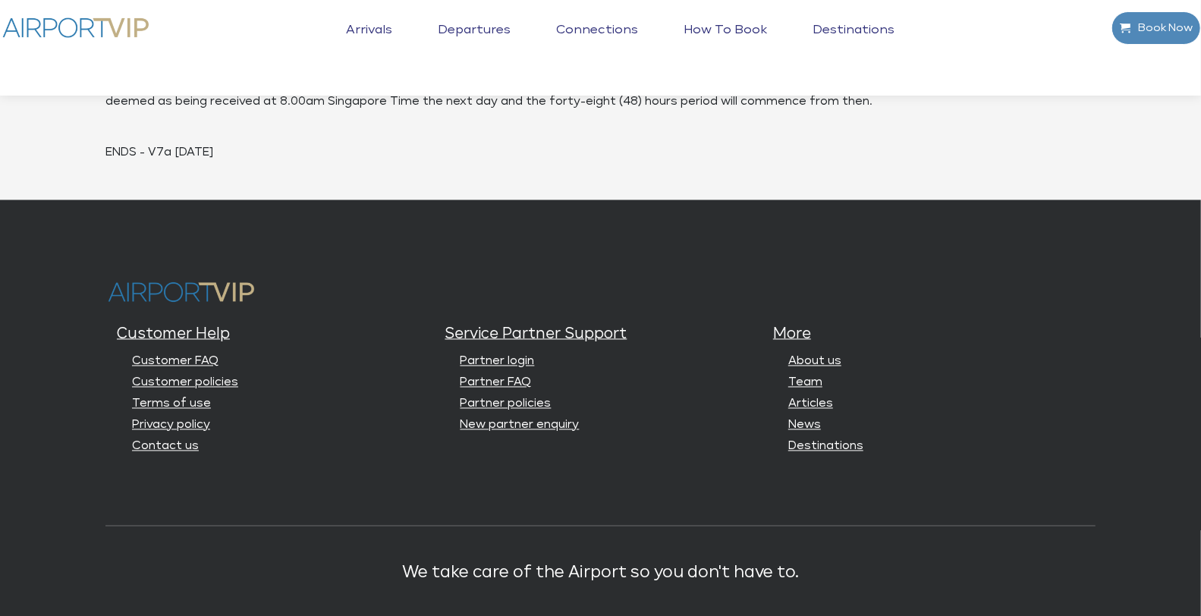
scroll to position [5320, 0]
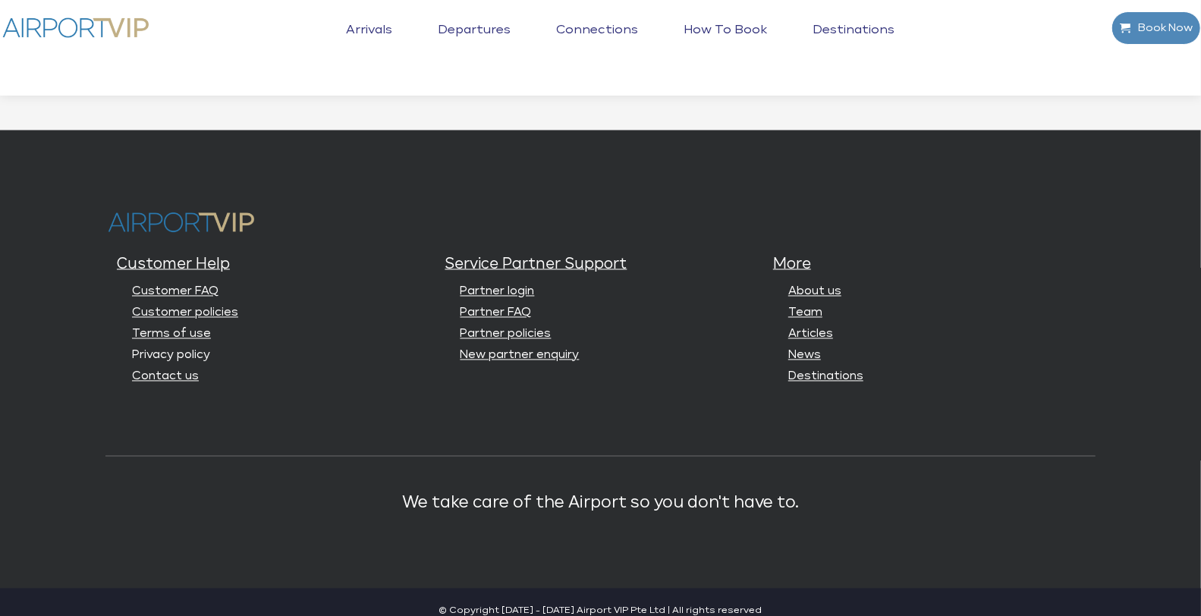
click at [168, 350] on link "Privacy policy" at bounding box center [171, 355] width 78 height 11
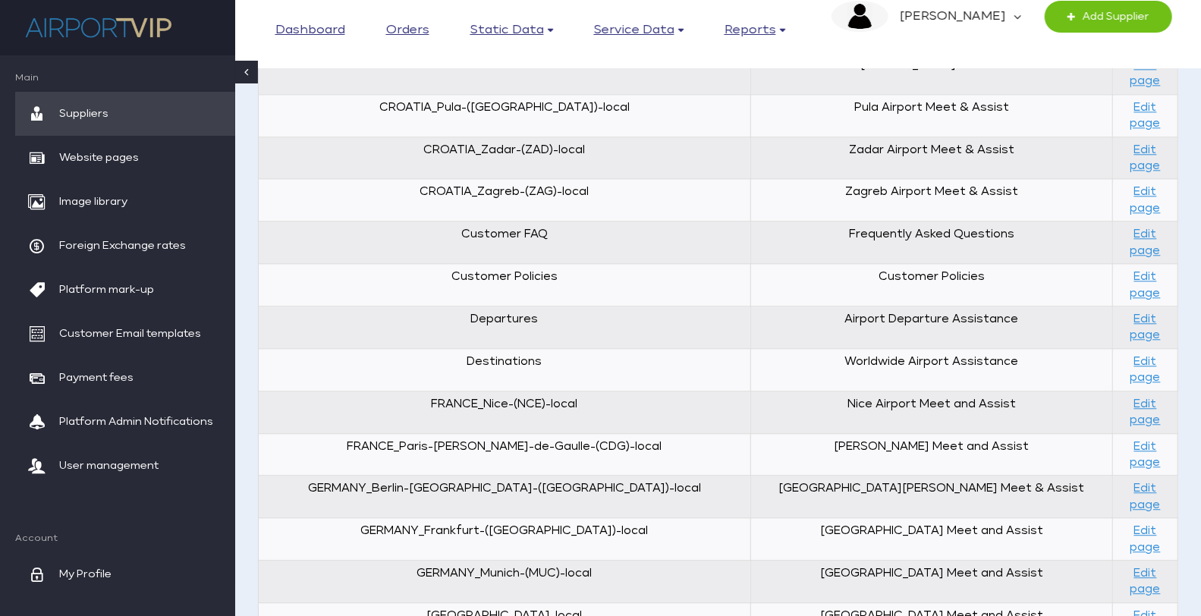
scroll to position [2092, 0]
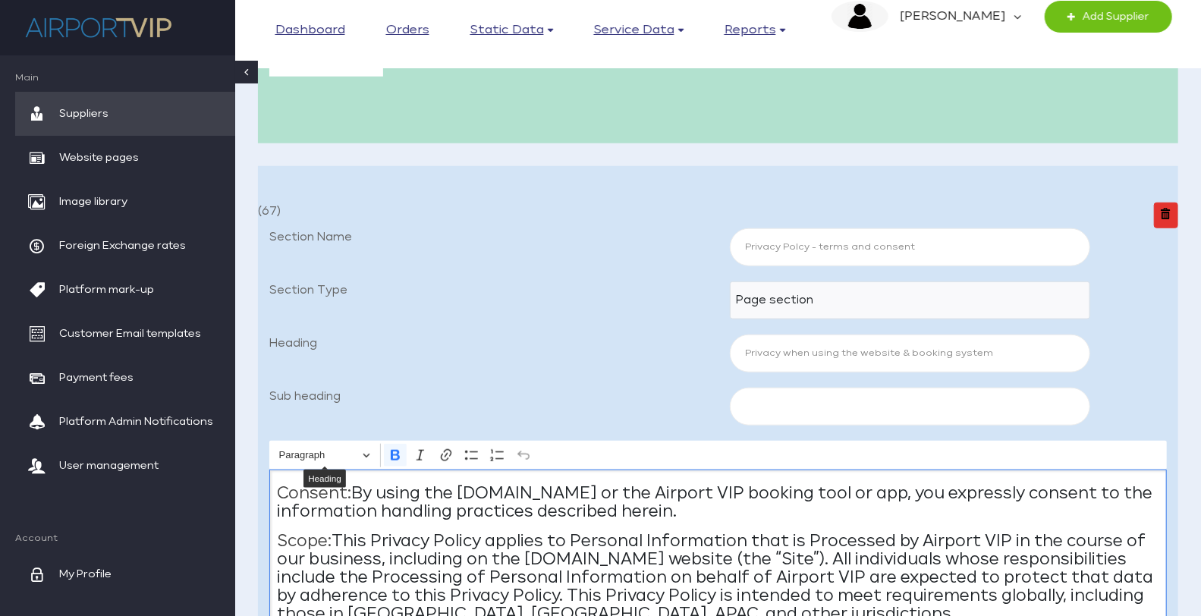
scroll to position [798, 0]
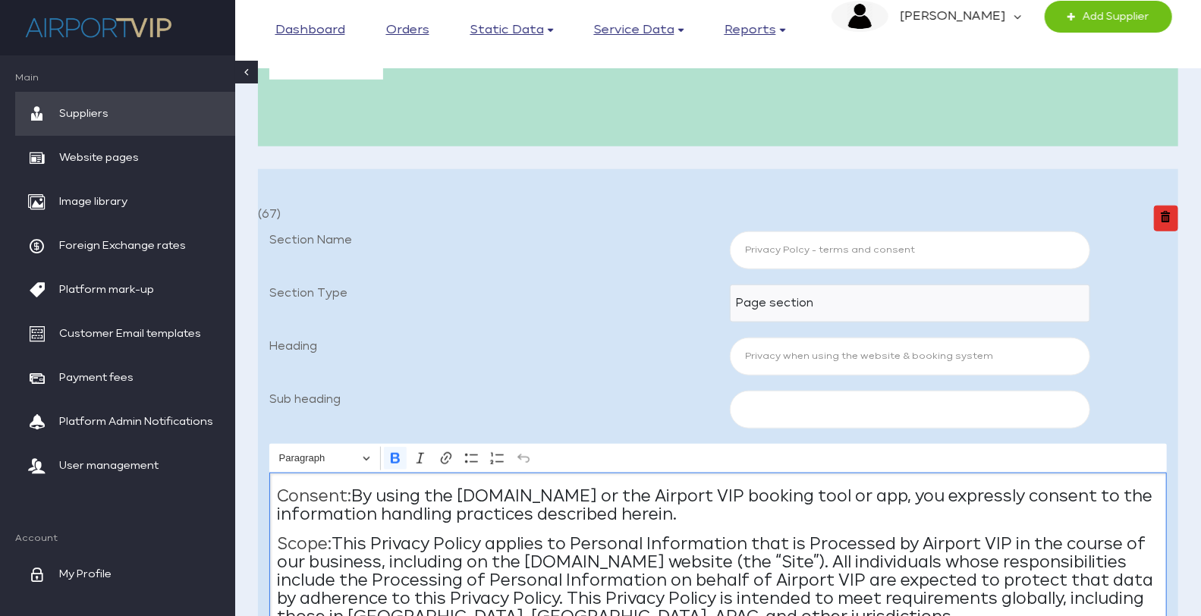
drag, startPoint x: 518, startPoint y: 416, endPoint x: 245, endPoint y: 498, distance: 285.0
click at [245, 498] on main "Home Dashboard Website Content Editor Manage the content for the public website…" at bounding box center [717, 507] width 965 height 2488
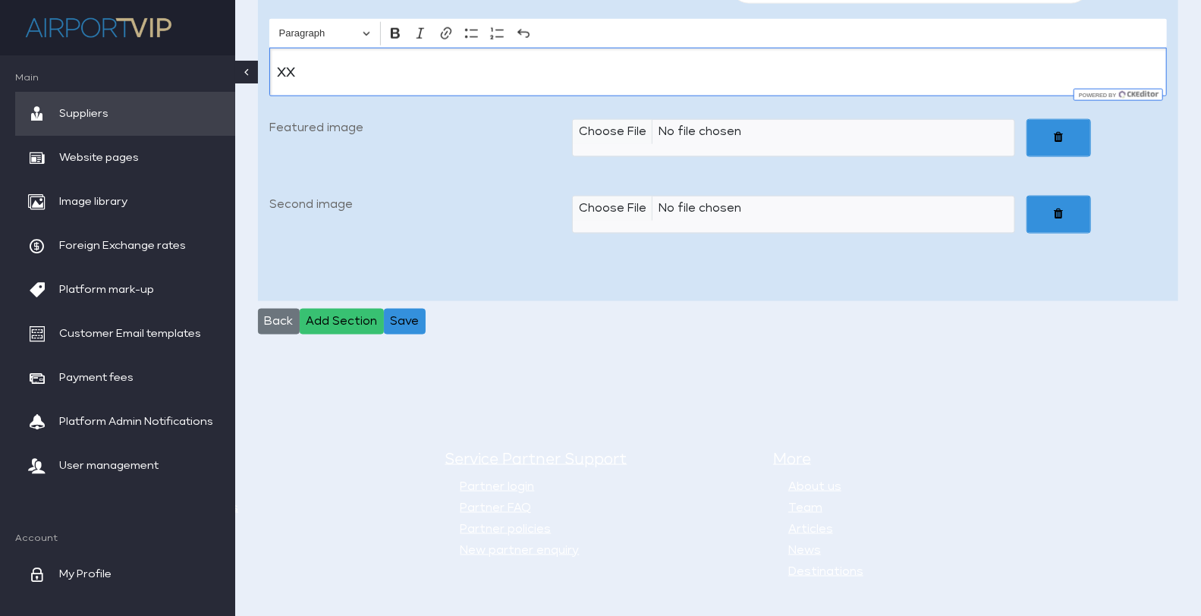
scroll to position [1229, 0]
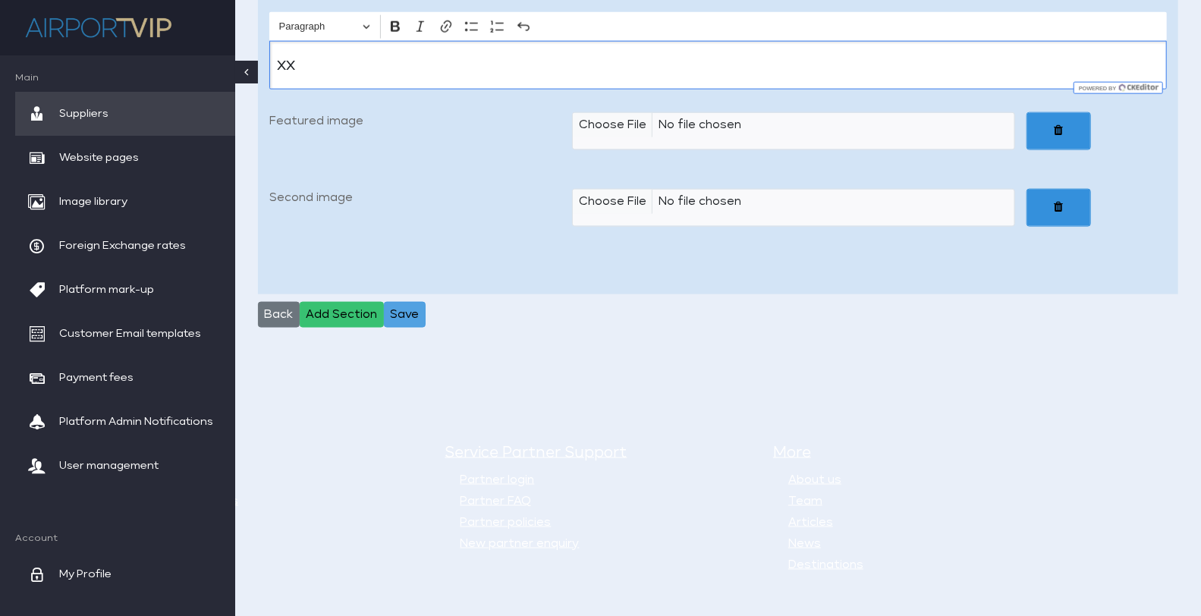
click at [417, 309] on button "Save" at bounding box center [405, 315] width 42 height 26
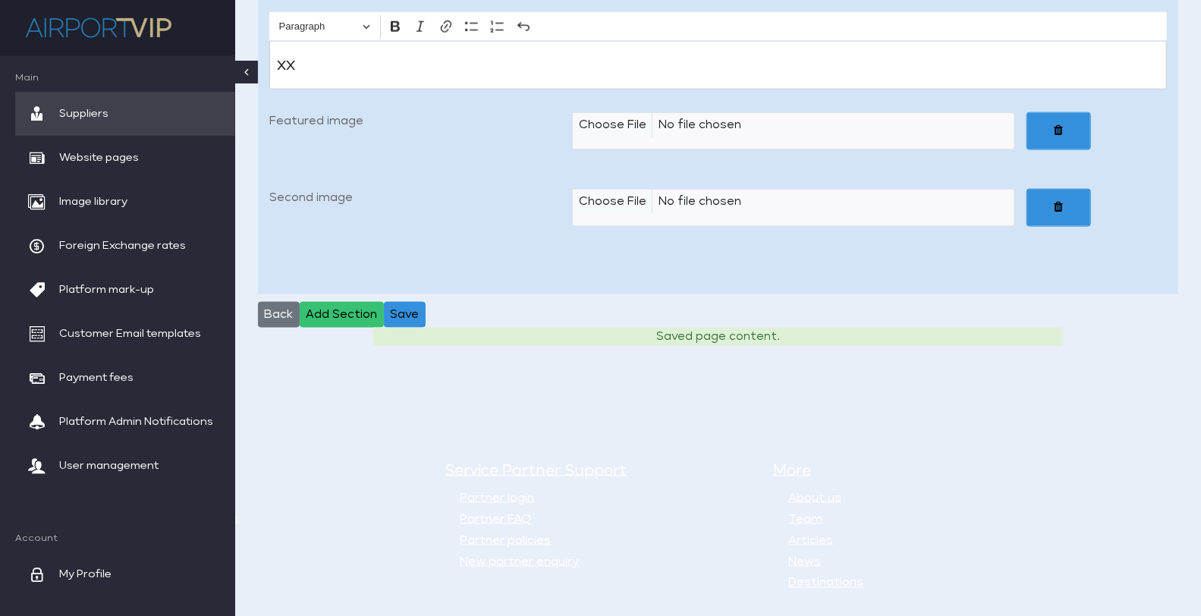
click at [303, 59] on p "xx" at bounding box center [718, 65] width 882 height 18
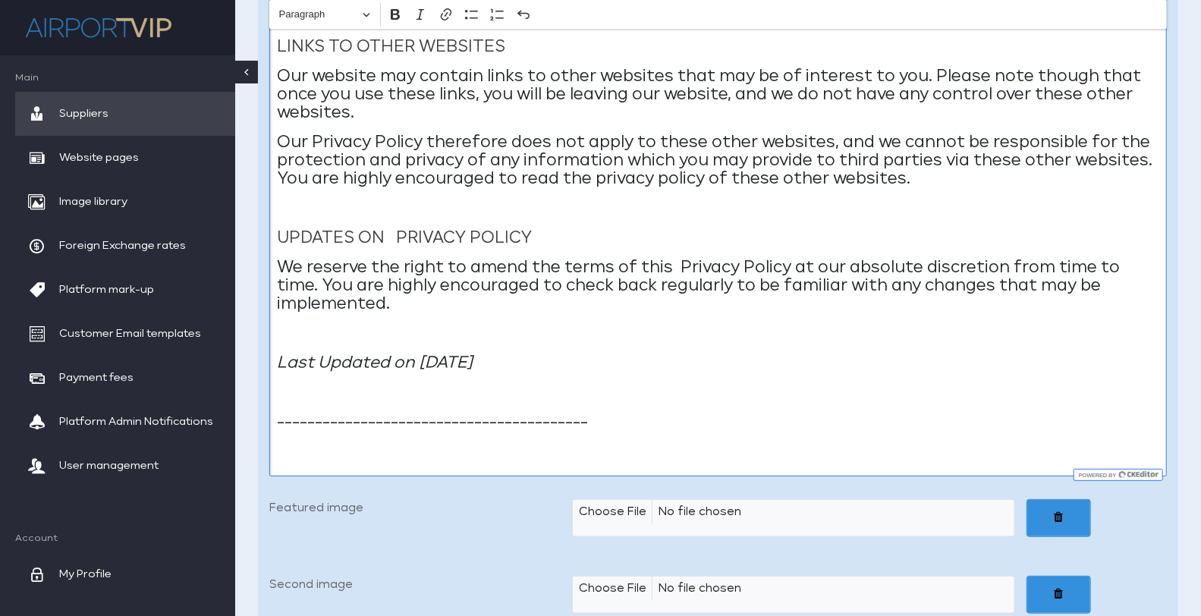
scroll to position [3794, 0]
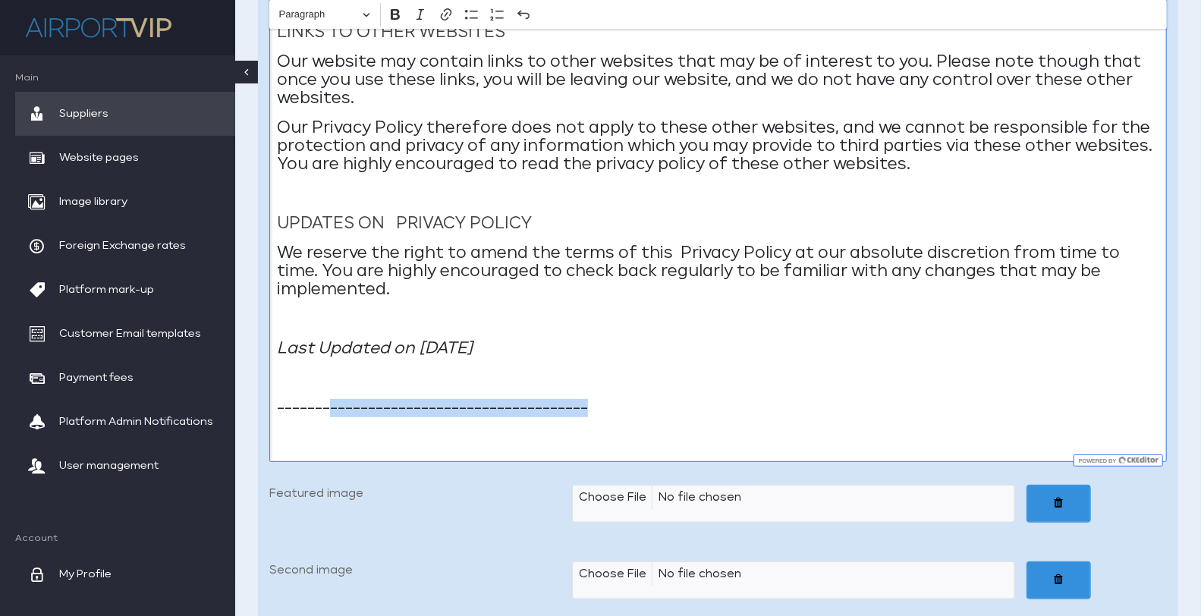
drag, startPoint x: 333, startPoint y: 403, endPoint x: 663, endPoint y: 404, distance: 329.9
click at [663, 404] on p "-----------------------------------------" at bounding box center [718, 408] width 882 height 18
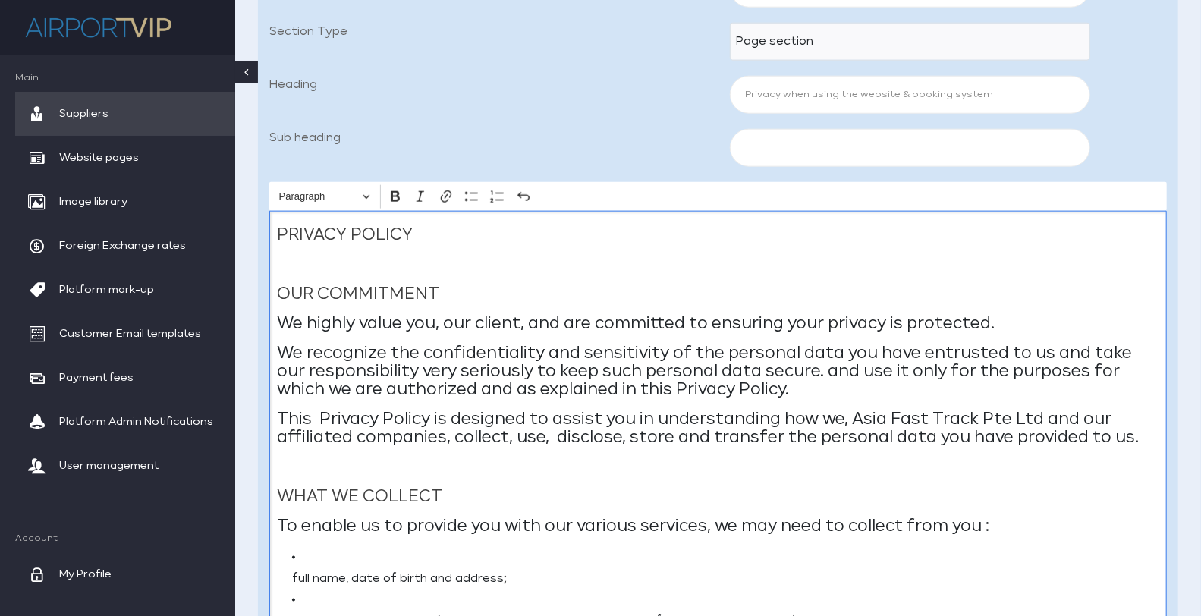
scroll to position [1096, 0]
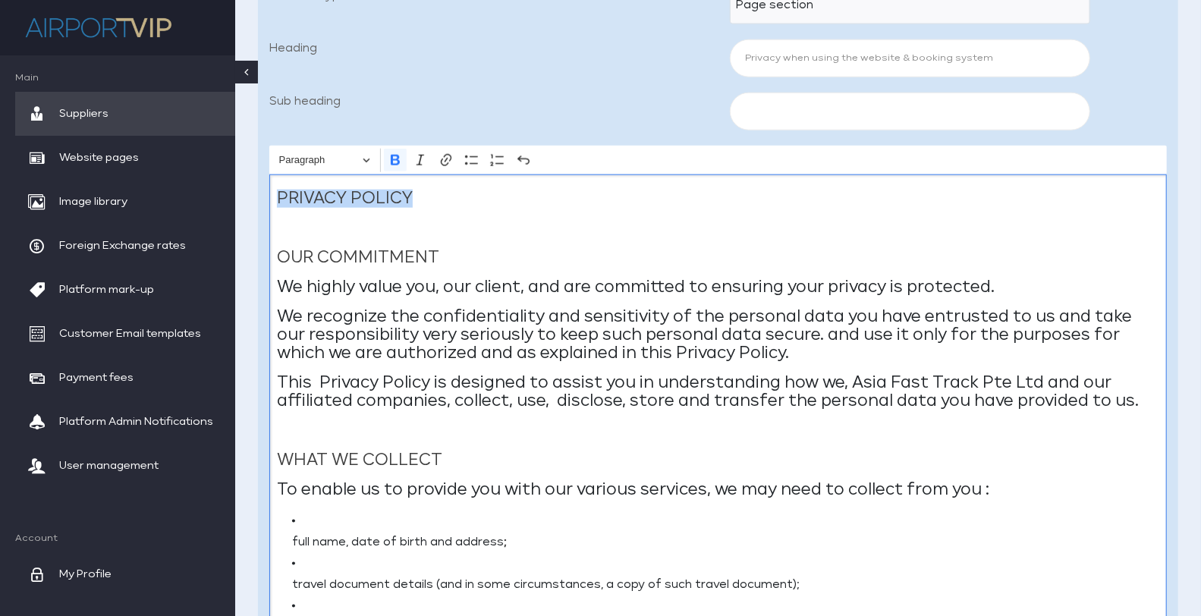
drag, startPoint x: 276, startPoint y: 193, endPoint x: 422, endPoint y: 194, distance: 146.4
click at [422, 194] on p "PRIVACY POLICY" at bounding box center [718, 199] width 882 height 18
click at [360, 160] on button "Paragraph" at bounding box center [324, 161] width 105 height 24
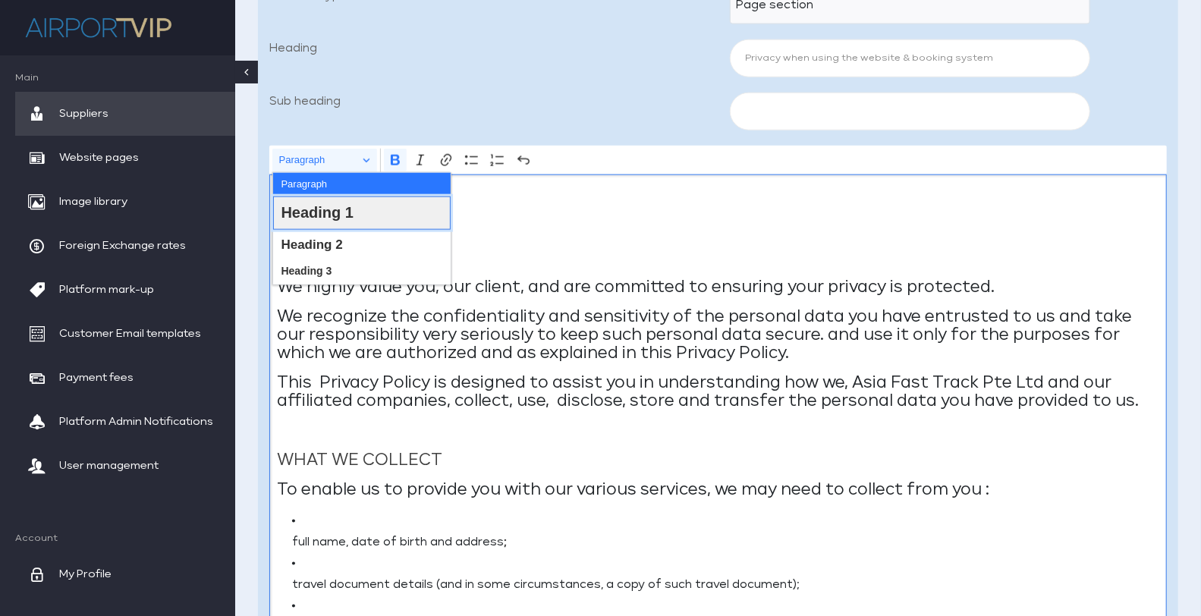
click at [358, 197] on button "Heading 1" at bounding box center [361, 212] width 177 height 33
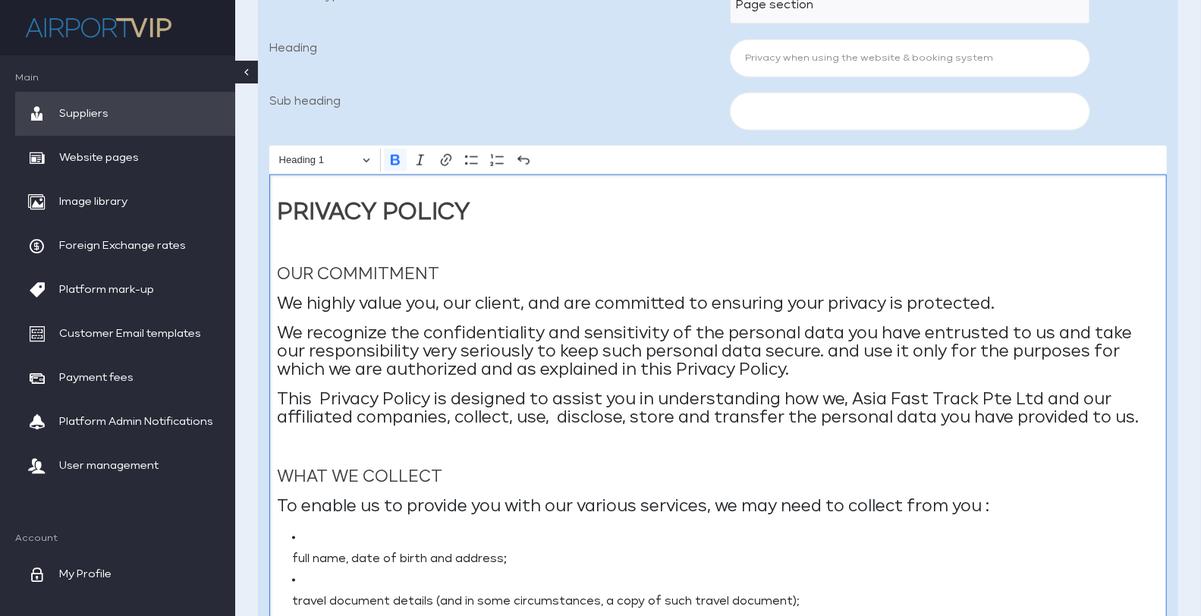
click at [707, 215] on h2 "PRIVACY POLICY" at bounding box center [718, 213] width 882 height 34
drag, startPoint x: 279, startPoint y: 272, endPoint x: 456, endPoint y: 272, distance: 176.7
click at [456, 272] on p "OUR COMMITMENT" at bounding box center [718, 274] width 882 height 18
click at [368, 158] on button "Paragraph" at bounding box center [324, 161] width 105 height 24
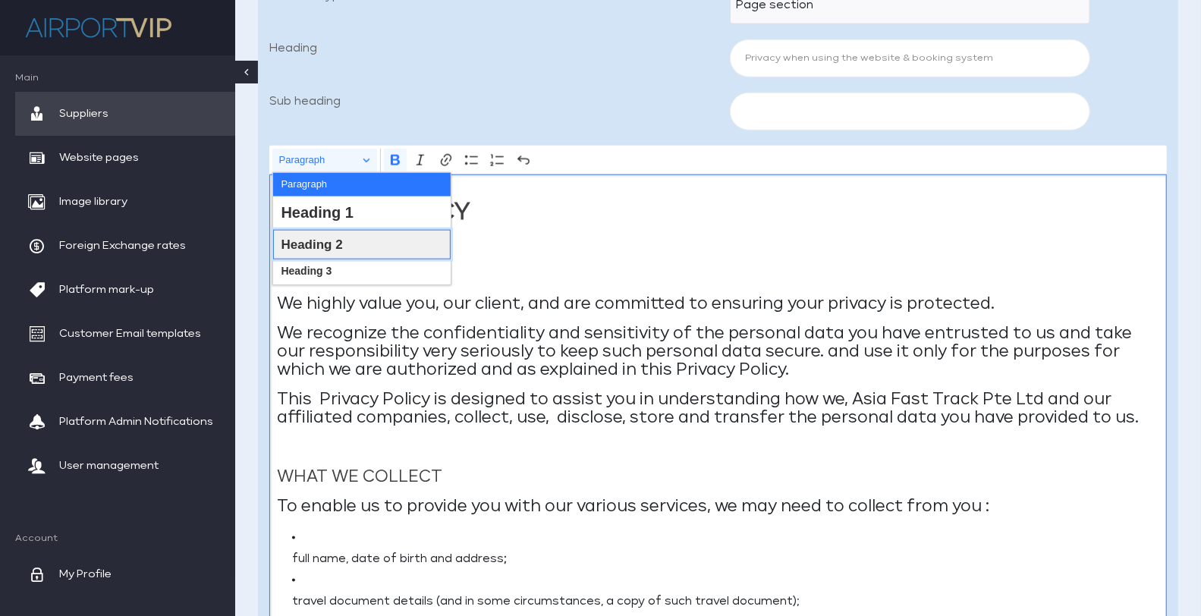
click at [340, 246] on span "Heading 2" at bounding box center [311, 245] width 61 height 24
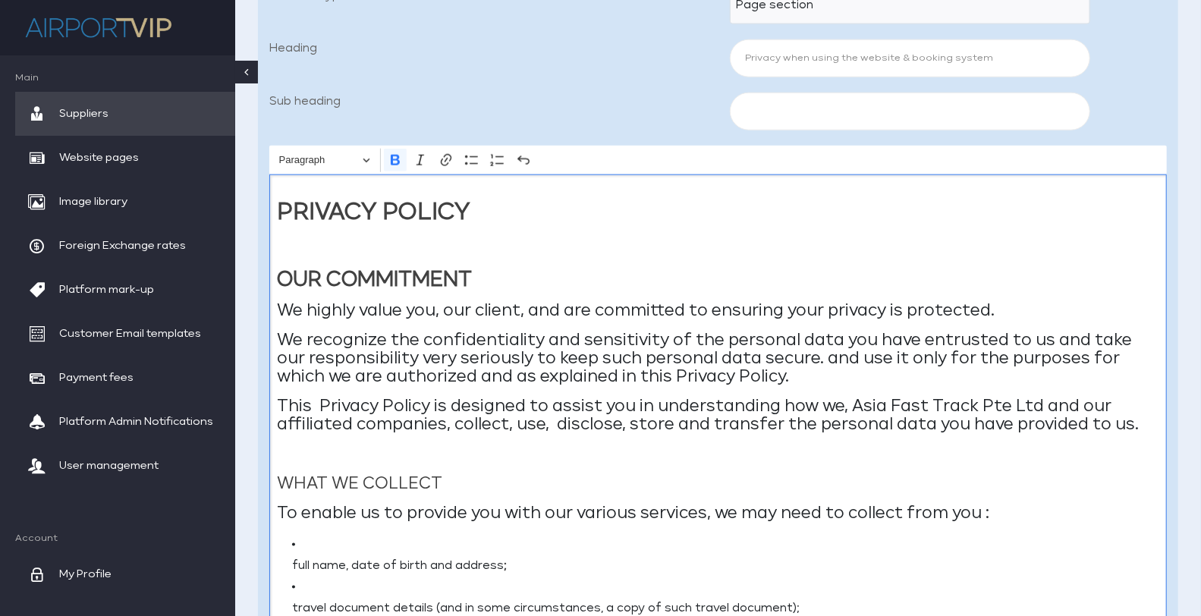
drag, startPoint x: 281, startPoint y: 479, endPoint x: 456, endPoint y: 481, distance: 175.2
click at [456, 481] on p "WHAT WE COLLECT" at bounding box center [718, 484] width 882 height 18
click at [370, 166] on button "Paragraph" at bounding box center [324, 161] width 105 height 24
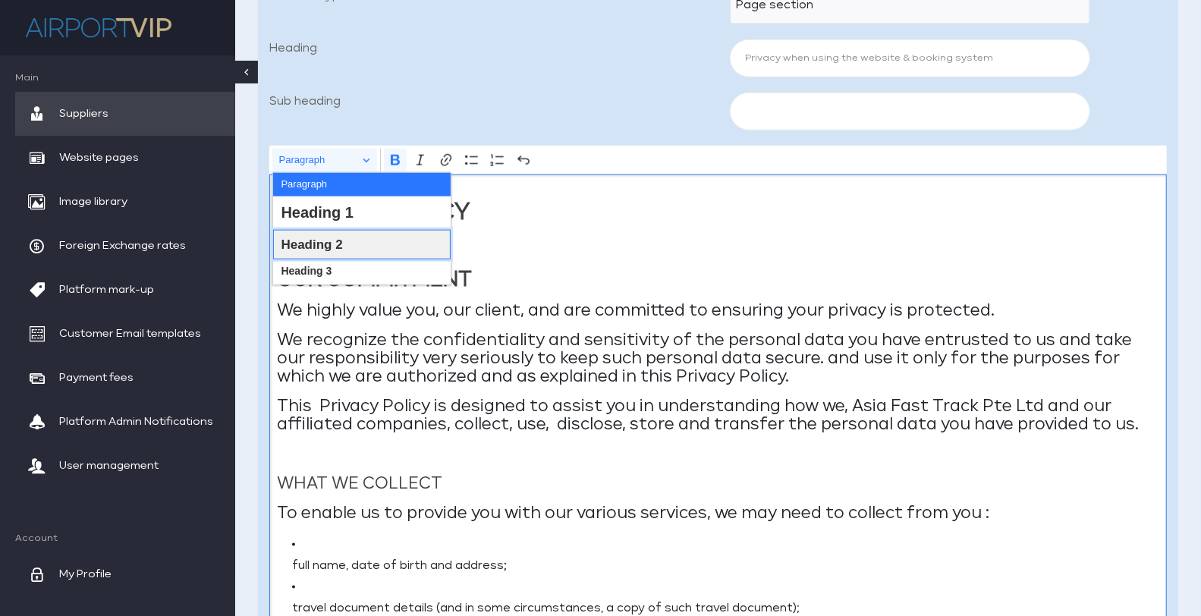
click at [340, 240] on span "Heading 2" at bounding box center [311, 245] width 61 height 24
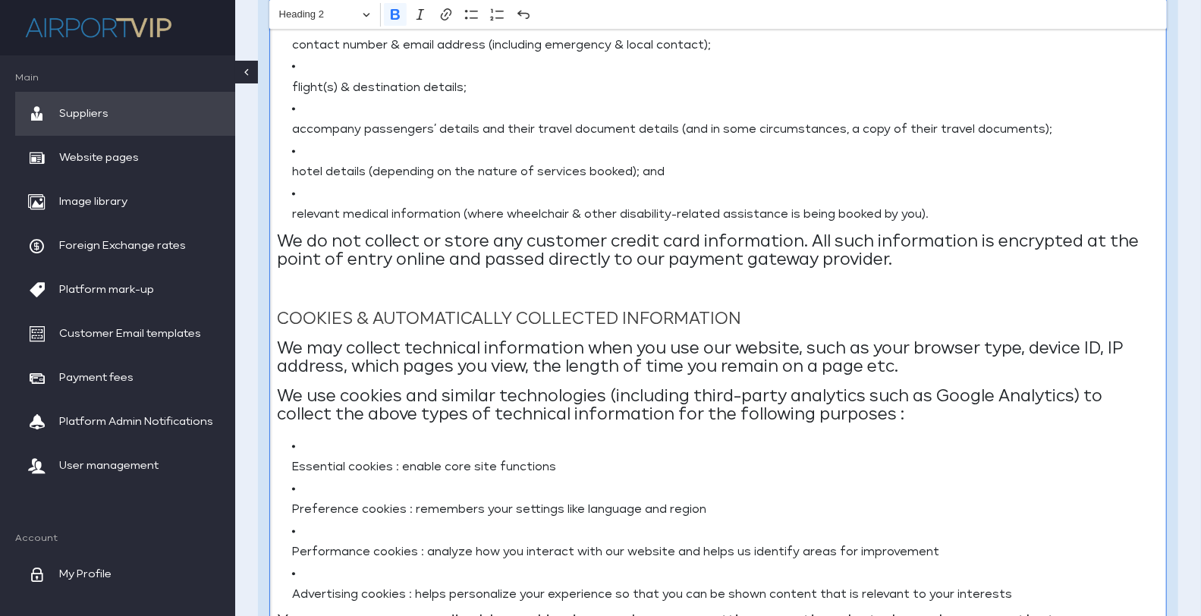
scroll to position [1722, 0]
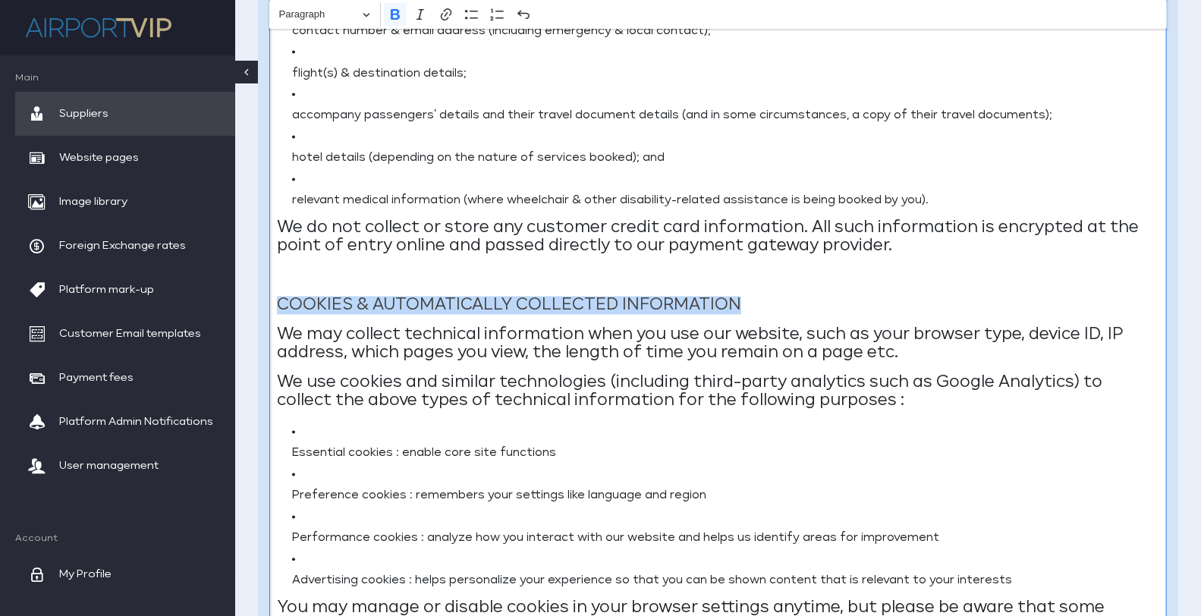
drag, startPoint x: 276, startPoint y: 304, endPoint x: 779, endPoint y: 295, distance: 502.9
click at [779, 297] on p "COOKIES & AUTOMATICALLY COLLECTED INFORMATION" at bounding box center [718, 306] width 882 height 18
click at [368, 18] on button "Paragraph" at bounding box center [324, 15] width 105 height 24
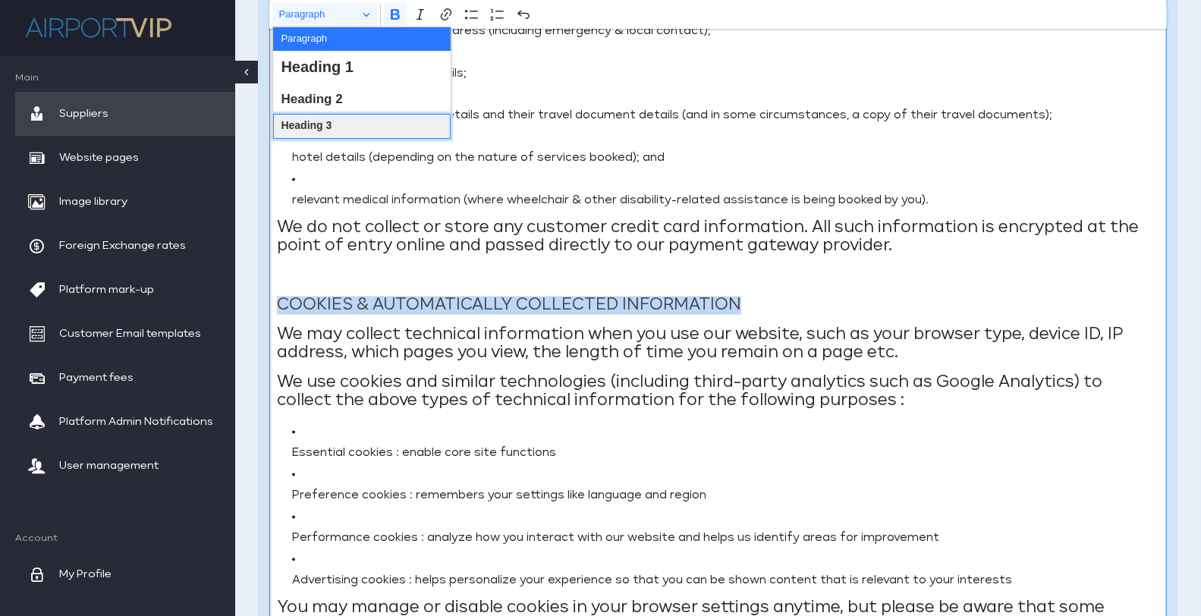
click at [339, 114] on button "Heading 3" at bounding box center [361, 126] width 177 height 25
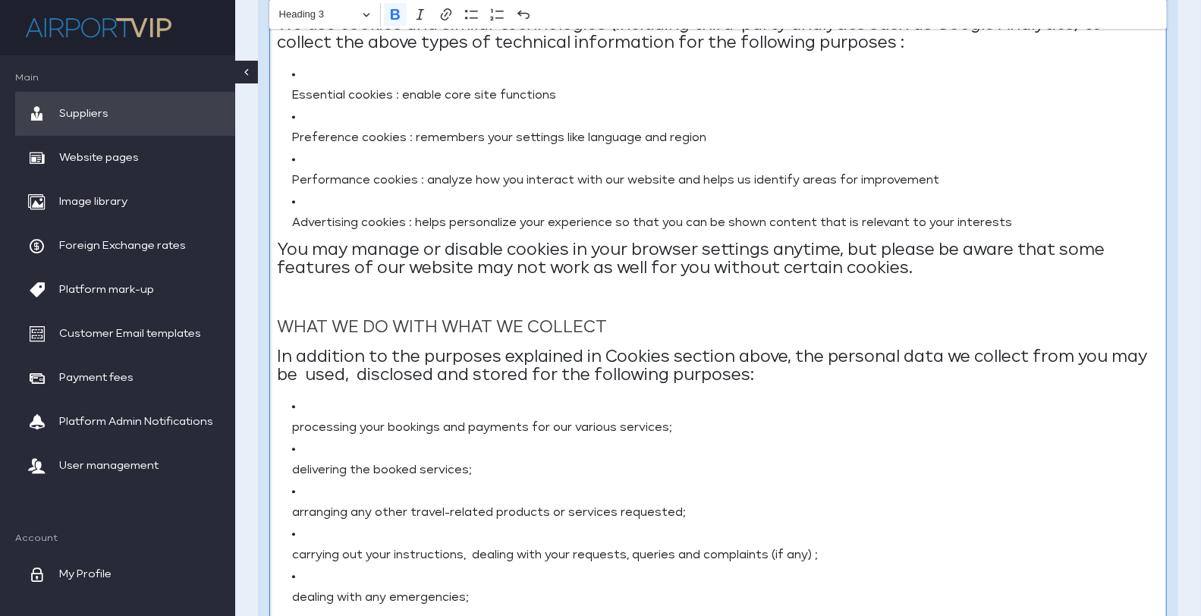
scroll to position [2086, 0]
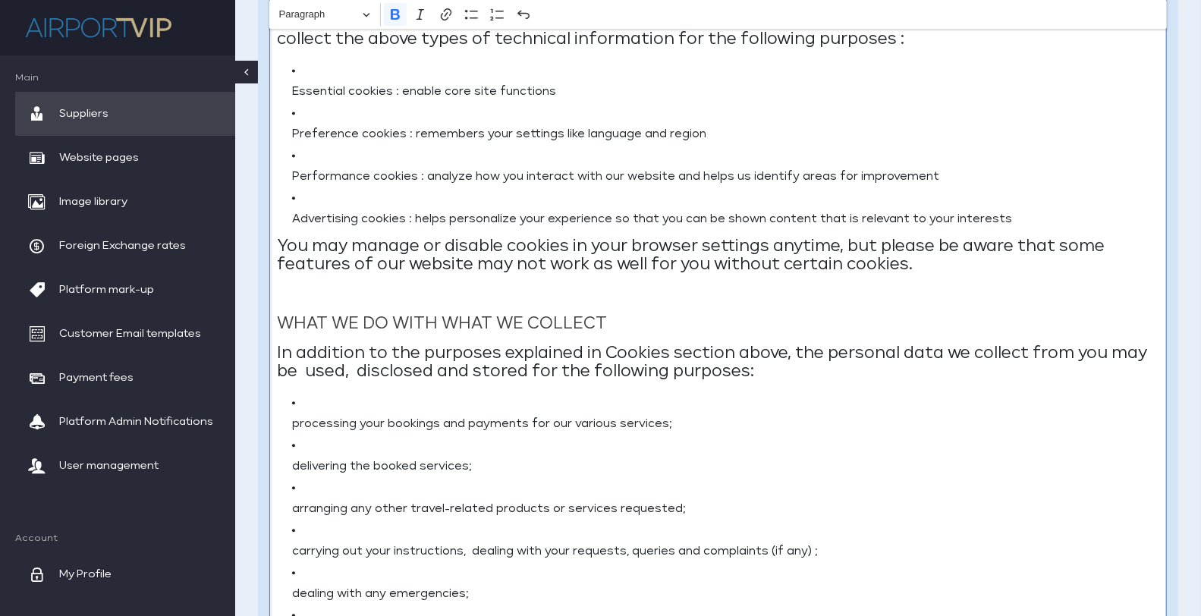
drag, startPoint x: 279, startPoint y: 320, endPoint x: 638, endPoint y: 323, distance: 358.7
click at [638, 323] on p "WHAT WE DO WITH WHAT WE COLLECT" at bounding box center [718, 324] width 882 height 18
click at [371, 17] on button "Paragraph" at bounding box center [324, 15] width 105 height 24
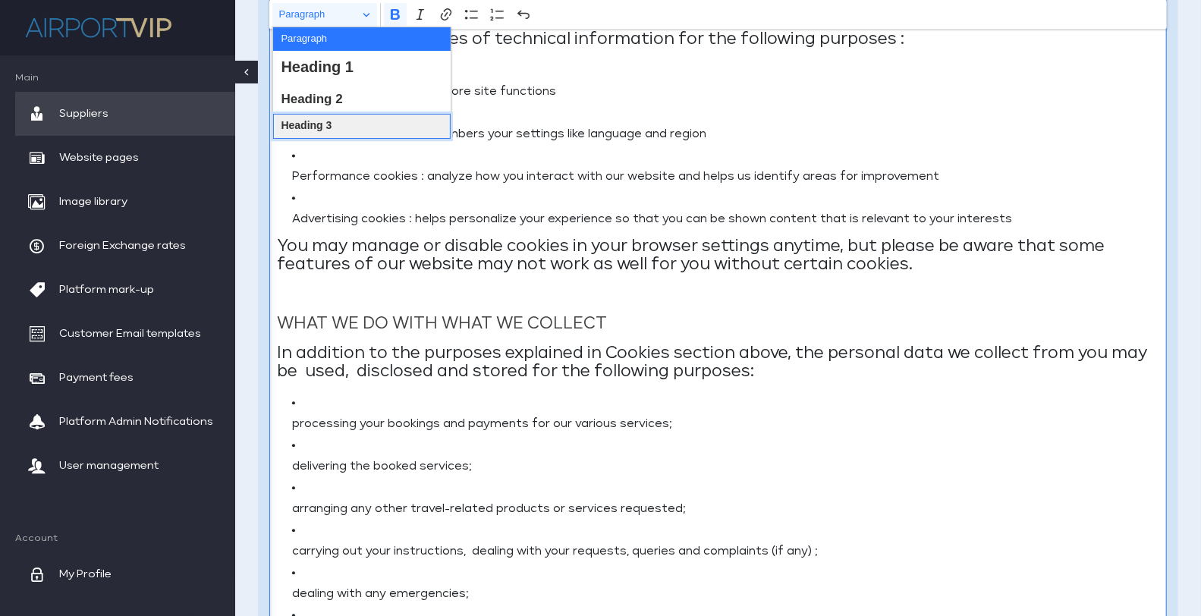
click at [328, 121] on span "Heading 3" at bounding box center [306, 126] width 51 height 20
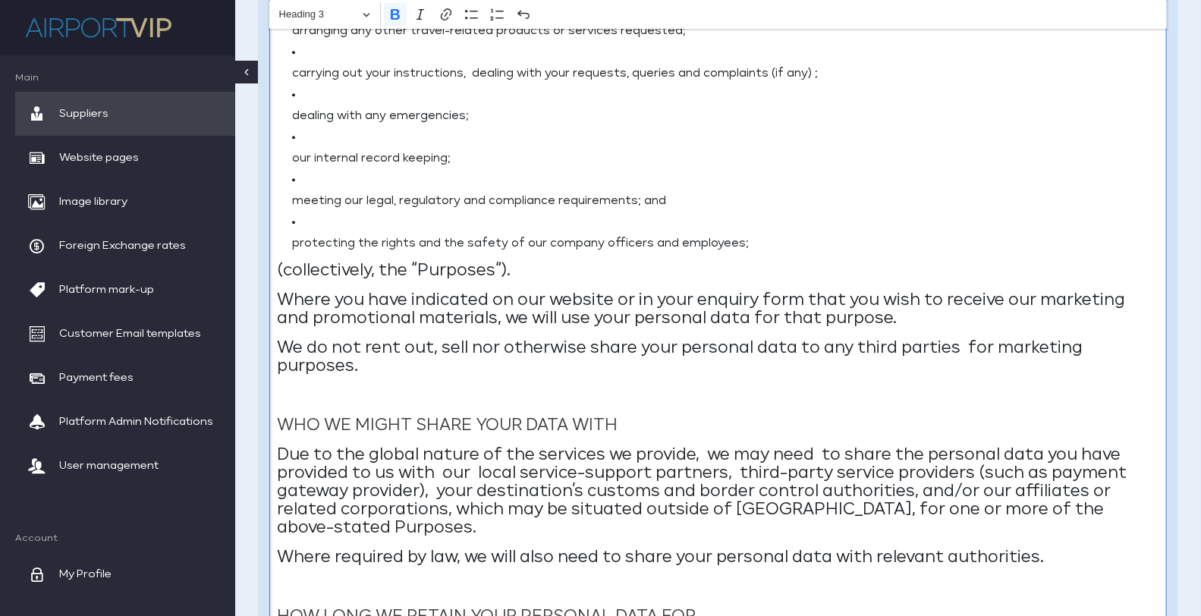
scroll to position [2572, 0]
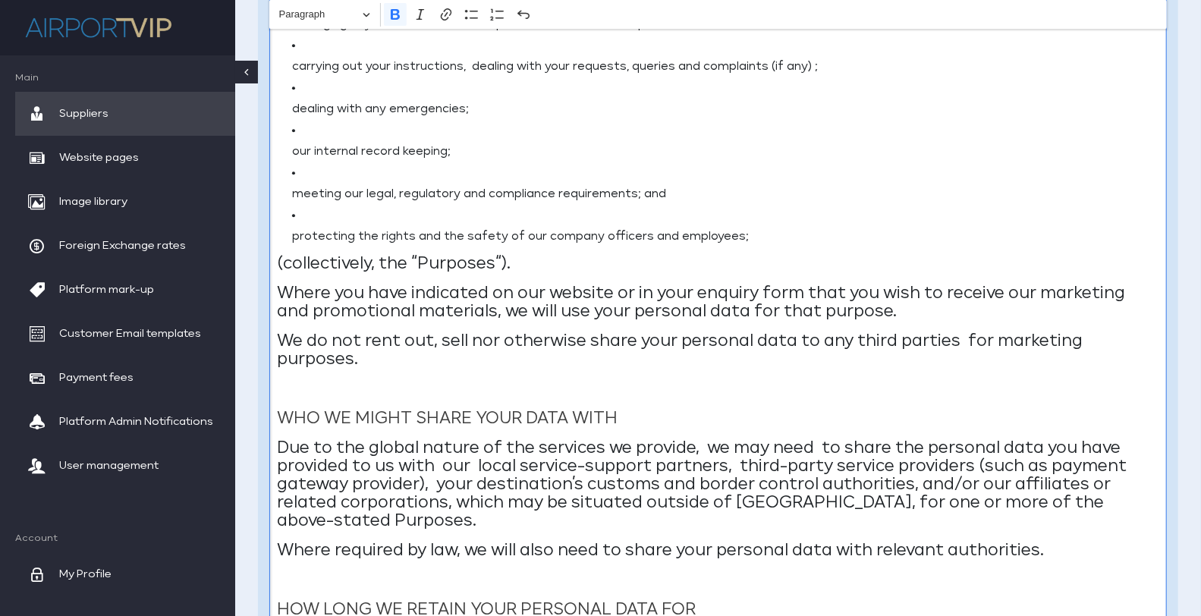
drag, startPoint x: 278, startPoint y: 417, endPoint x: 679, endPoint y: 415, distance: 400.4
click at [679, 415] on p "WHO WE MIGHT SHARE YOUR DATA WITH" at bounding box center [718, 419] width 882 height 18
click at [369, 13] on button "Paragraph" at bounding box center [324, 15] width 105 height 24
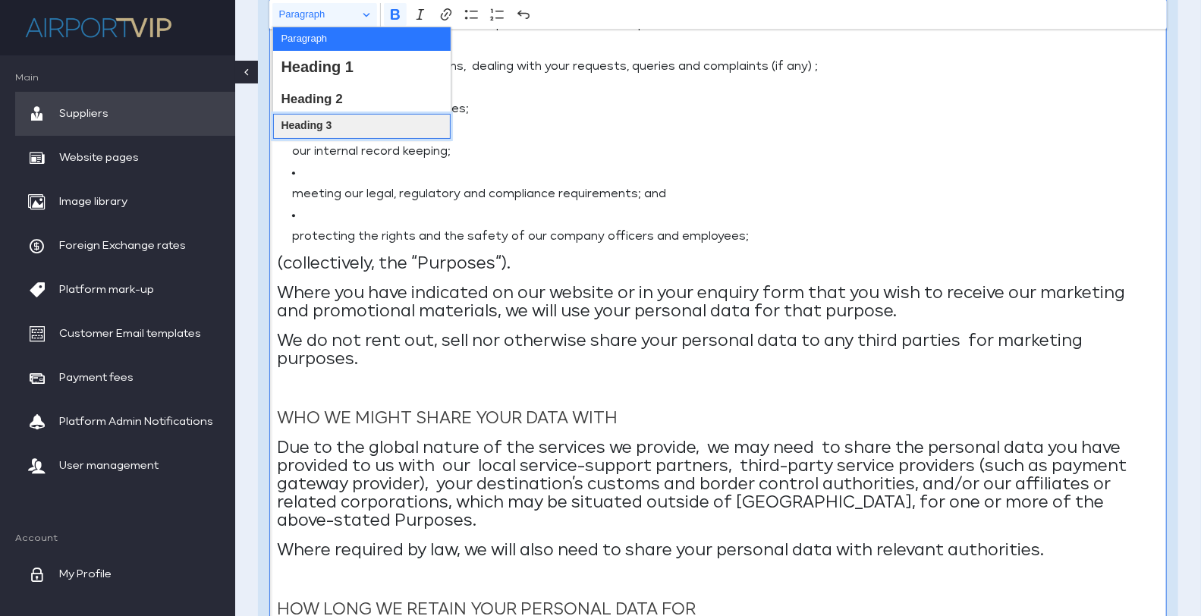
click at [336, 122] on button "Heading 3" at bounding box center [361, 126] width 177 height 25
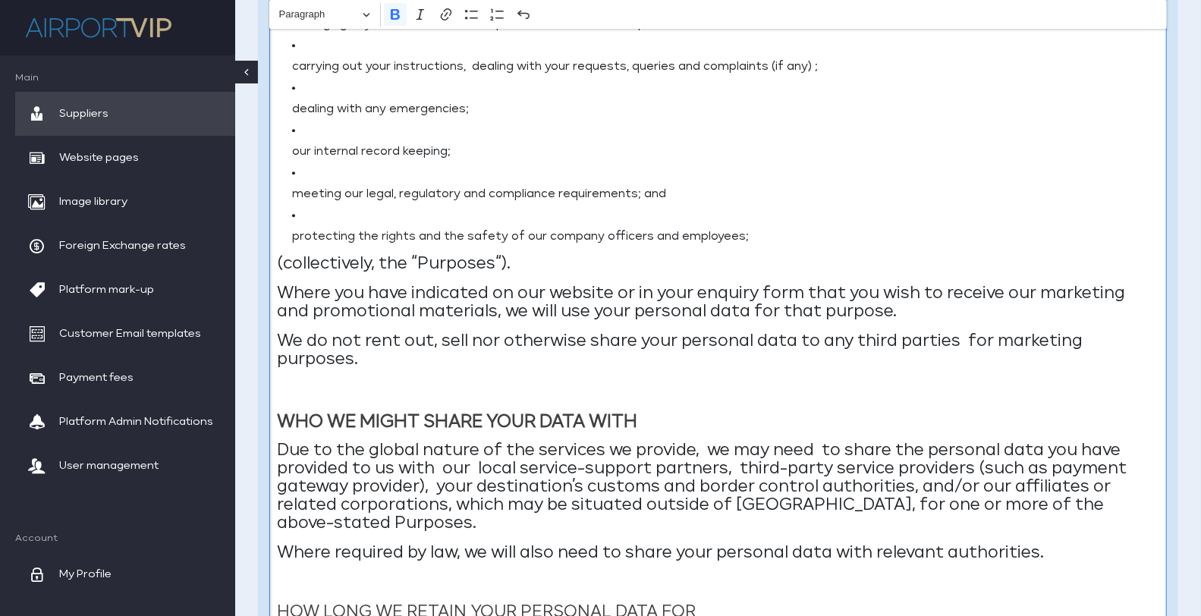
drag, startPoint x: 278, startPoint y: 602, endPoint x: 704, endPoint y: 601, distance: 426.2
click at [704, 601] on div "PRIVACY POLICY OUR COMMITMENT We highly value you, our client, and are committe…" at bounding box center [717, 194] width 897 height 2991
click at [365, 17] on button "Paragraph" at bounding box center [324, 15] width 105 height 24
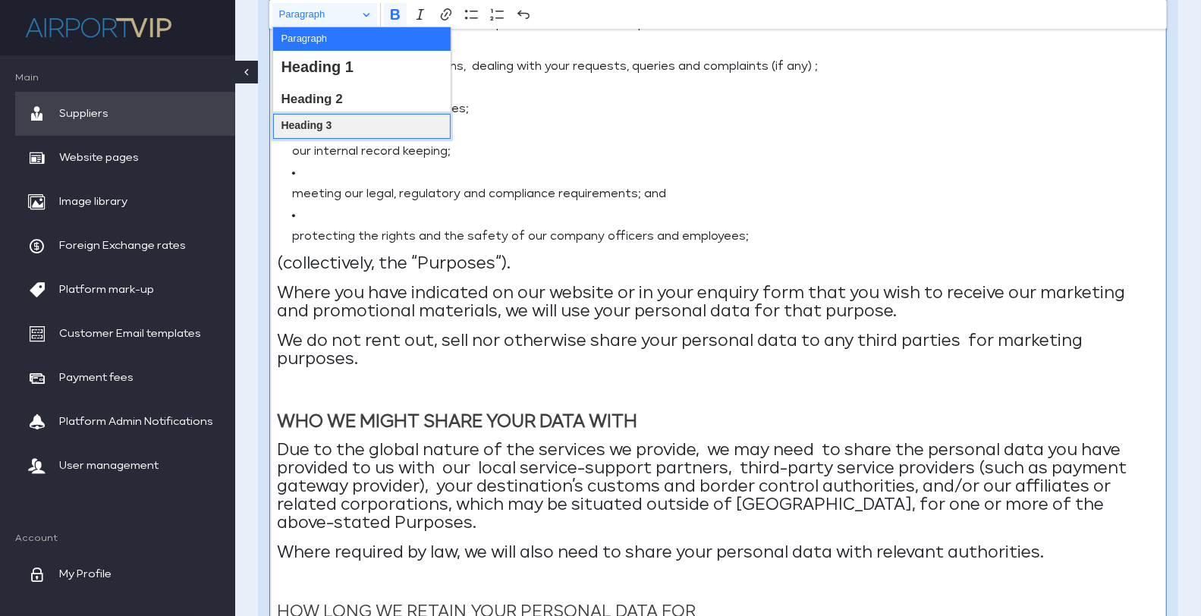
click at [337, 121] on button "Heading 3" at bounding box center [361, 126] width 177 height 25
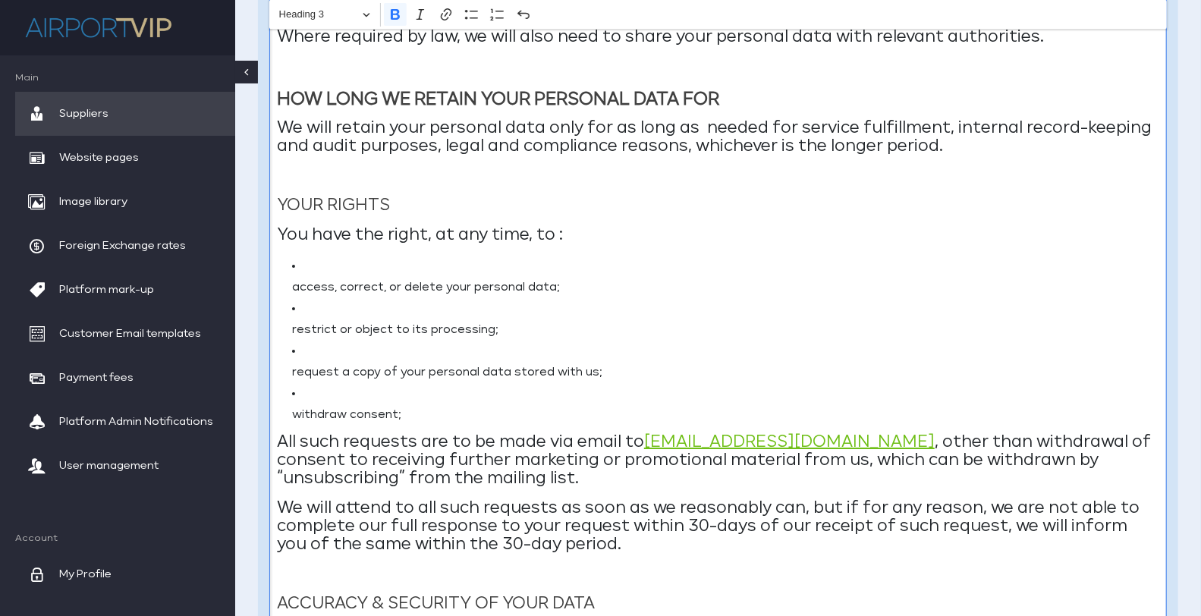
scroll to position [3131, 0]
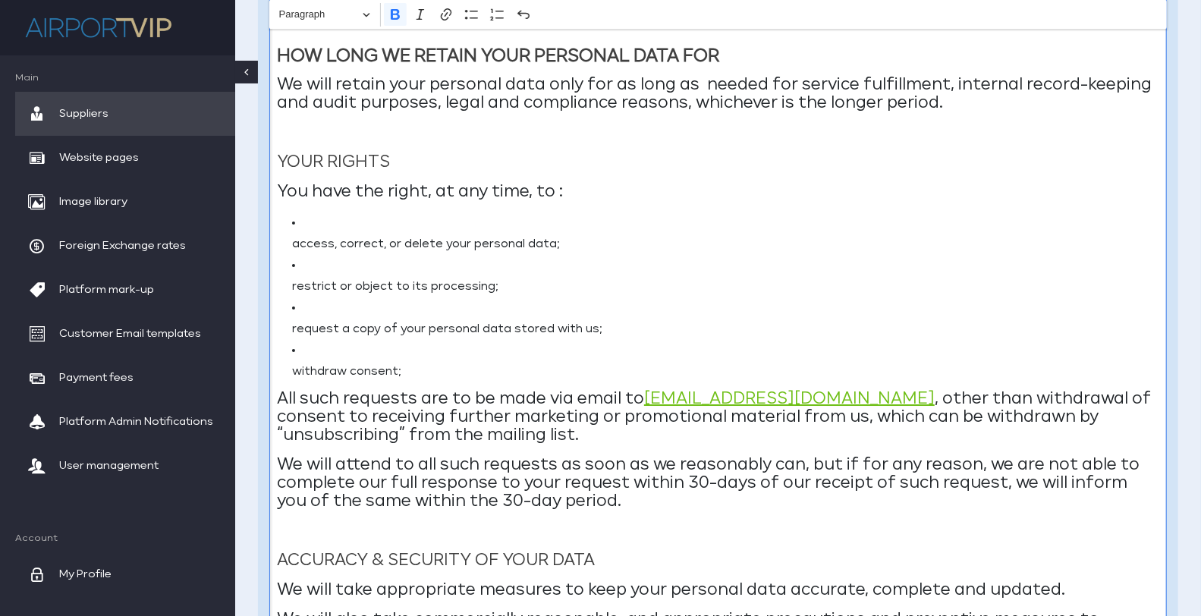
drag, startPoint x: 271, startPoint y: 156, endPoint x: 412, endPoint y: 159, distance: 141.1
click at [369, 12] on button "Paragraph" at bounding box center [324, 15] width 105 height 24
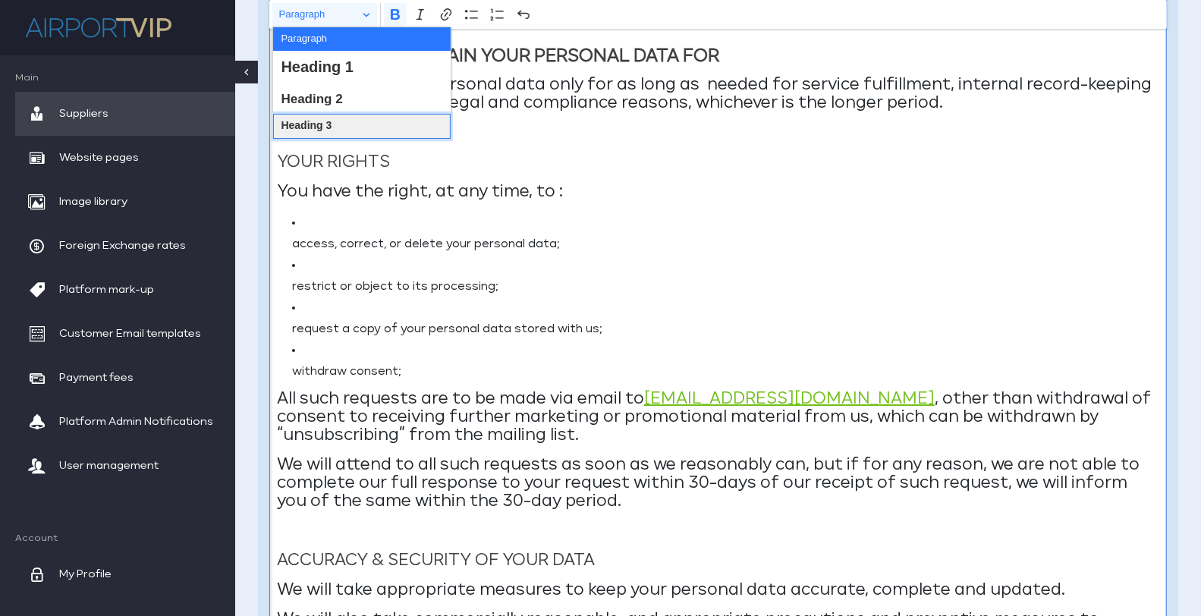
click at [356, 121] on button "Heading 3" at bounding box center [361, 126] width 177 height 25
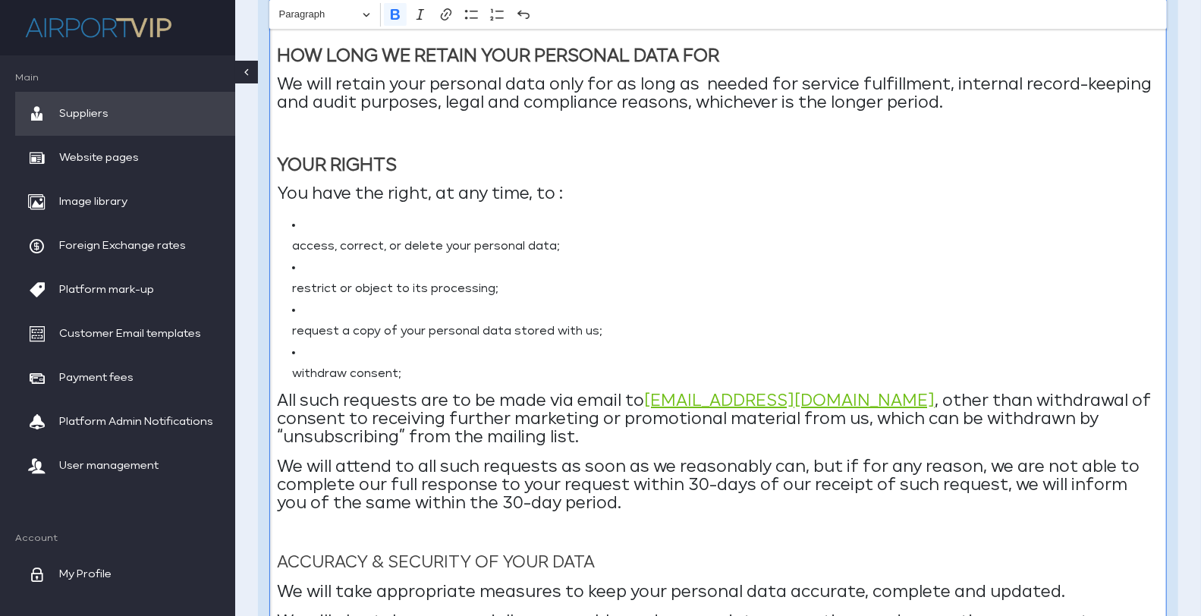
drag, startPoint x: 278, startPoint y: 562, endPoint x: 620, endPoint y: 567, distance: 341.3
click at [620, 567] on p "ACCURACY & SECURITY OF YOUR DATA" at bounding box center [718, 563] width 882 height 18
click at [365, 13] on button "Paragraph" at bounding box center [324, 15] width 105 height 24
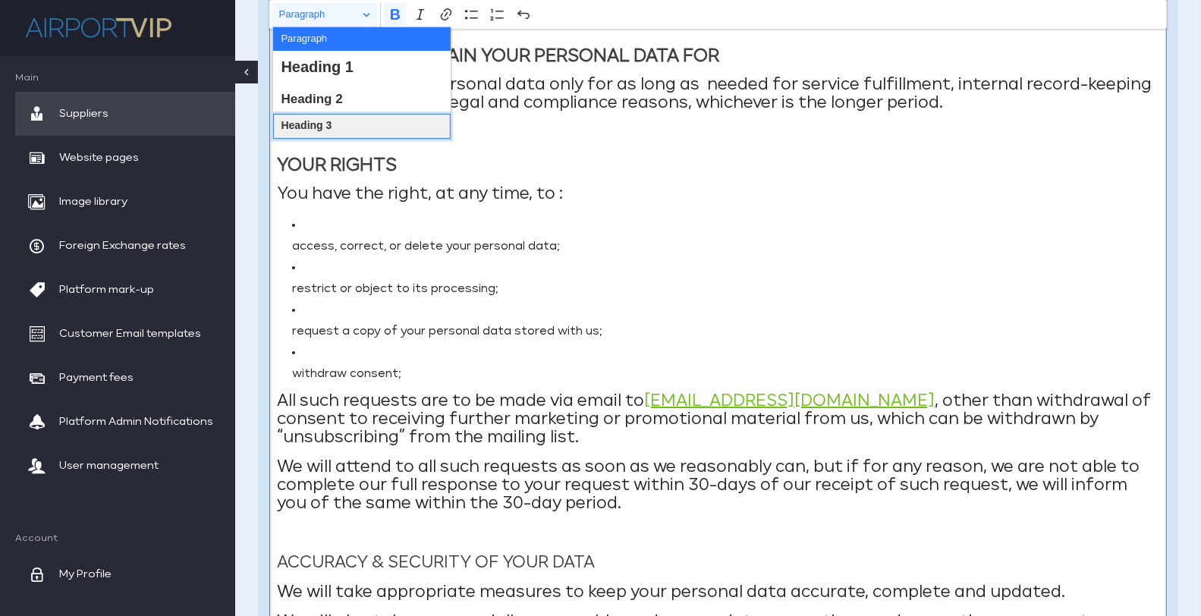
click at [336, 115] on button "Heading 3" at bounding box center [361, 126] width 177 height 25
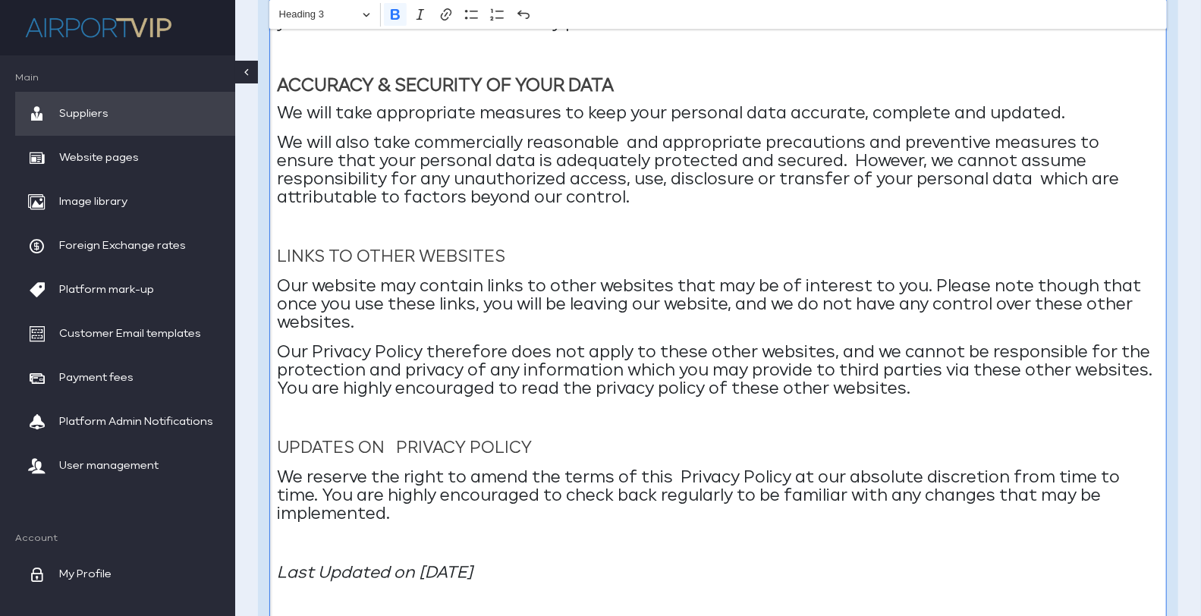
scroll to position [3647, 0]
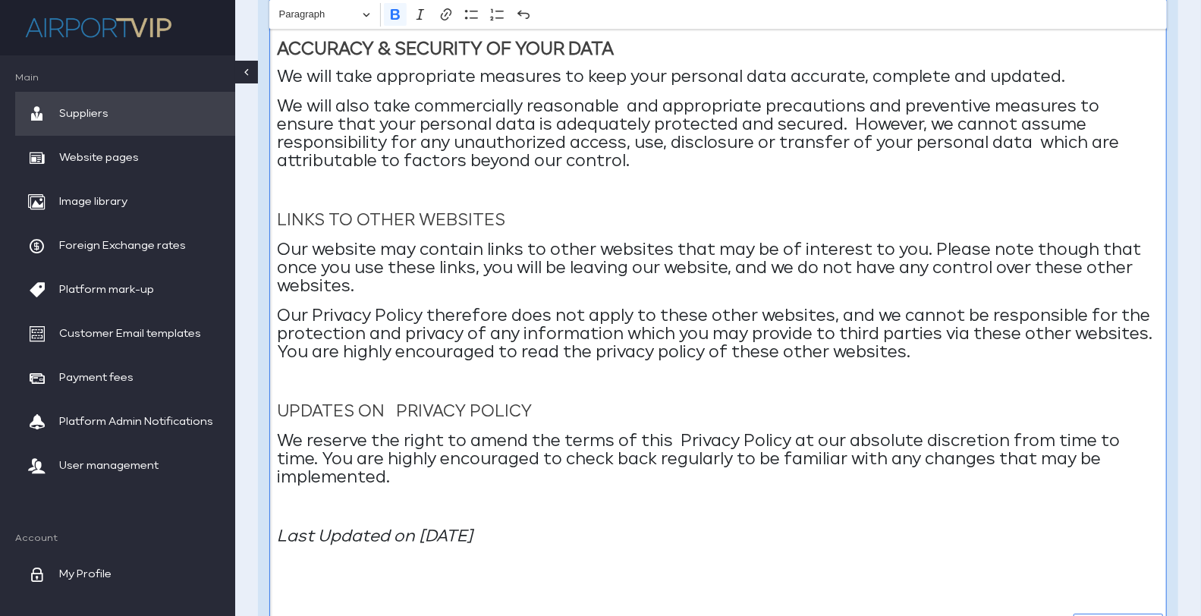
drag, startPoint x: 278, startPoint y: 218, endPoint x: 527, endPoint y: 227, distance: 249.7
click at [527, 227] on p "LINKS TO OTHER WEBSITES" at bounding box center [718, 221] width 882 height 18
click at [366, 8] on button "Paragraph" at bounding box center [324, 15] width 105 height 24
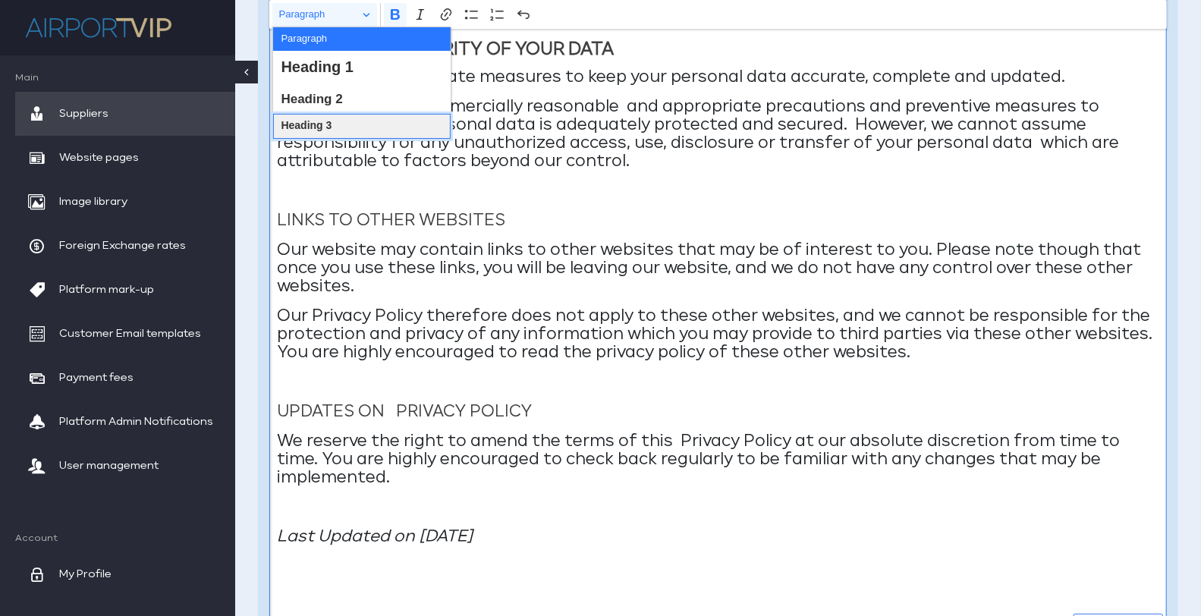
click at [340, 120] on button "Heading 3" at bounding box center [361, 126] width 177 height 25
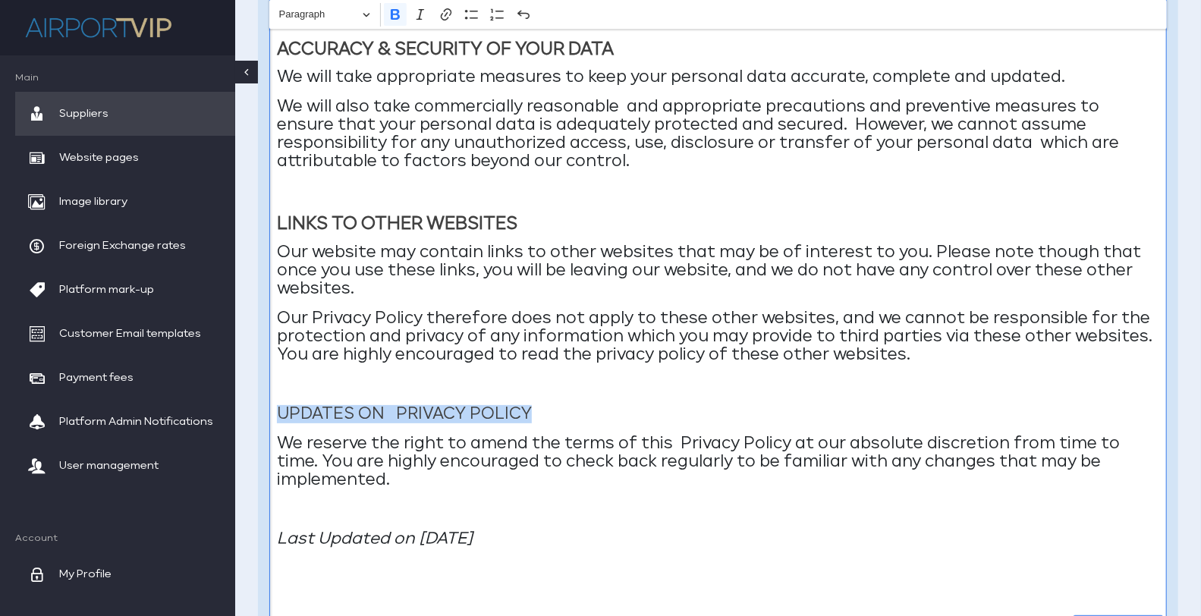
drag, startPoint x: 278, startPoint y: 414, endPoint x: 556, endPoint y: 416, distance: 277.6
click at [556, 416] on p "UPDATES ON PRIVACY POLICY" at bounding box center [718, 414] width 882 height 18
click at [366, 8] on button "Paragraph" at bounding box center [324, 15] width 105 height 24
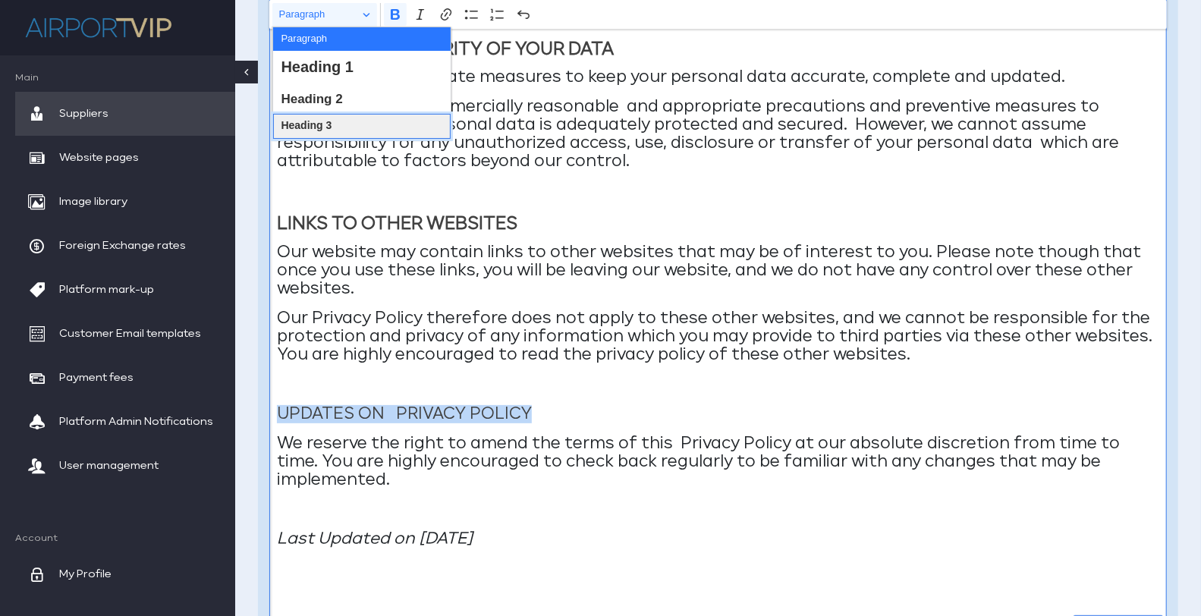
click at [353, 119] on button "Heading 3" at bounding box center [361, 126] width 177 height 25
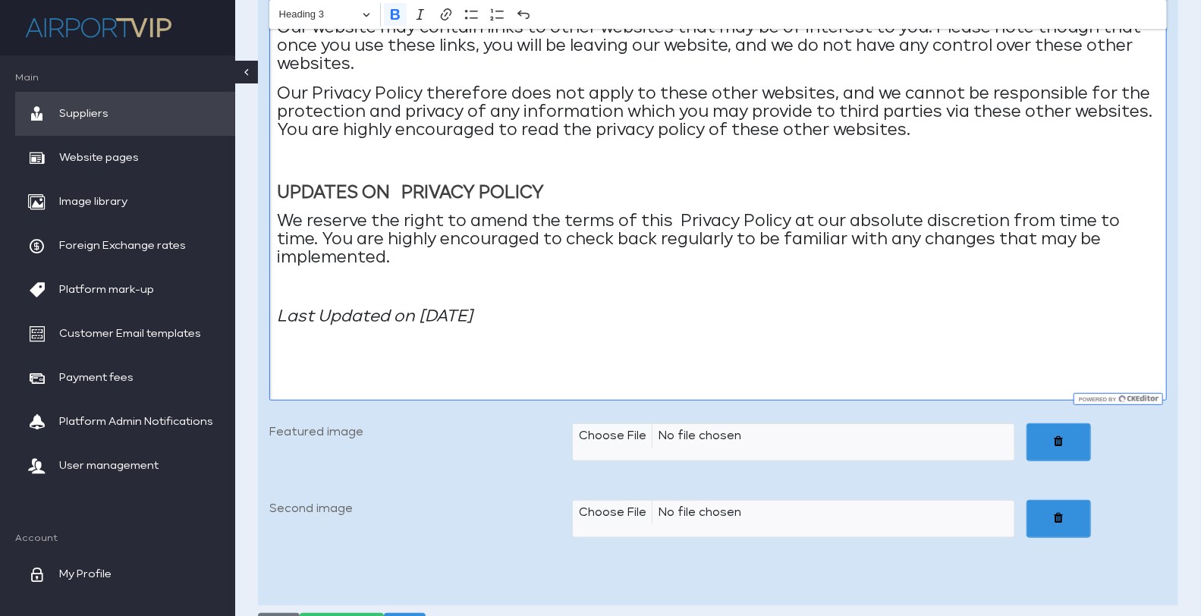
scroll to position [3929, 0]
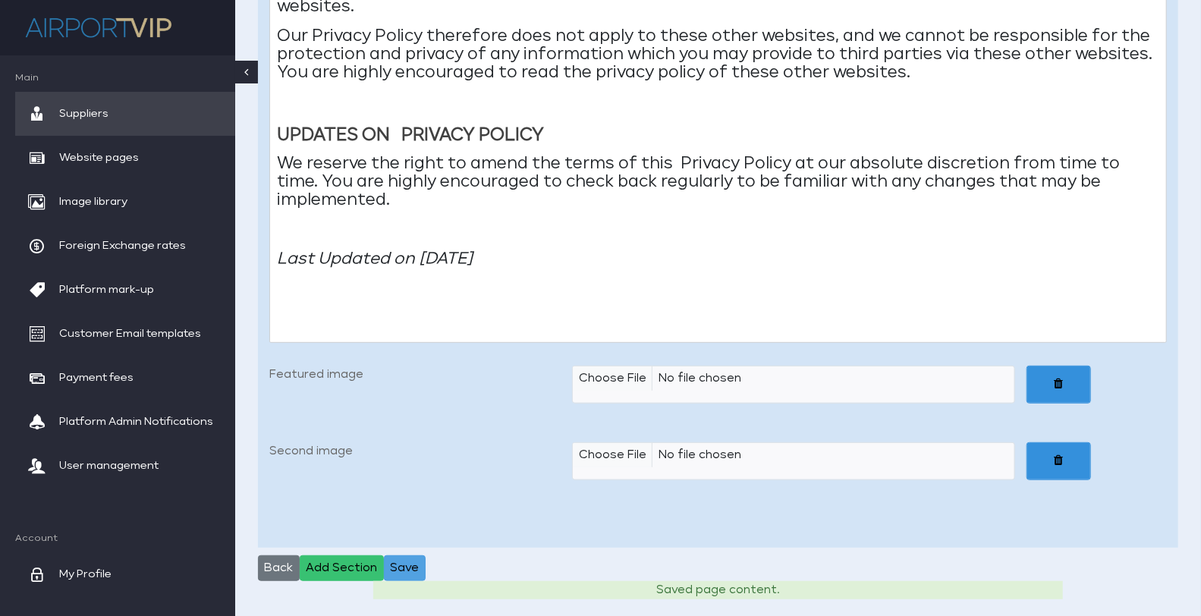
click at [411, 567] on button "Save" at bounding box center [405, 568] width 42 height 26
click at [410, 562] on button "Save" at bounding box center [405, 568] width 42 height 26
click at [410, 561] on button "Save" at bounding box center [405, 568] width 42 height 26
click at [407, 560] on button "Save" at bounding box center [405, 568] width 42 height 26
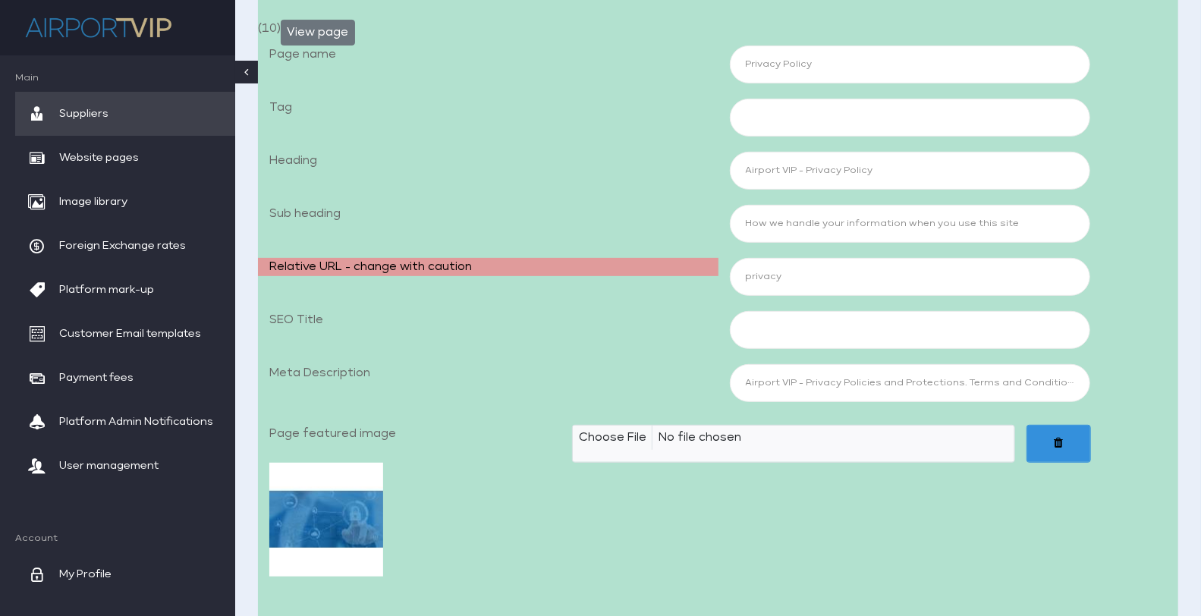
scroll to position [305, 0]
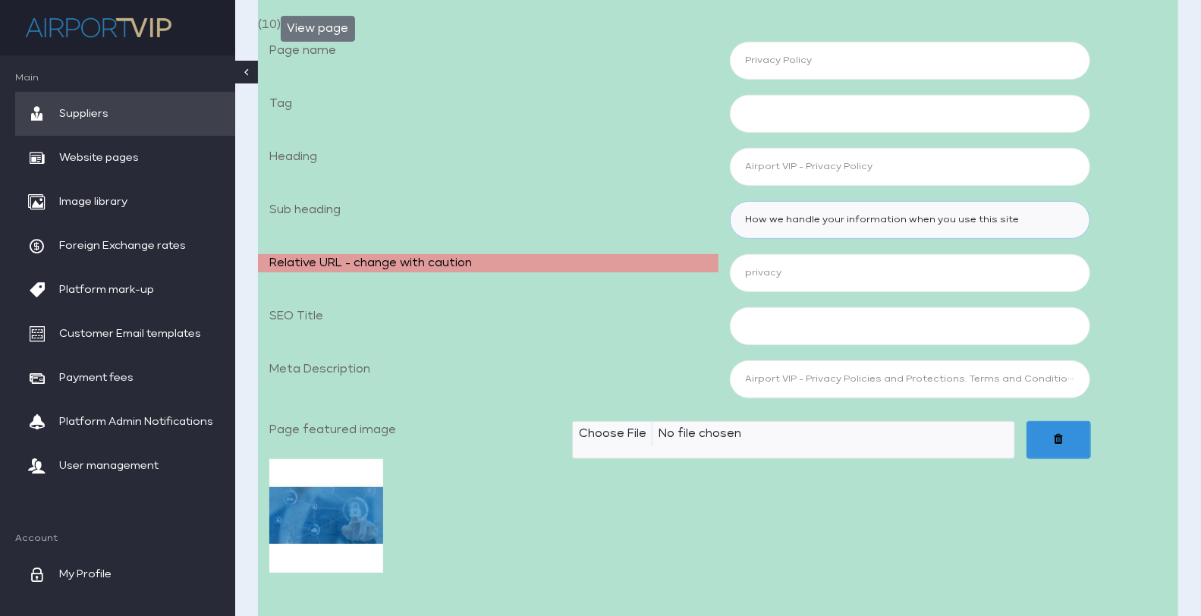
drag, startPoint x: 746, startPoint y: 223, endPoint x: 1073, endPoint y: 225, distance: 327.6
click at [1073, 225] on input "How we handle your information when you use this site" at bounding box center [910, 220] width 360 height 38
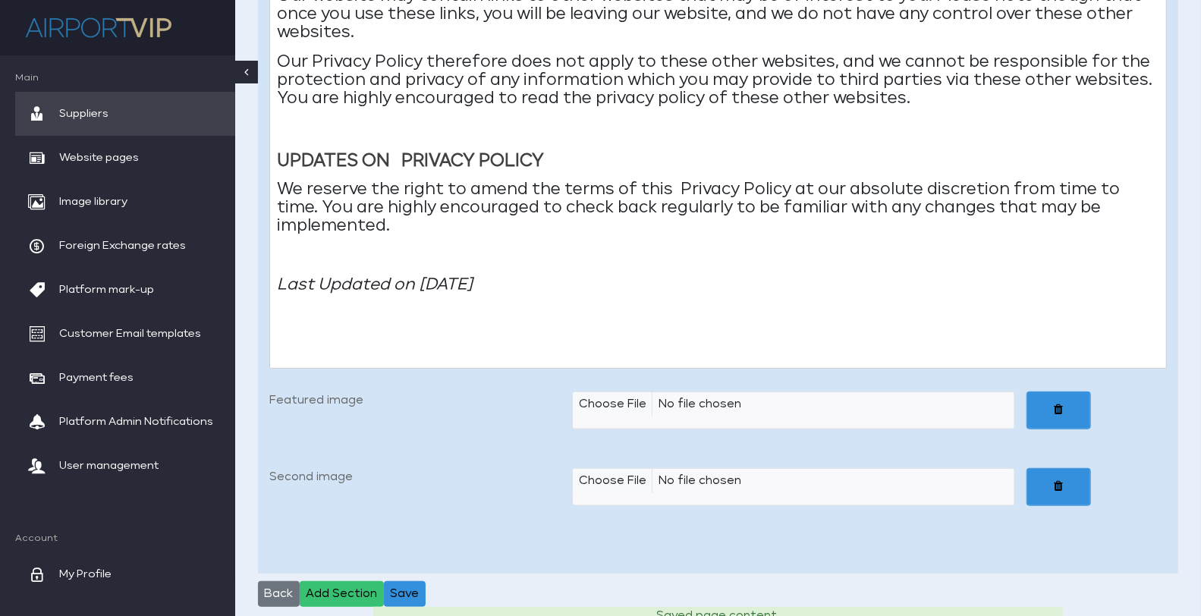
scroll to position [3976, 0]
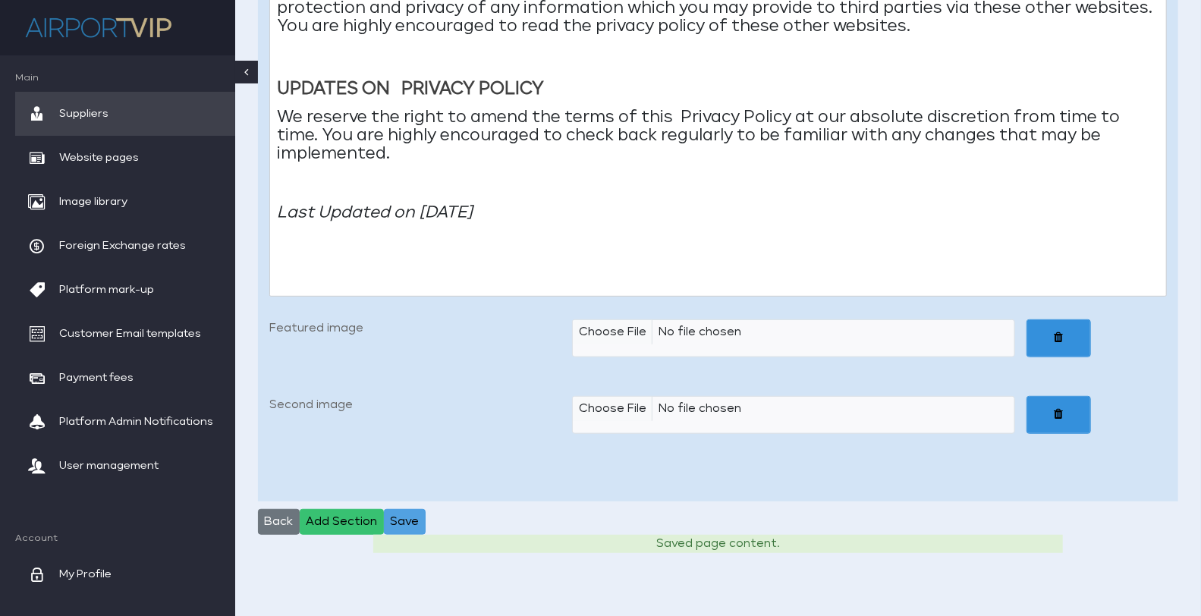
click at [401, 520] on button "Save" at bounding box center [405, 522] width 42 height 26
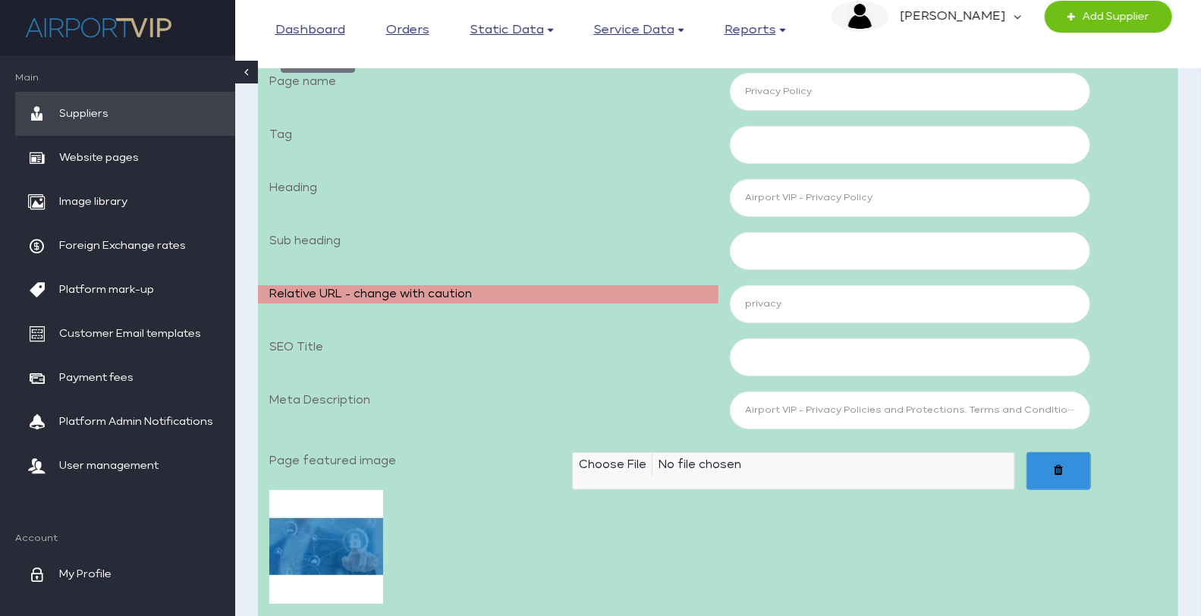
scroll to position [252, 0]
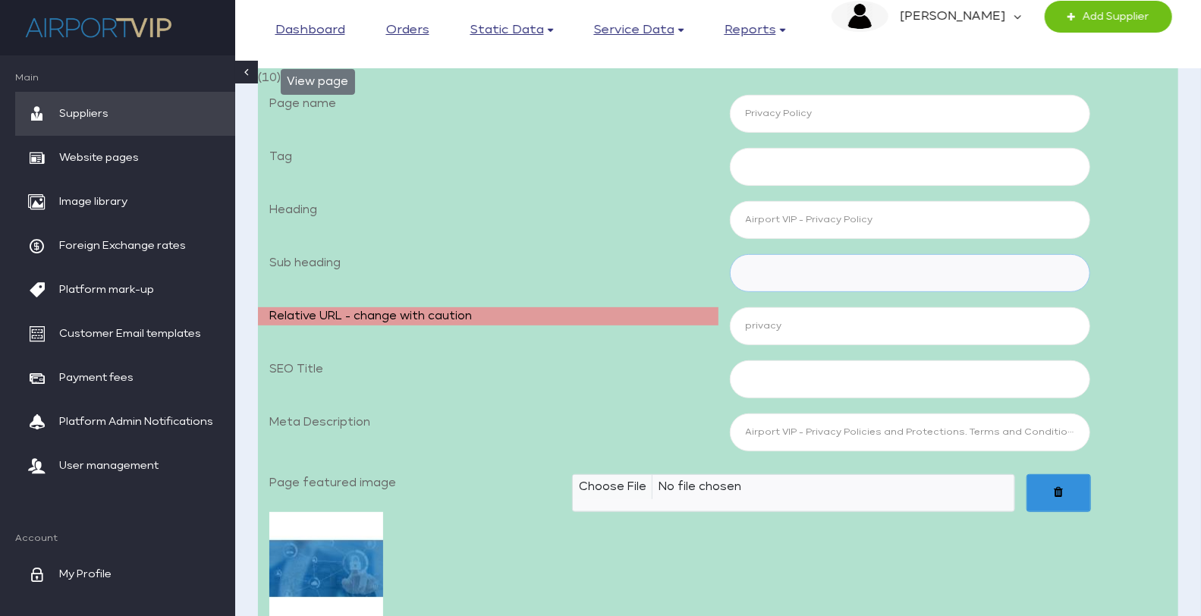
click at [787, 278] on input "Sub heading" at bounding box center [910, 273] width 360 height 38
paste input "Airport VIP - Privacy Policy How we handle your information when you use this s…"
drag, startPoint x: 816, startPoint y: 275, endPoint x: 694, endPoint y: 279, distance: 122.2
click at [693, 277] on div "Sub heading Airport VIP - Privacy Policy How we handle your information when yo…" at bounding box center [718, 273] width 920 height 38
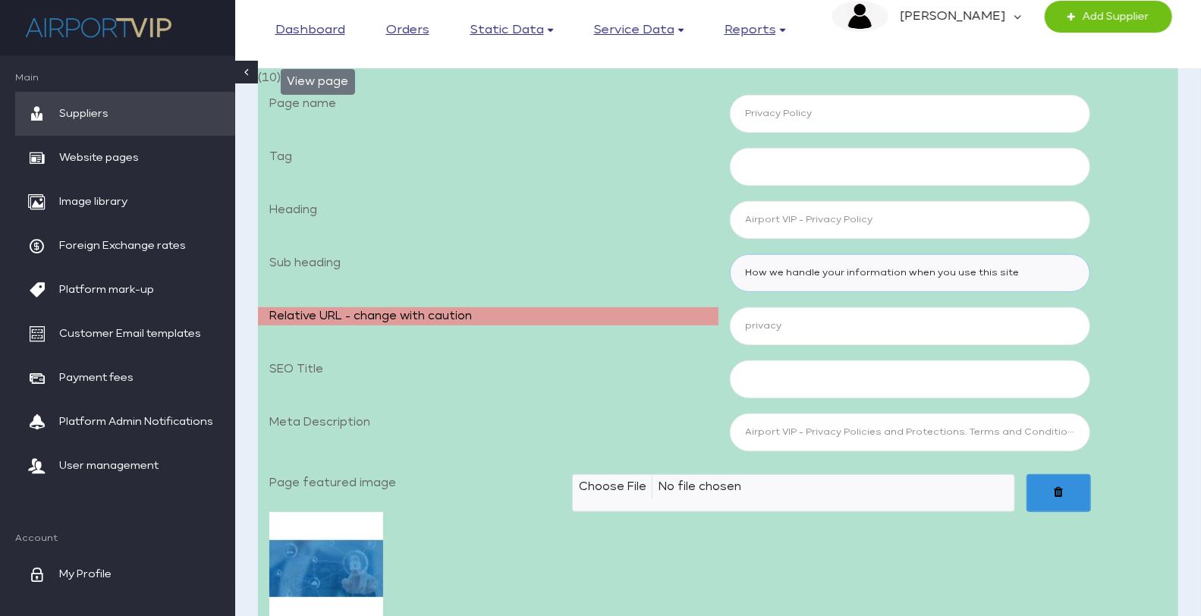
type input "How we handle your information when you use this site"
click at [568, 342] on div "Relative URL - change with caution privacy" at bounding box center [718, 326] width 920 height 38
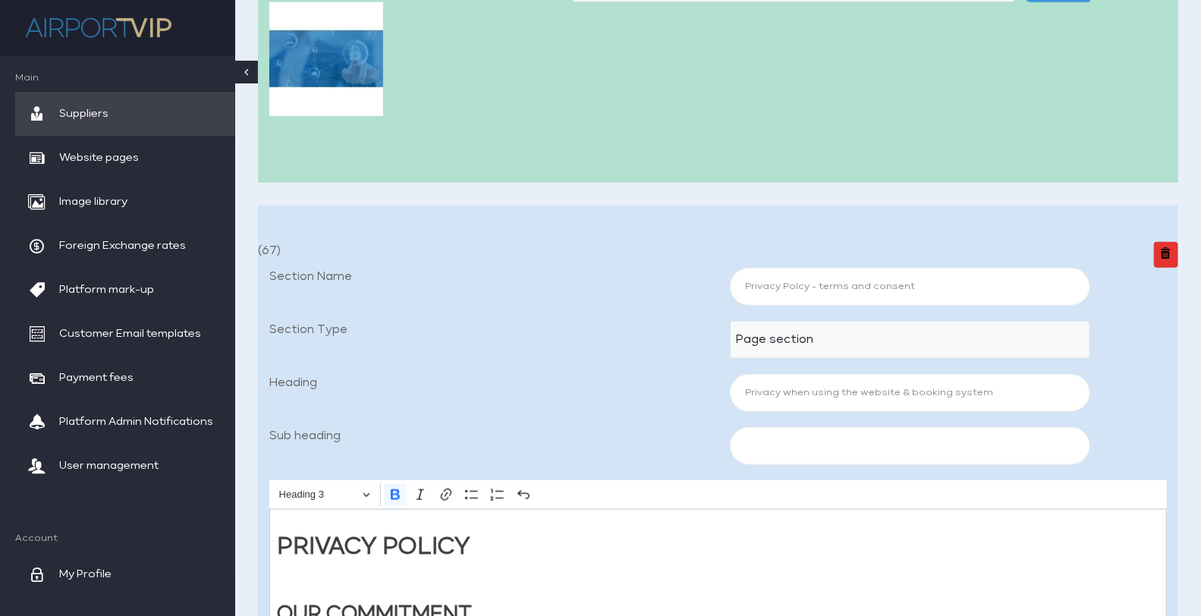
scroll to position [768, 0]
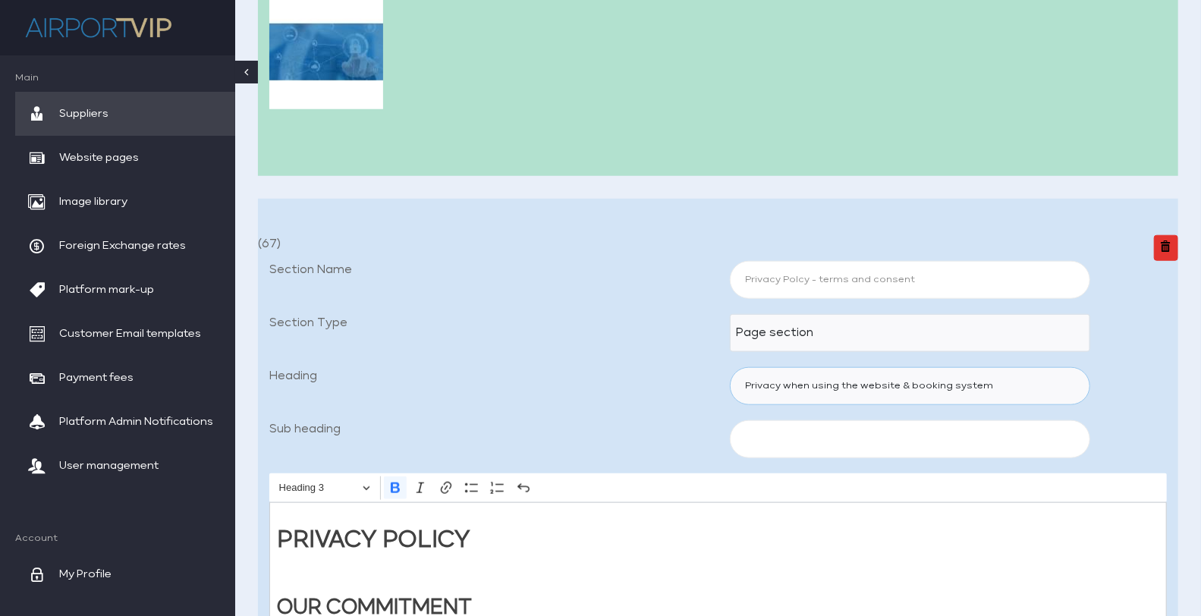
drag, startPoint x: 990, startPoint y: 389, endPoint x: 682, endPoint y: 400, distance: 308.1
click at [682, 400] on div "Heading Privacy when using the website & booking system" at bounding box center [718, 386] width 920 height 38
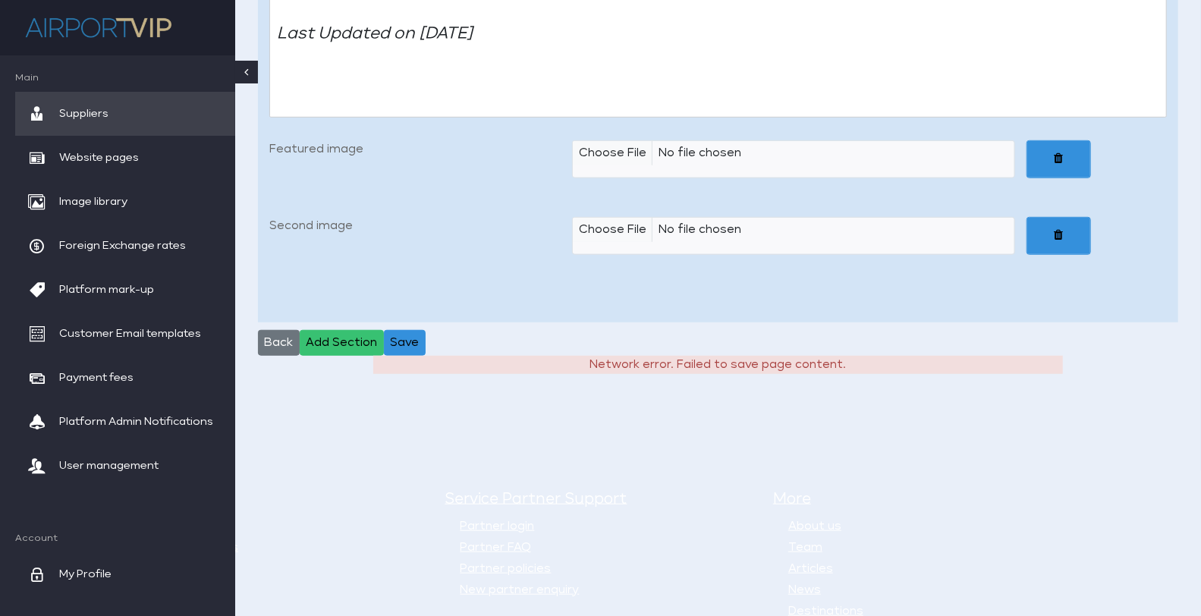
scroll to position [4165, 0]
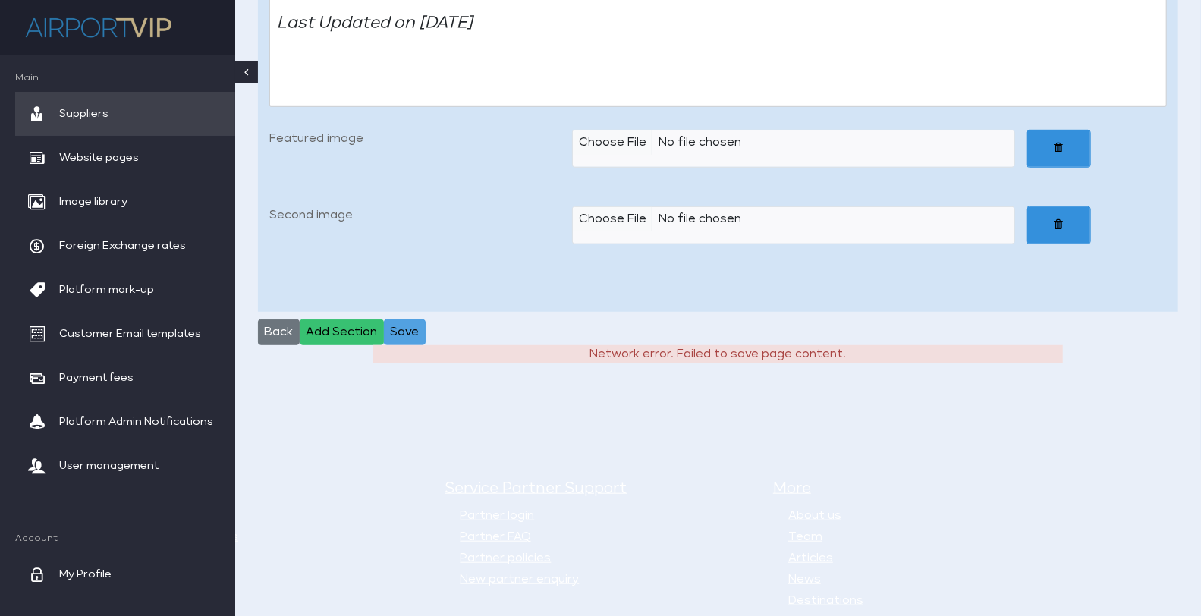
click at [405, 331] on button "Save" at bounding box center [405, 332] width 42 height 26
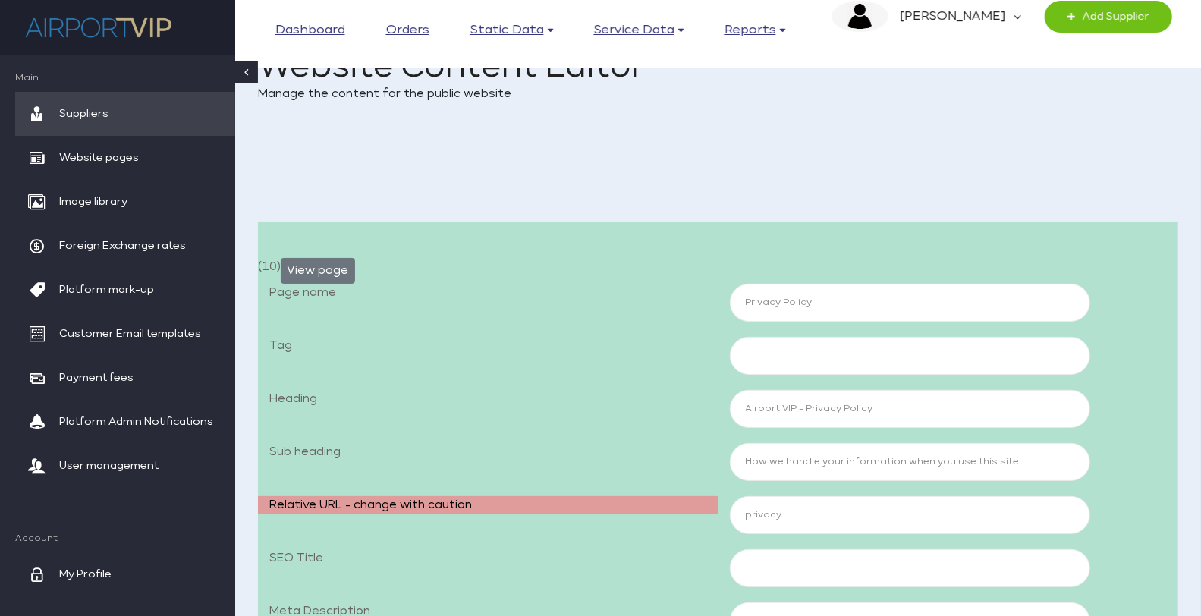
scroll to position [0, 0]
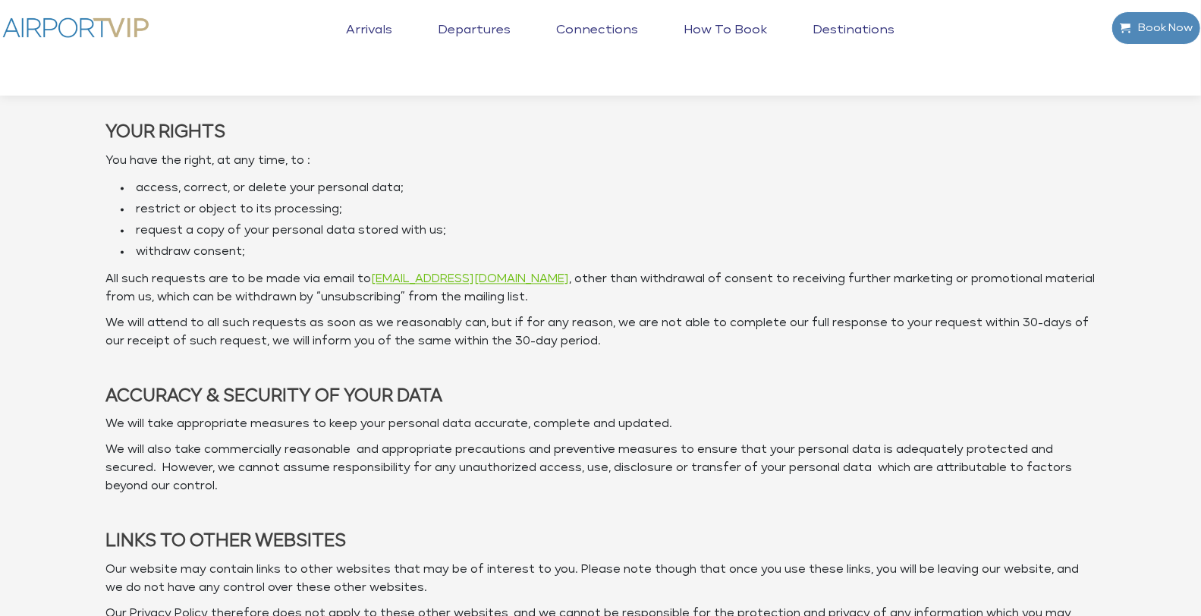
scroll to position [1848, 0]
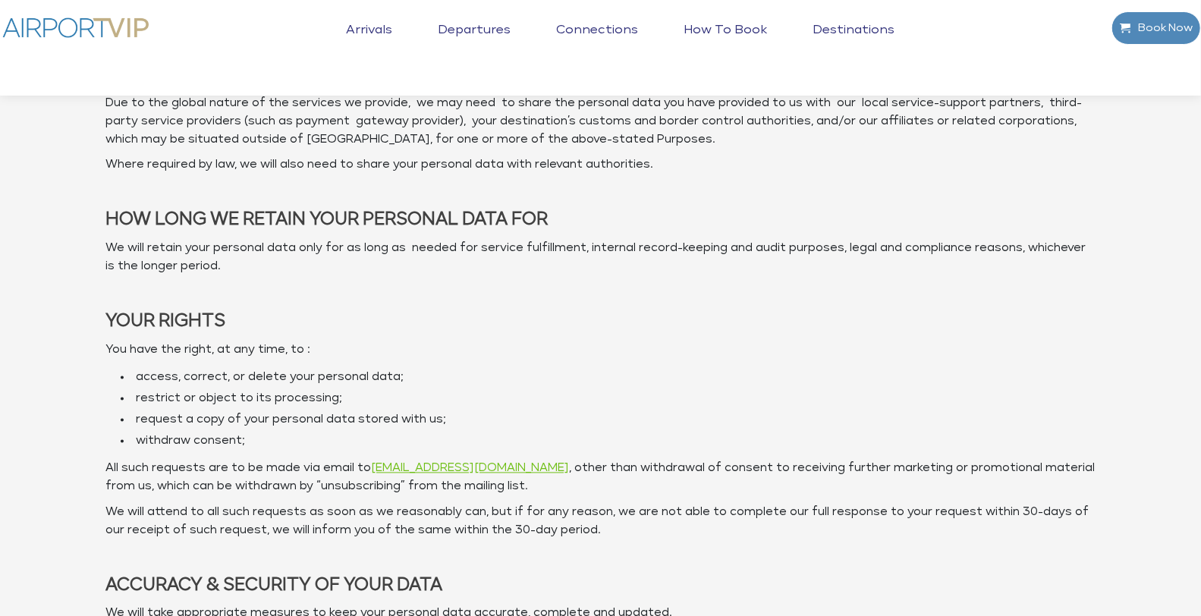
scroll to position [1651, 0]
